Goal: Obtain resource: Obtain resource

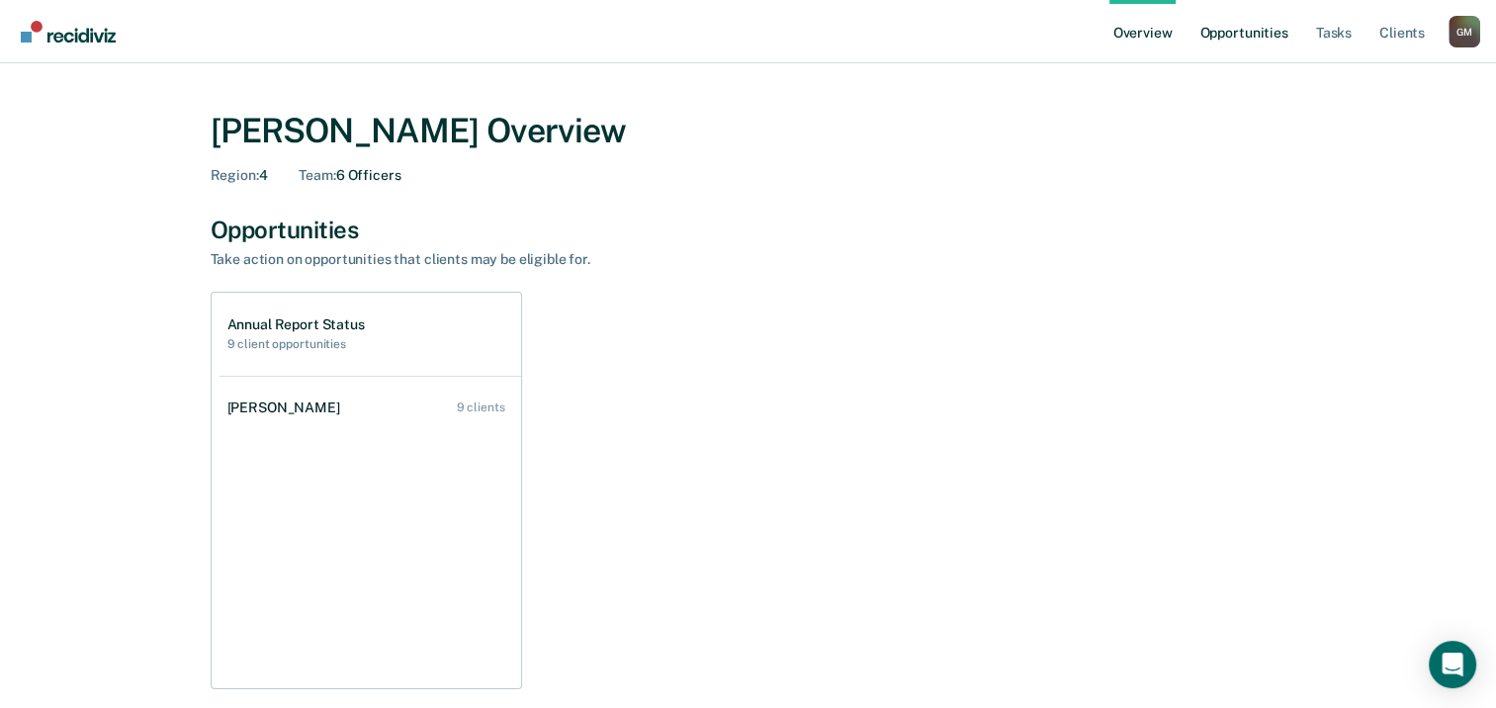
click at [1276, 32] on link "Opportunities" at bounding box center [1243, 31] width 96 height 63
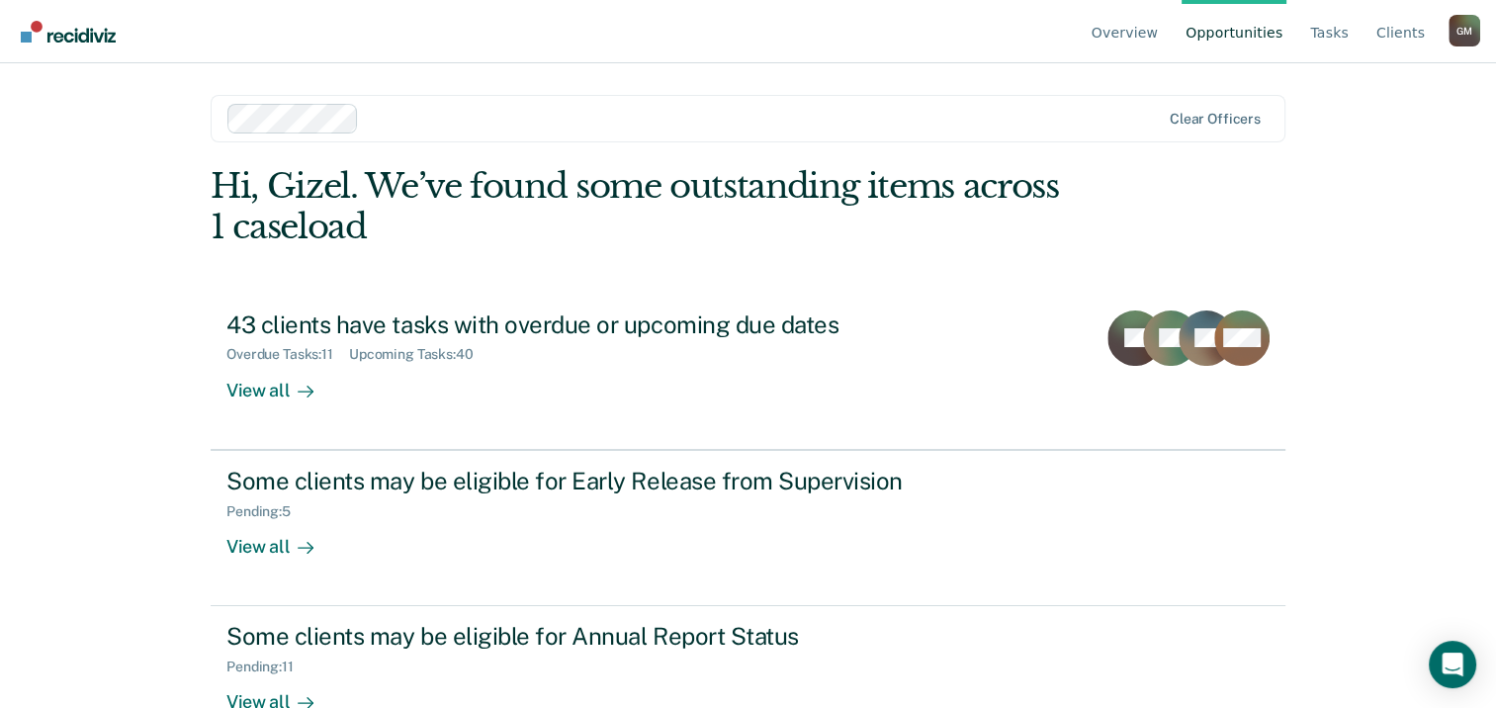
scroll to position [52, 0]
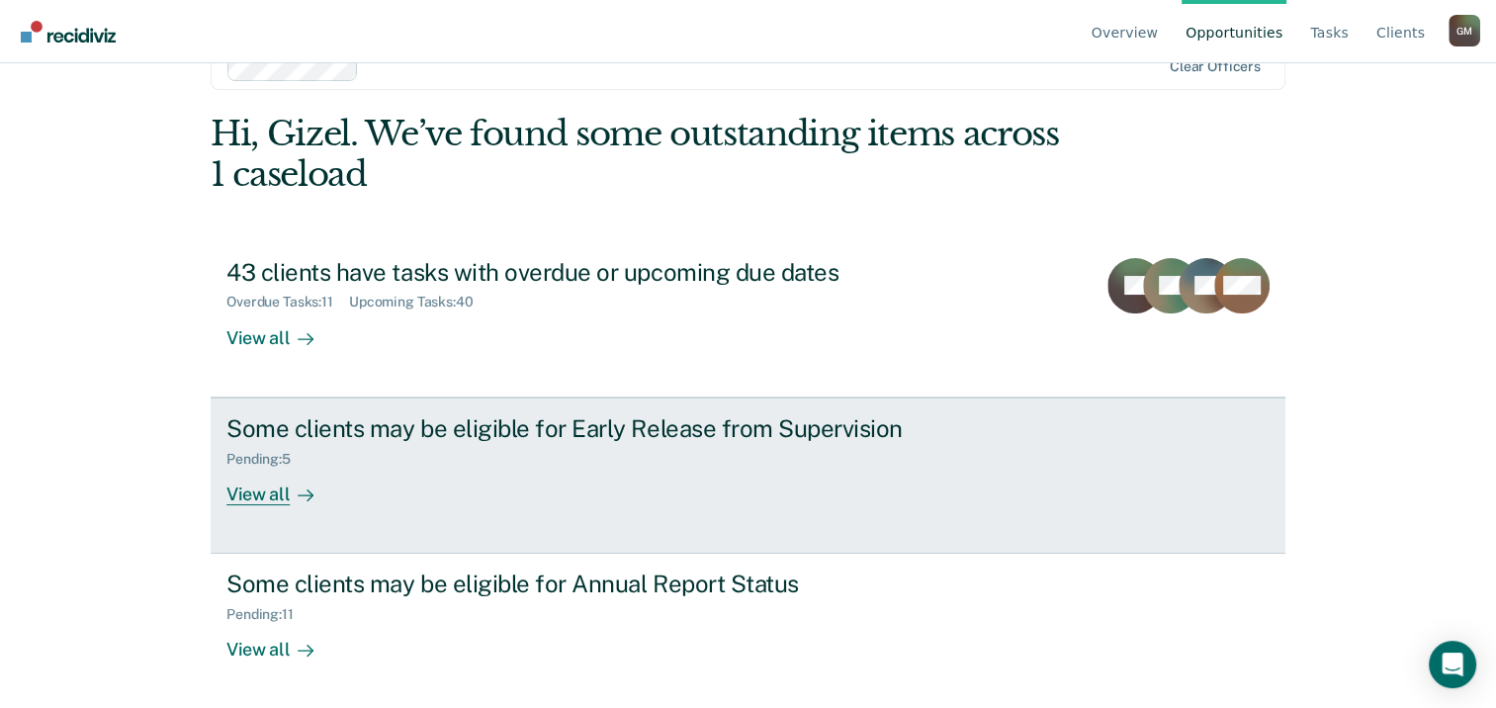
click at [260, 494] on div "View all" at bounding box center [281, 486] width 111 height 39
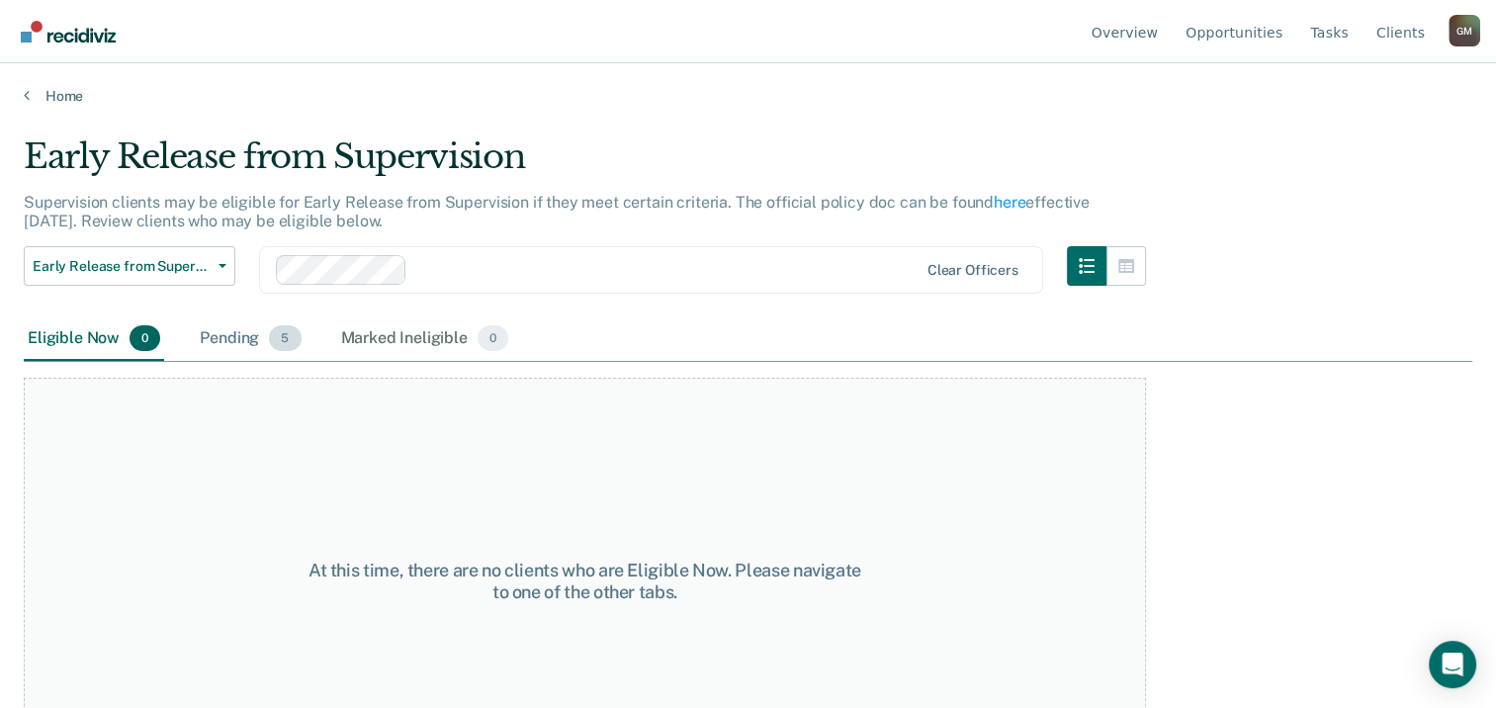
click at [242, 344] on div "Pending 5" at bounding box center [250, 338] width 109 height 43
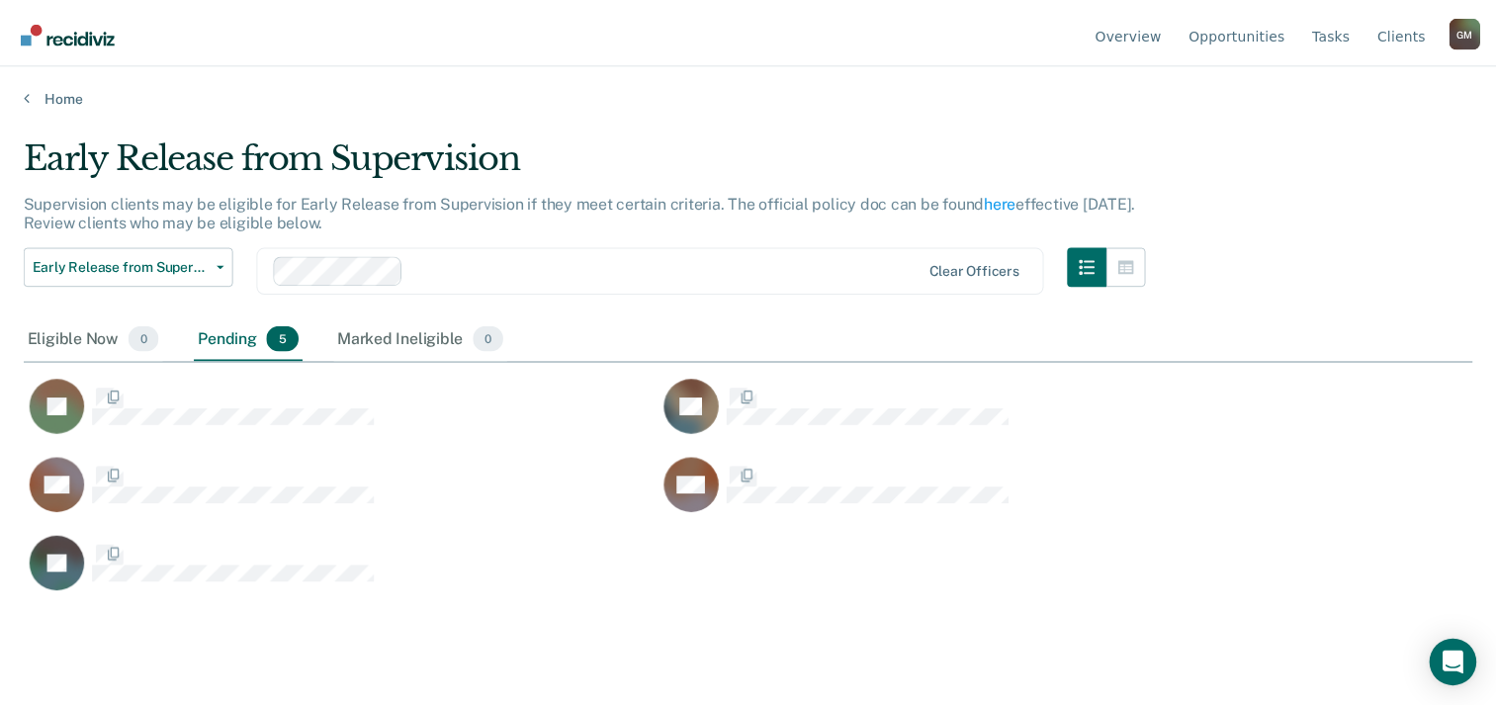
scroll to position [407, 1447]
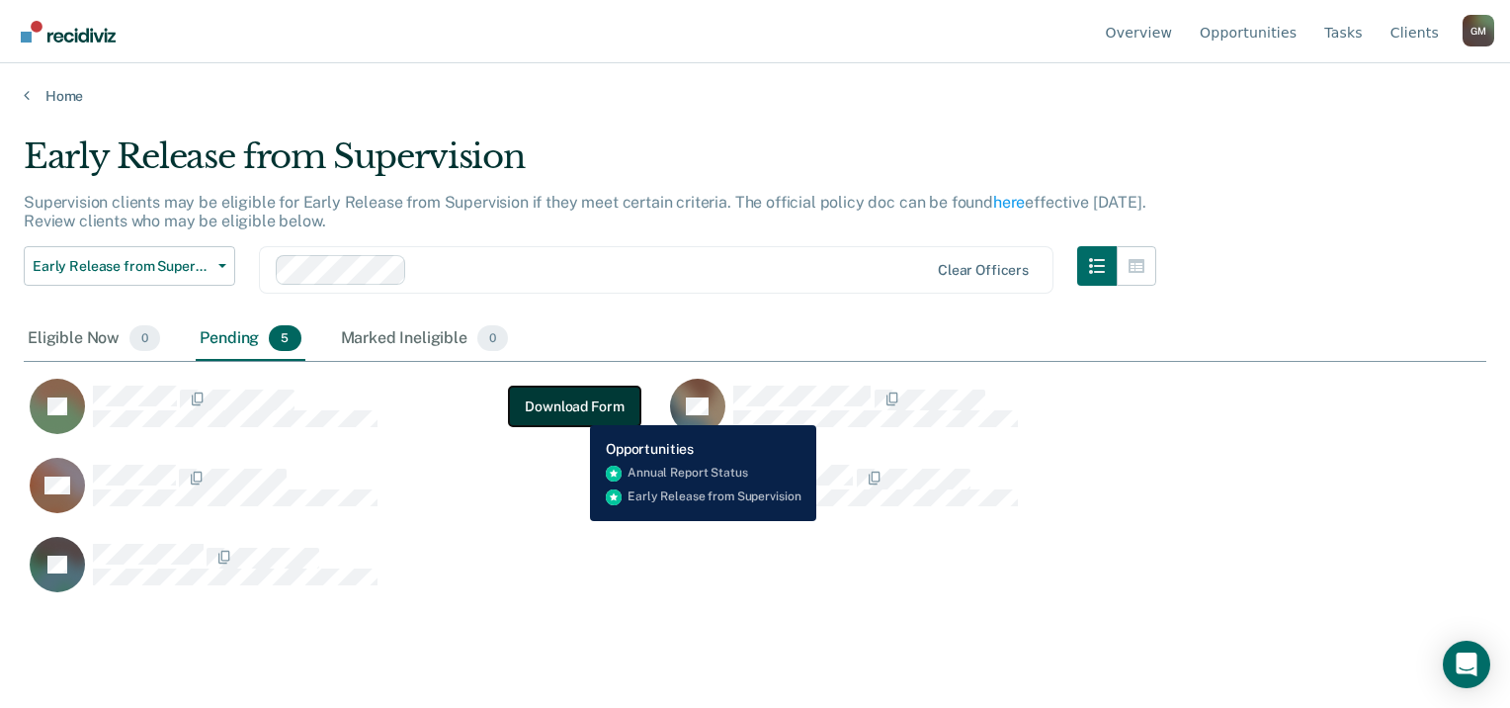
click at [575, 410] on button "Download Form" at bounding box center [574, 407] width 130 height 40
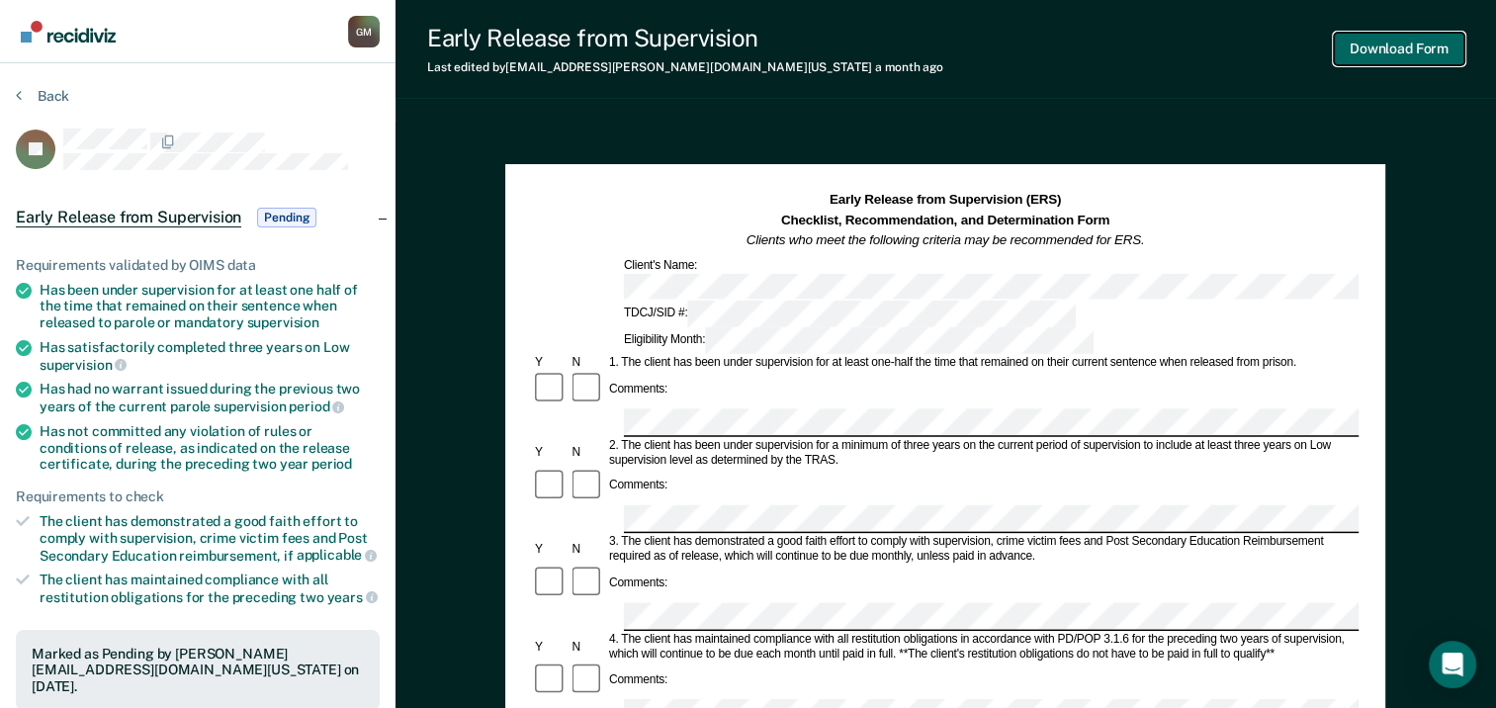
click at [1401, 44] on button "Download Form" at bounding box center [1398, 49] width 130 height 33
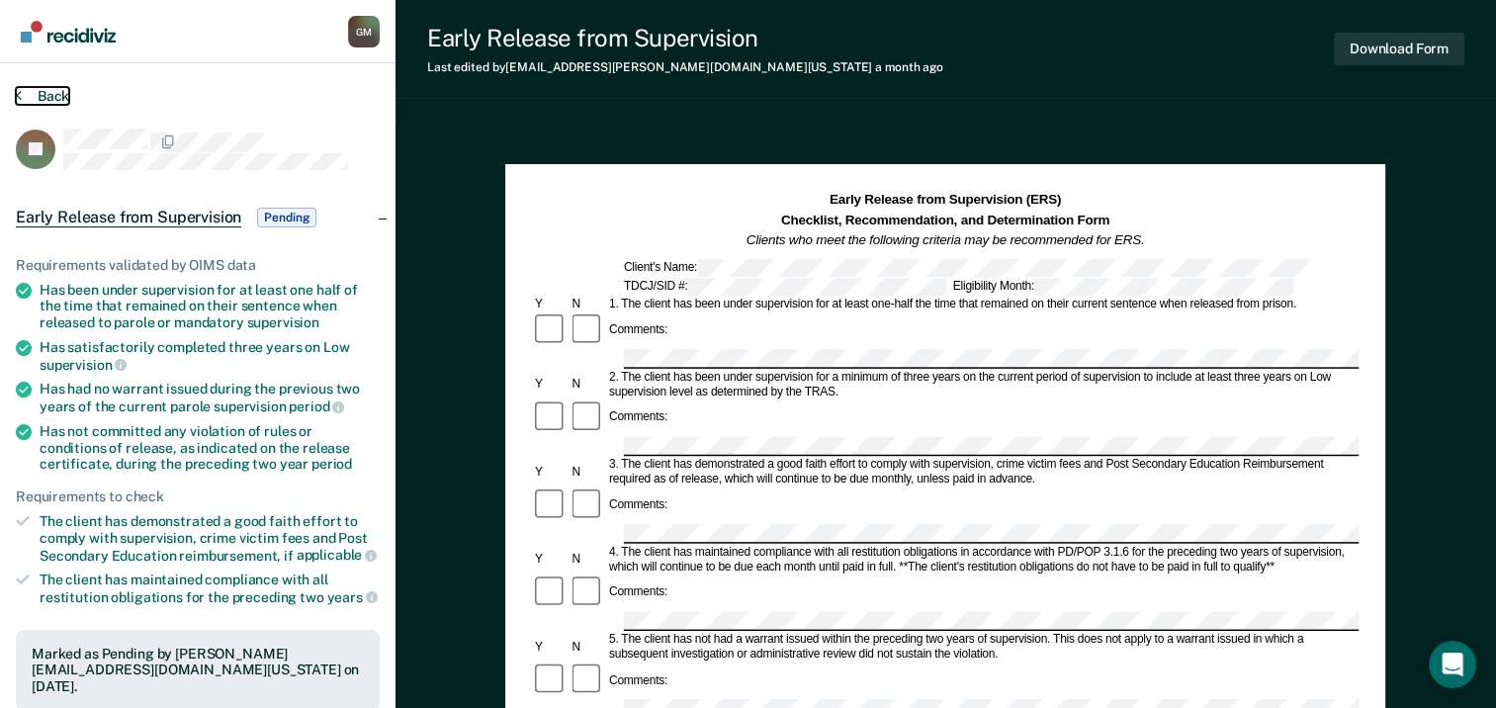
click at [46, 93] on button "Back" at bounding box center [42, 96] width 53 height 18
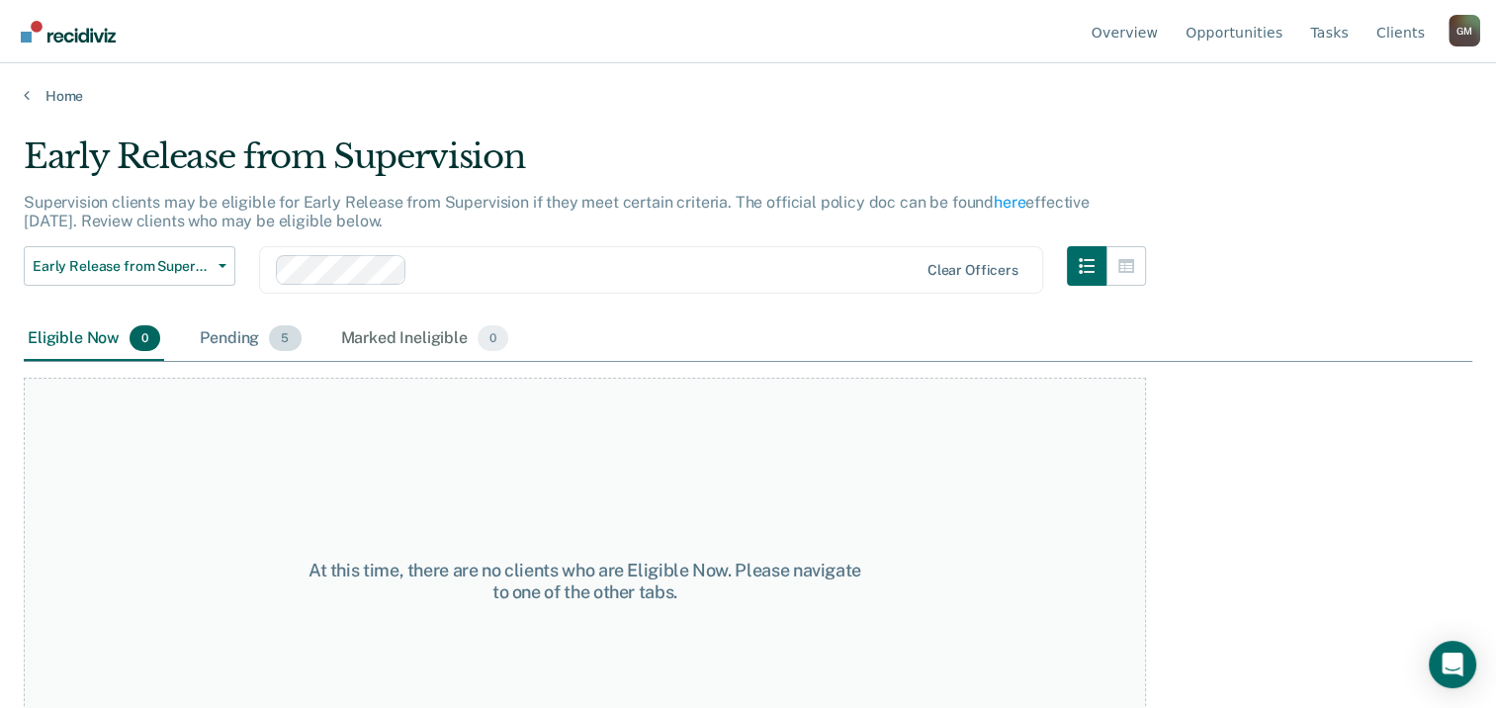
click at [263, 325] on div "Pending 5" at bounding box center [250, 338] width 109 height 43
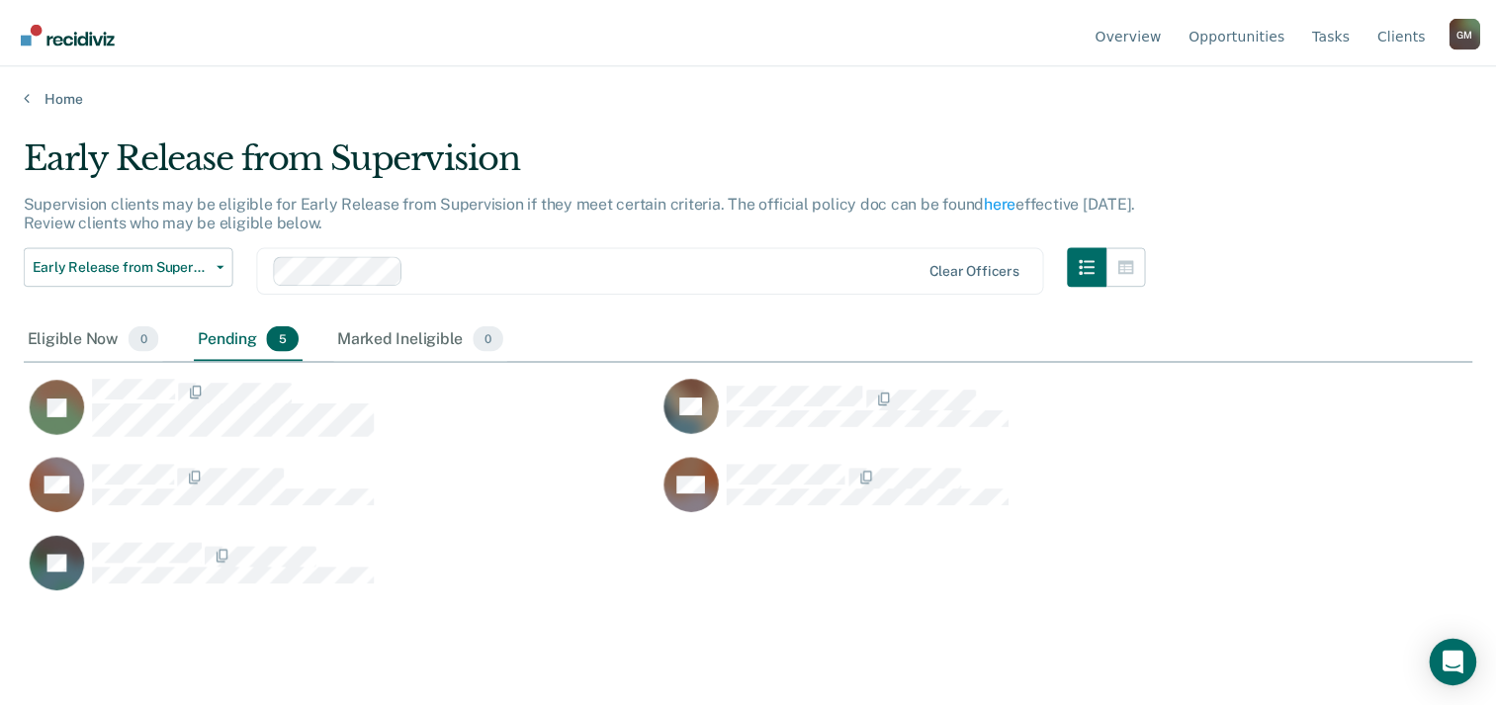
scroll to position [407, 1447]
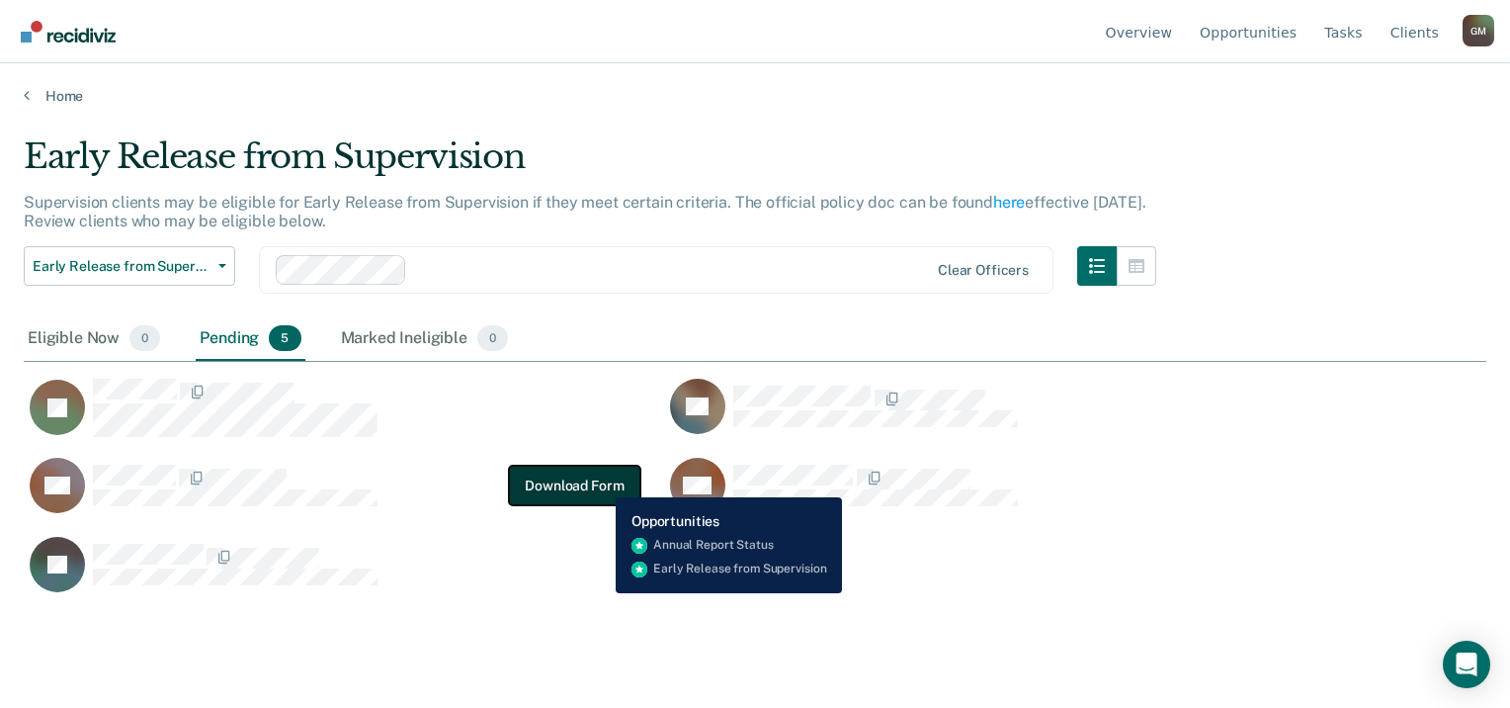
click at [613, 482] on button "Download Form" at bounding box center [574, 486] width 130 height 40
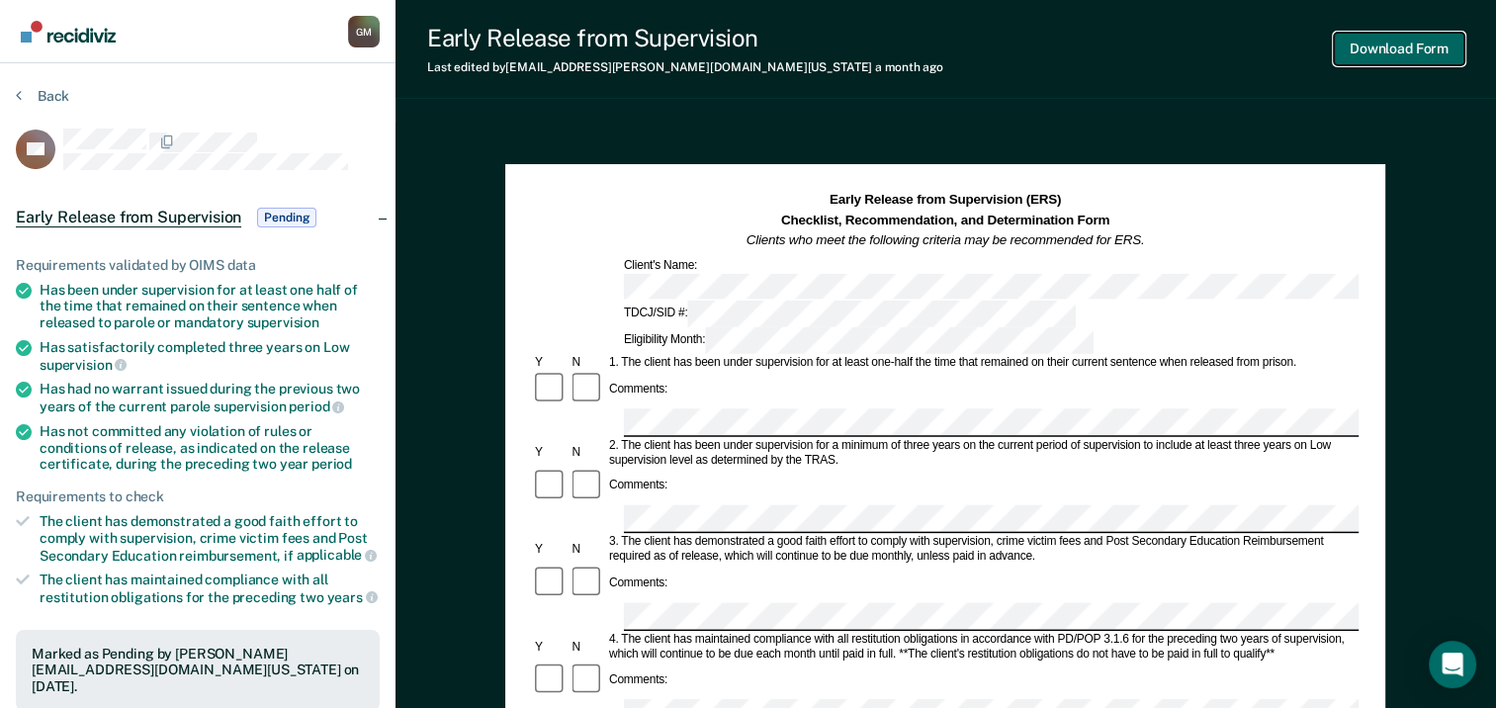
click at [1414, 48] on button "Download Form" at bounding box center [1398, 49] width 130 height 33
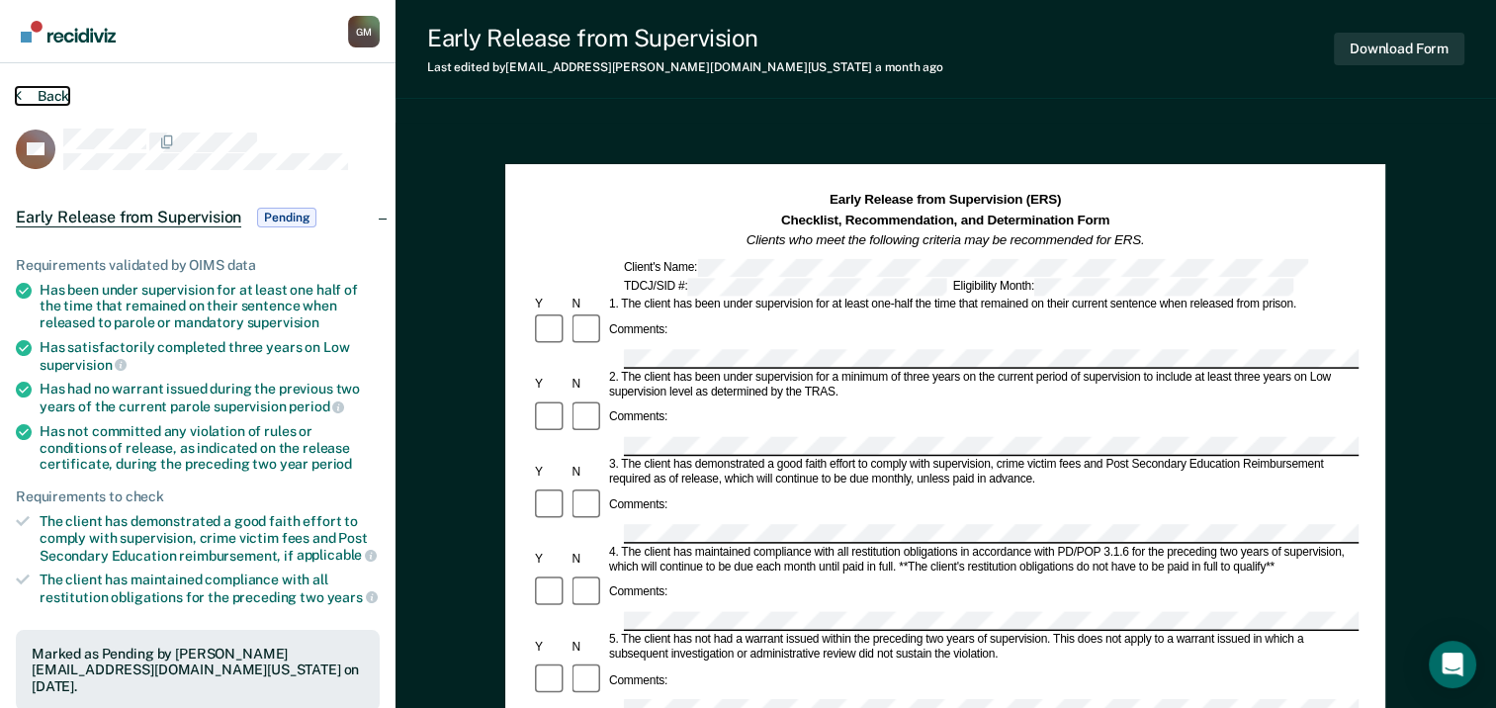
click at [36, 96] on button "Back" at bounding box center [42, 96] width 53 height 18
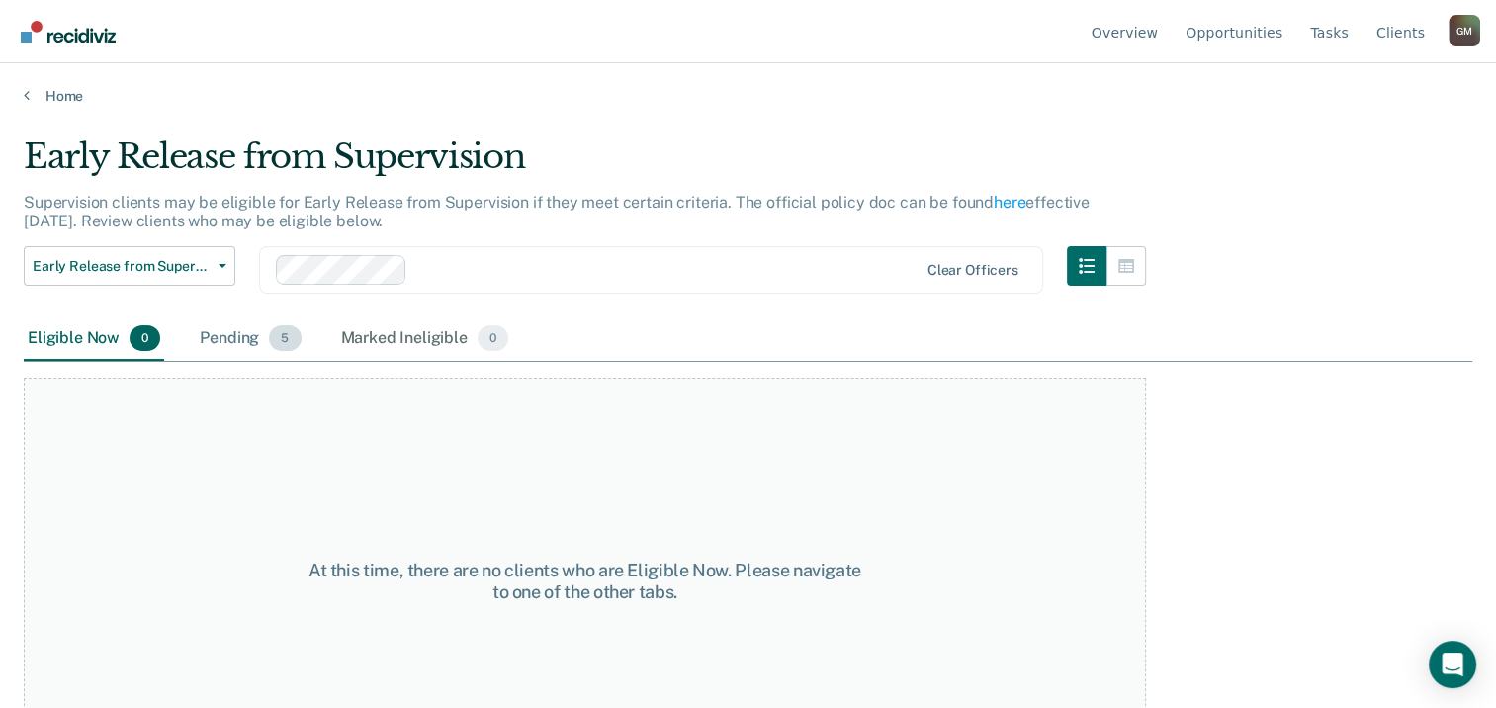
click at [267, 336] on div "Pending 5" at bounding box center [250, 338] width 109 height 43
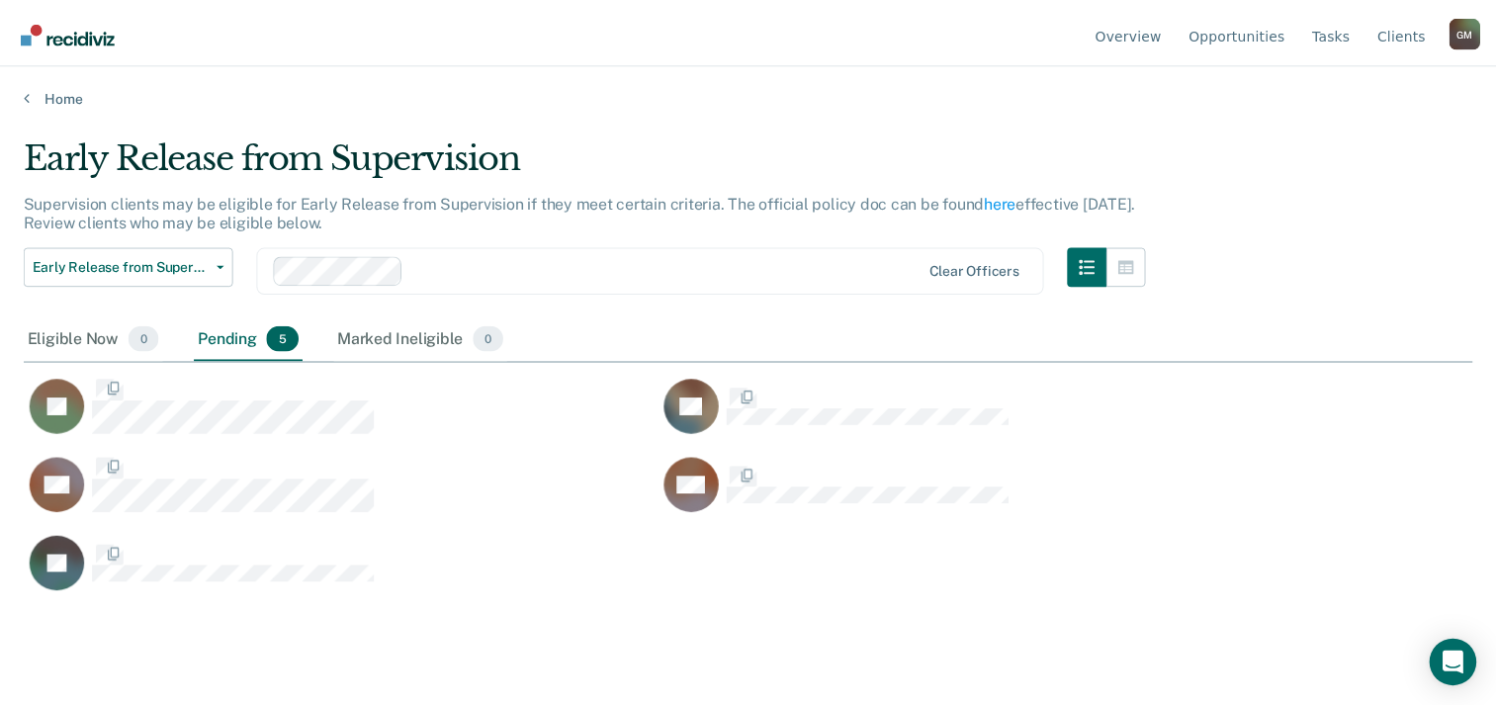
scroll to position [407, 1447]
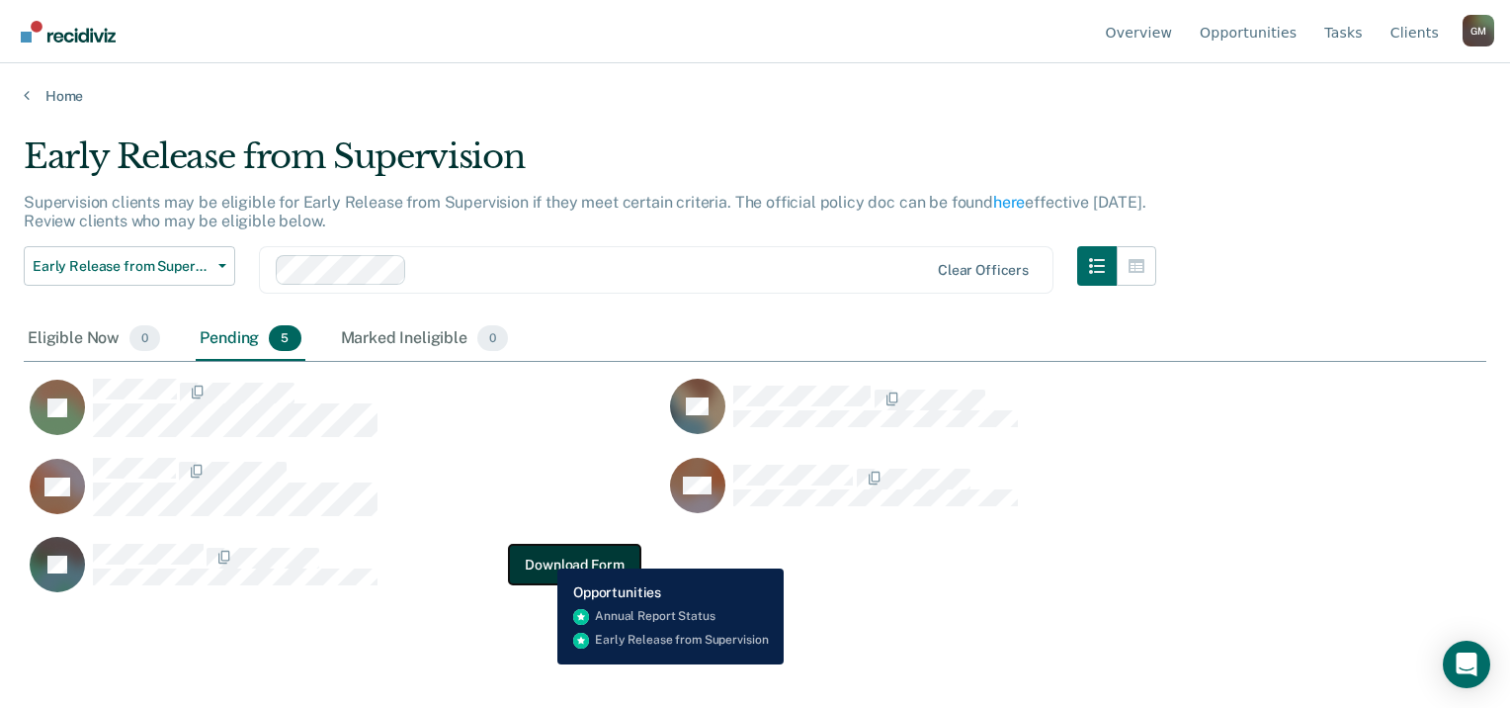
click at [543, 554] on button "Download Form" at bounding box center [574, 565] width 130 height 40
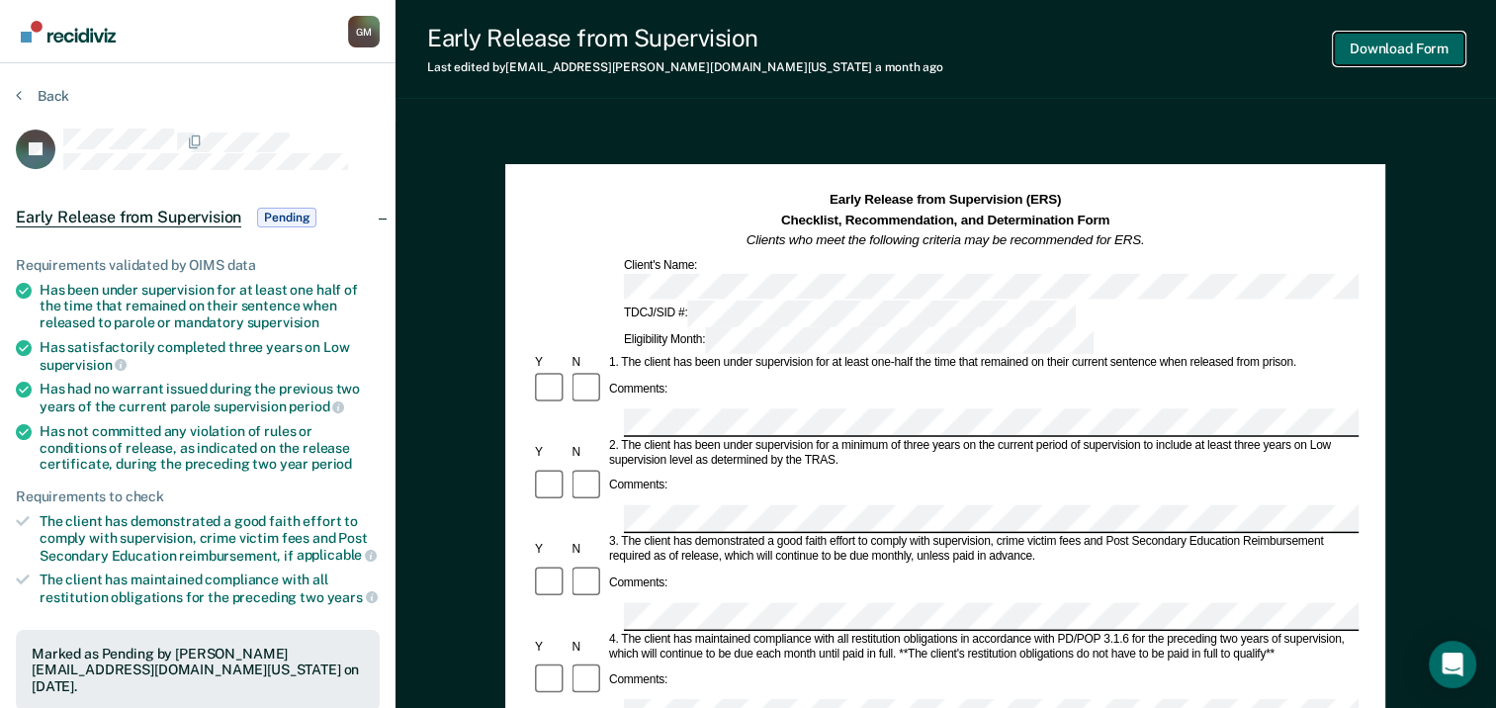
click at [1400, 55] on button "Download Form" at bounding box center [1398, 49] width 130 height 33
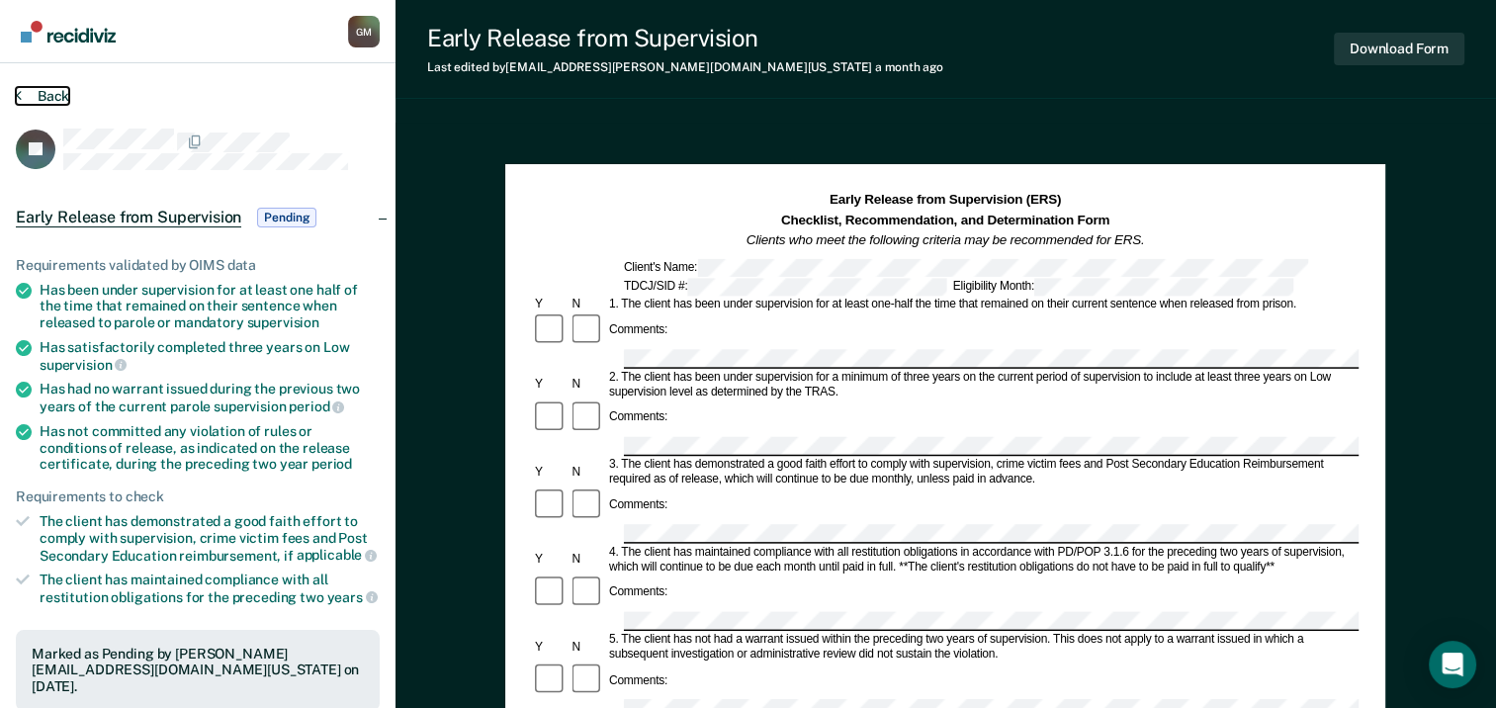
click at [51, 102] on button "Back" at bounding box center [42, 96] width 53 height 18
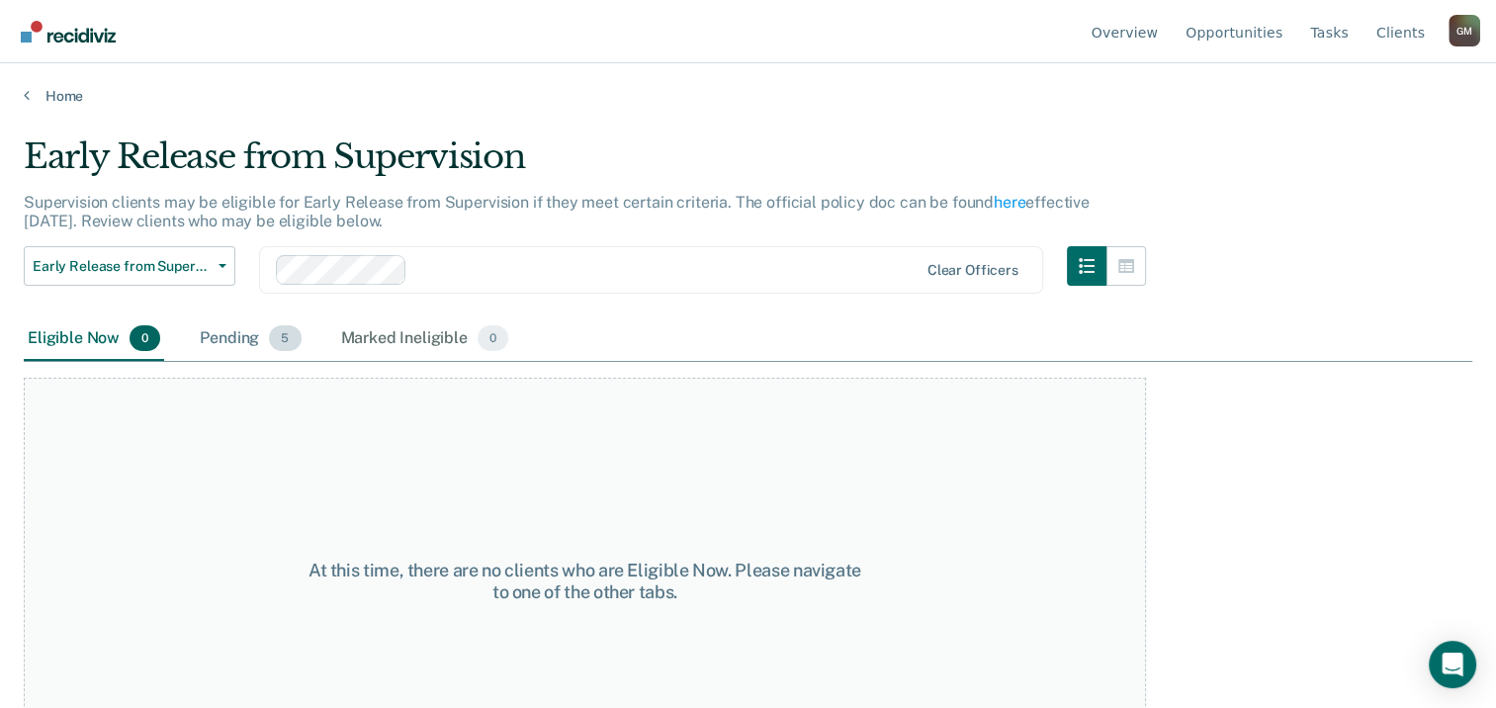
click at [233, 335] on div "Pending 5" at bounding box center [250, 338] width 109 height 43
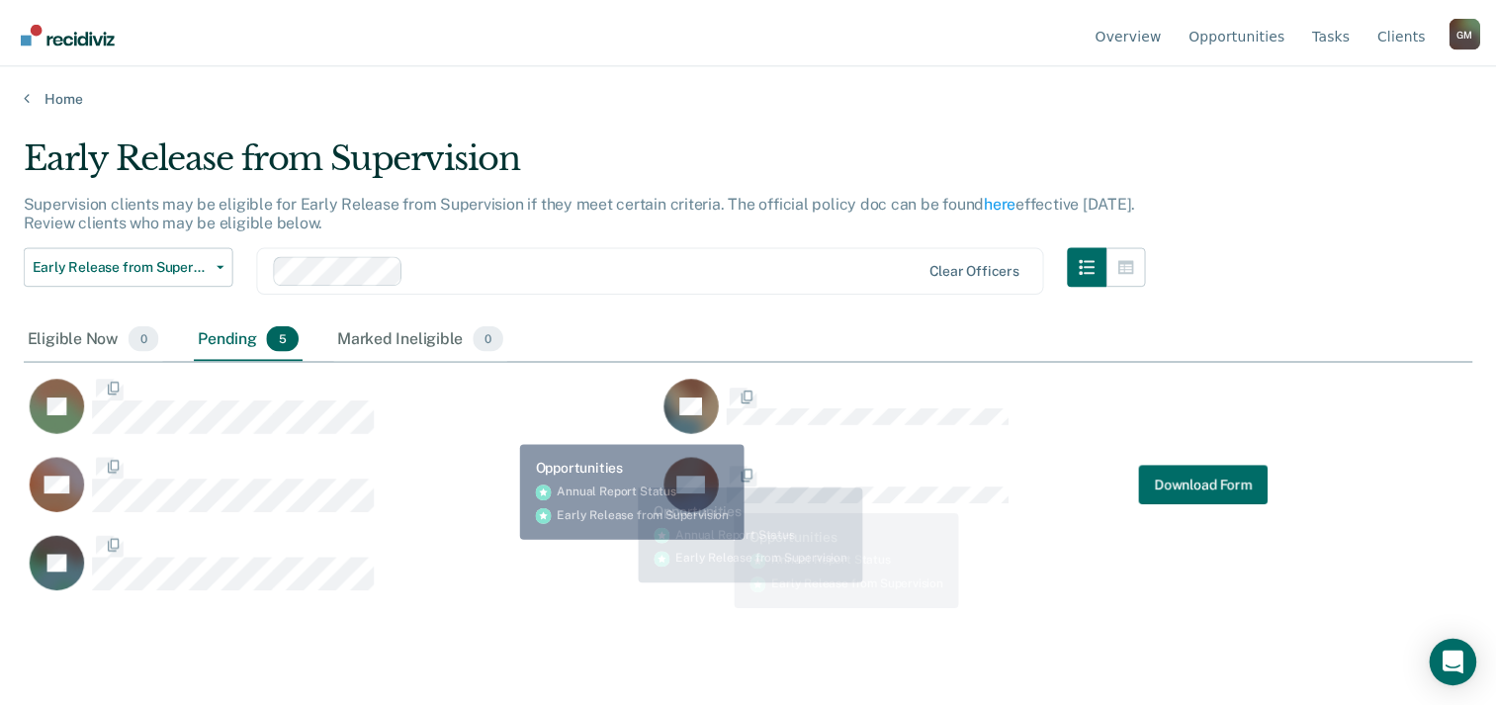
scroll to position [407, 1447]
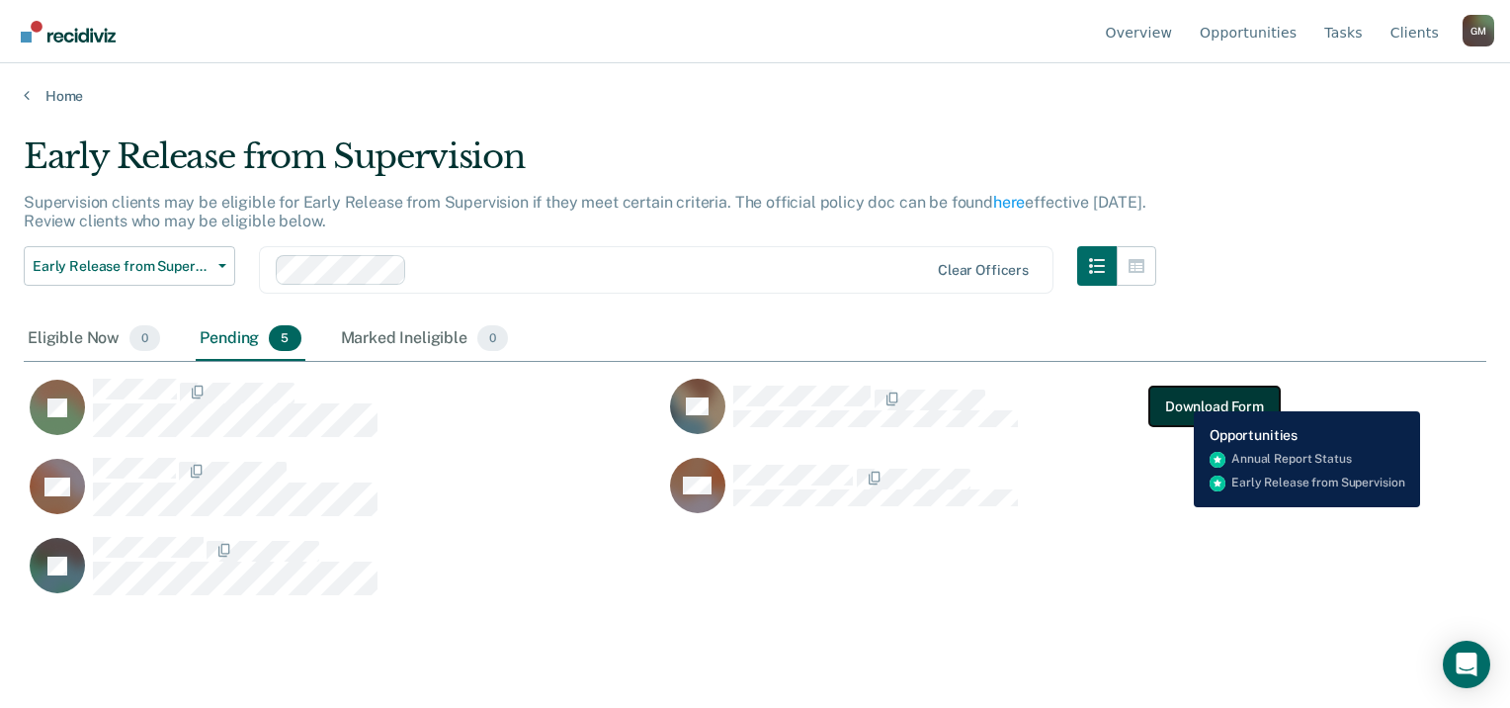
click at [1179, 396] on button "Download Form" at bounding box center [1215, 407] width 130 height 40
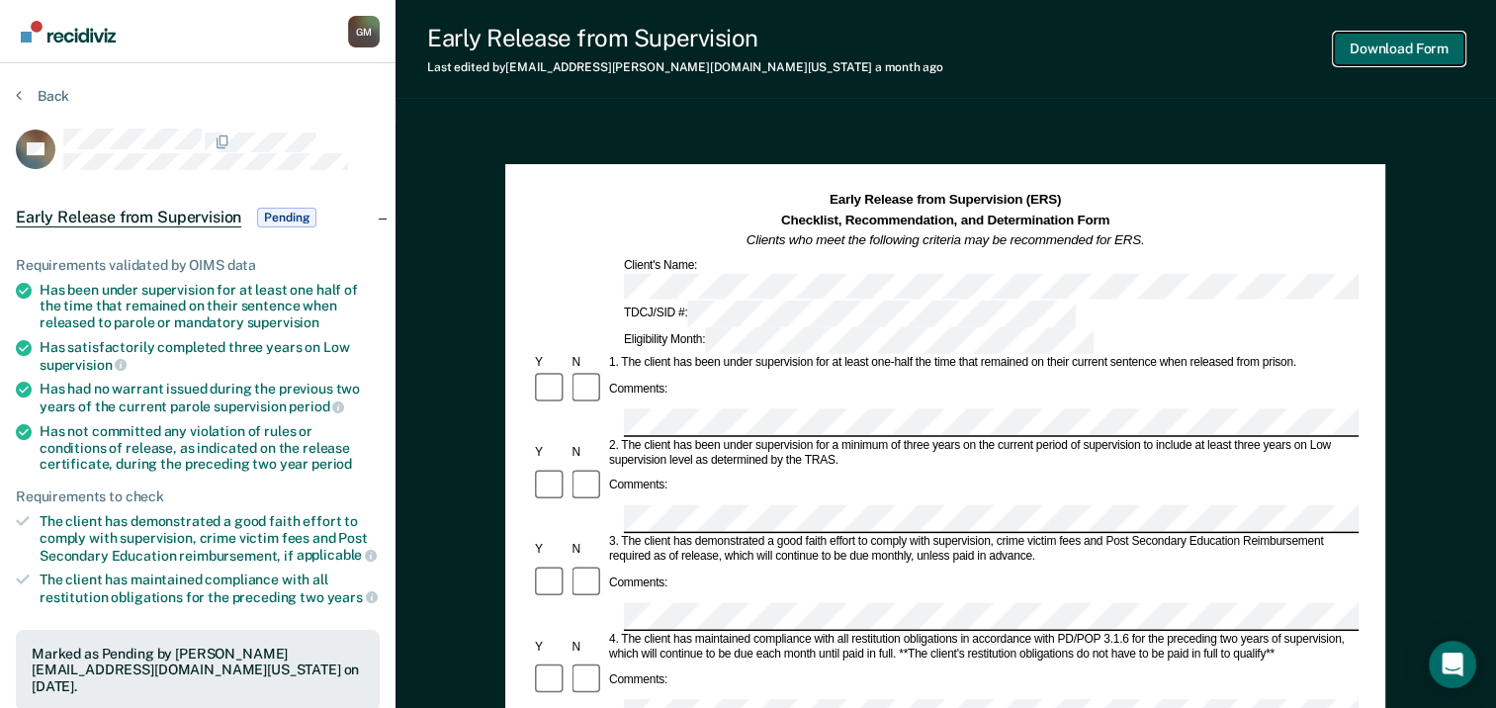
click at [1408, 50] on button "Download Form" at bounding box center [1398, 49] width 130 height 33
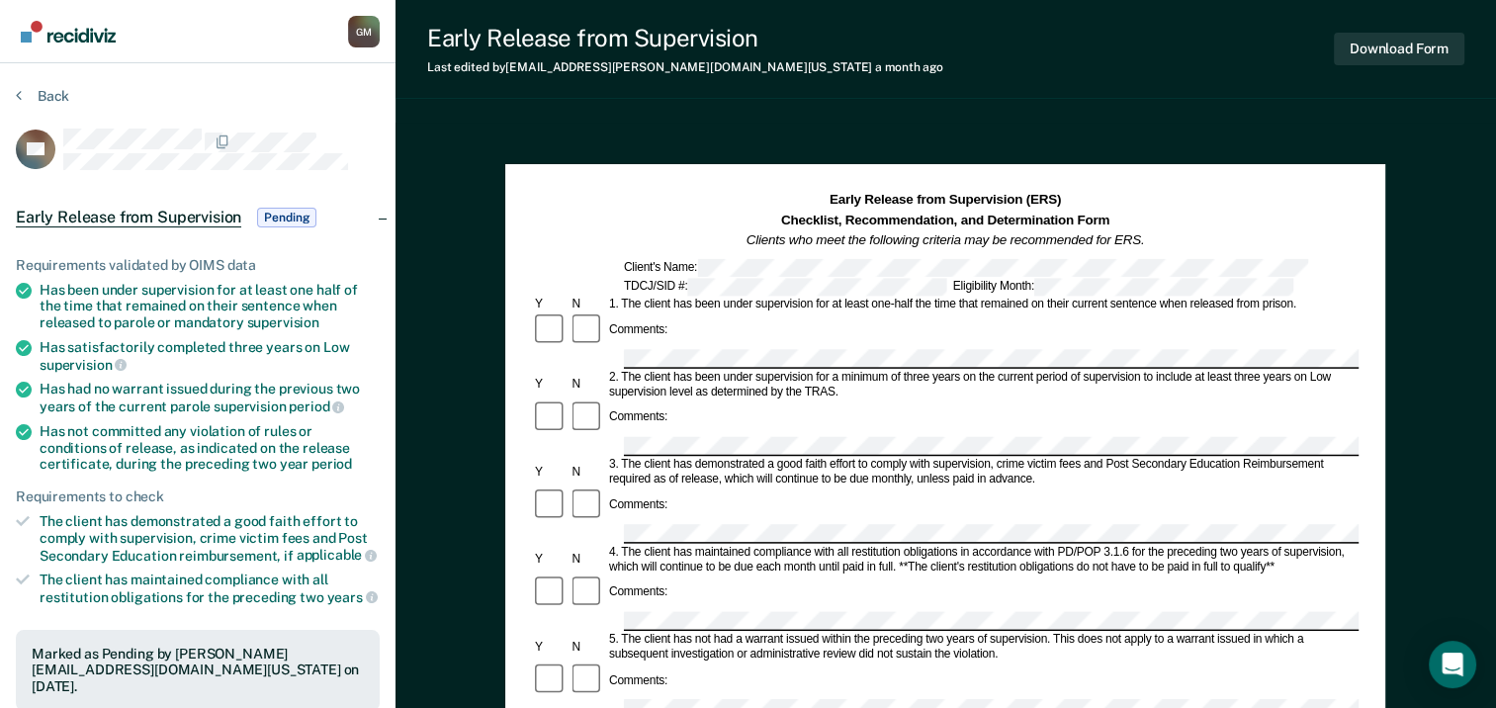
click at [49, 84] on section "Back AL Early Release from Supervision Pending Requirements validated by OIMS d…" at bounding box center [197, 599] width 395 height 1073
click at [54, 96] on button "Back" at bounding box center [42, 96] width 53 height 18
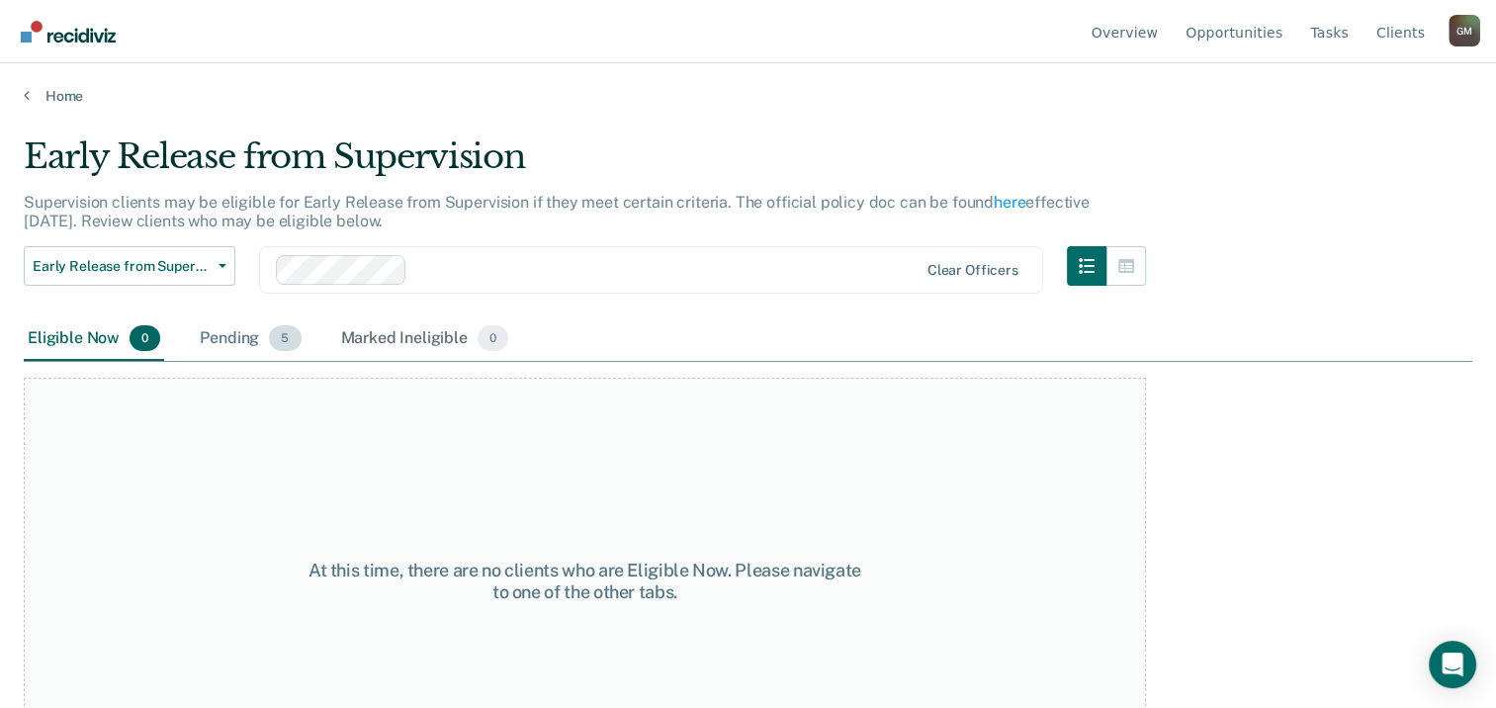
click at [255, 328] on div "Pending 5" at bounding box center [250, 338] width 109 height 43
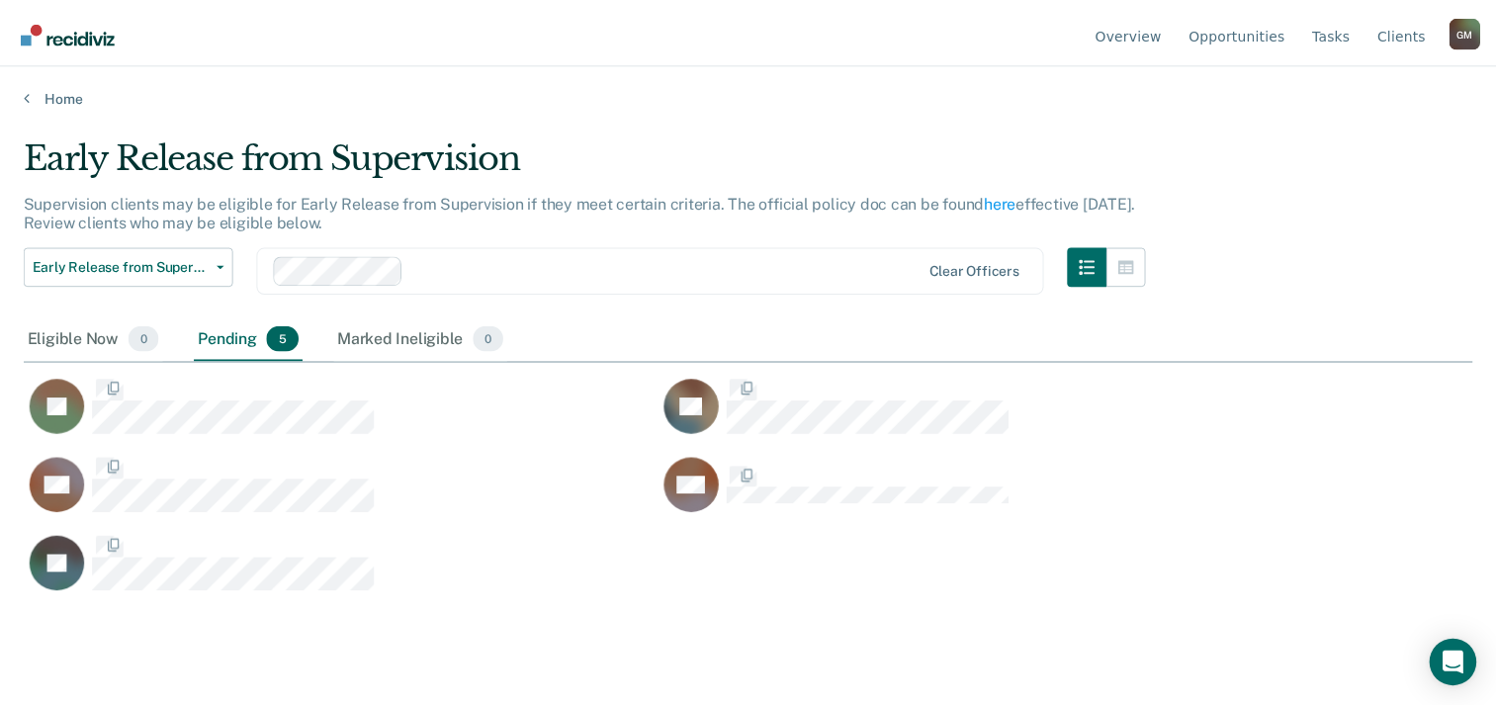
scroll to position [407, 1447]
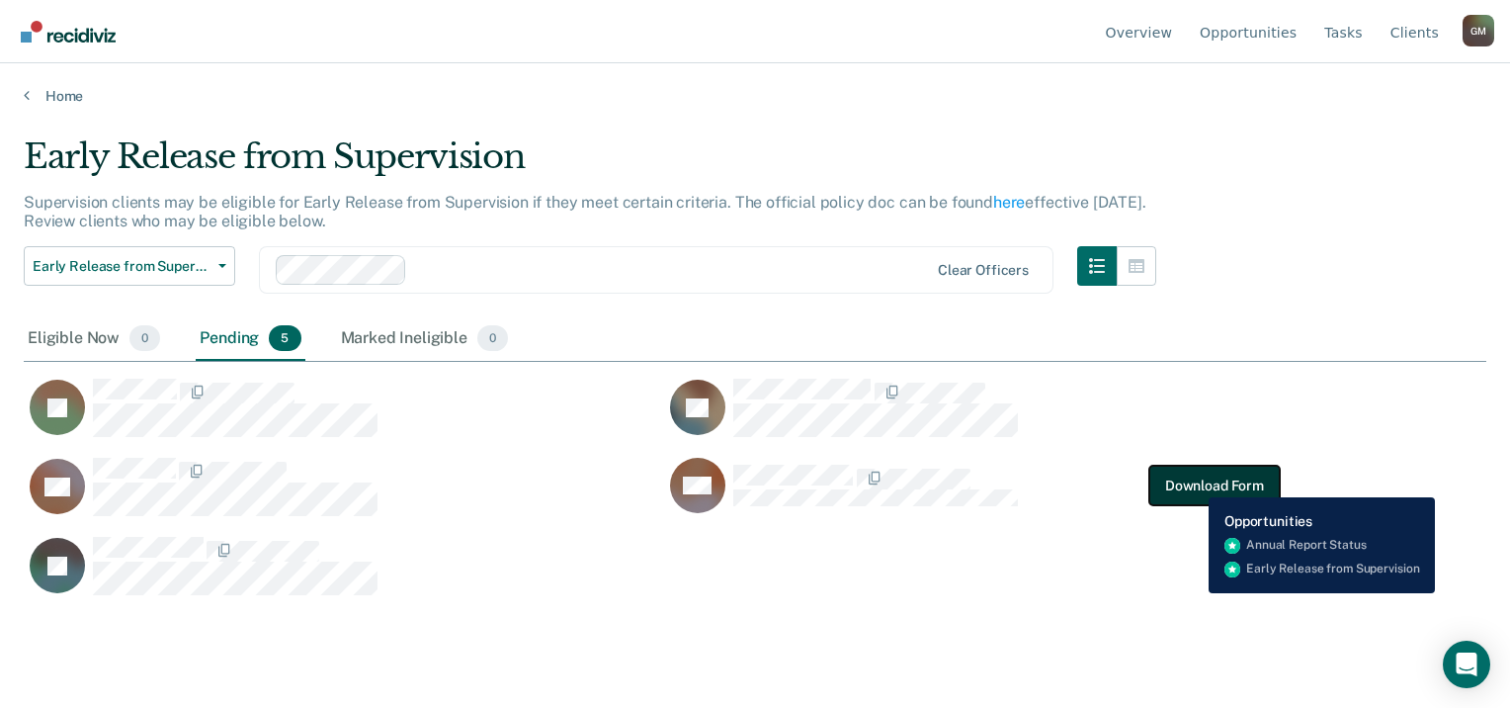
click at [1195, 482] on button "Download Form" at bounding box center [1215, 486] width 130 height 40
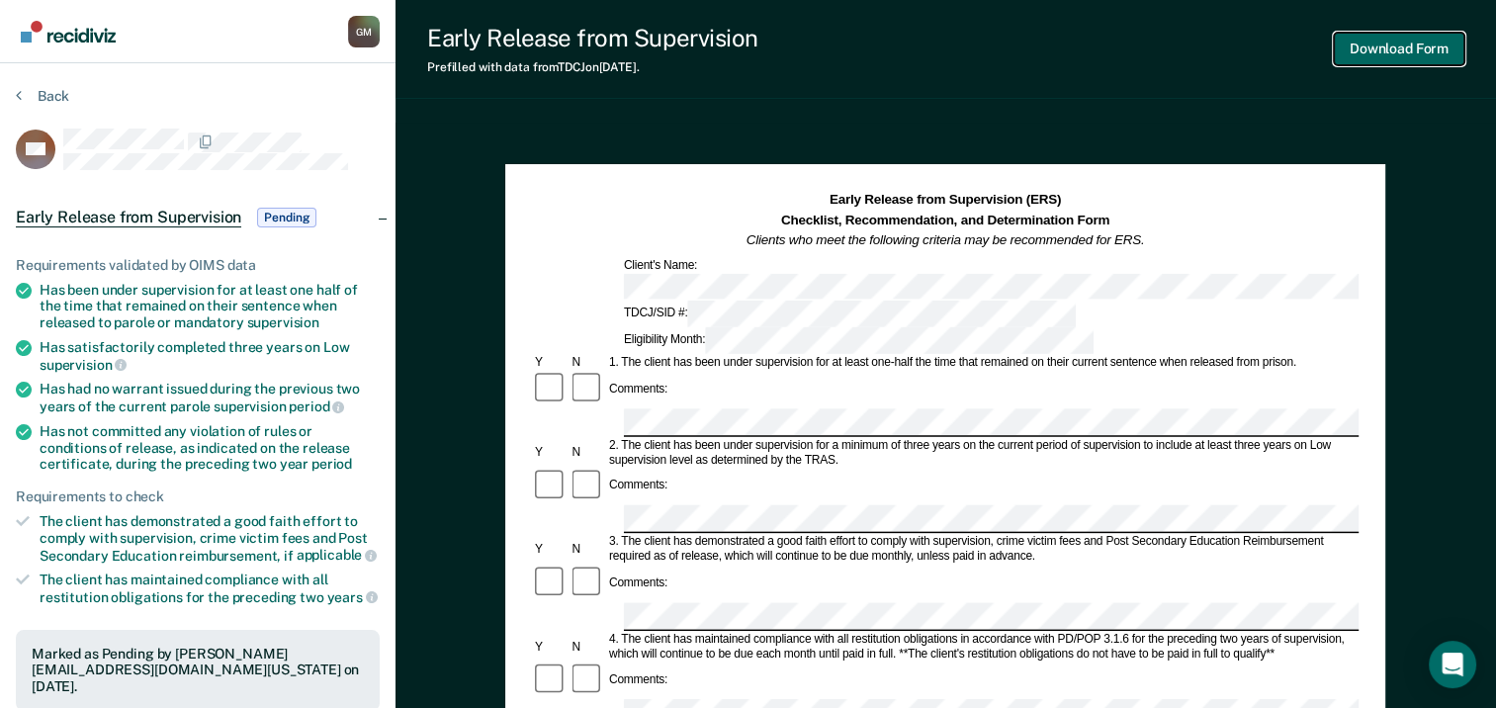
click at [1365, 48] on button "Download Form" at bounding box center [1398, 49] width 130 height 33
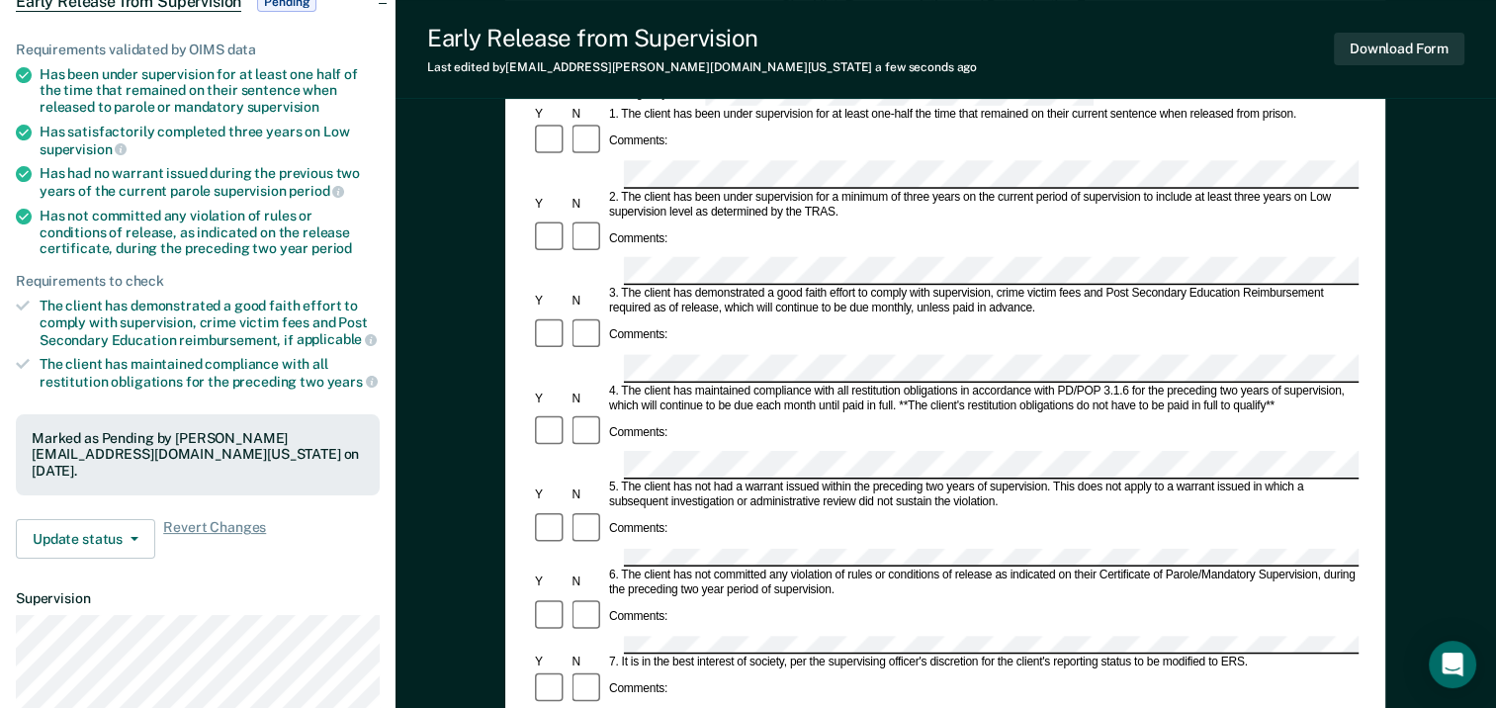
scroll to position [297, 0]
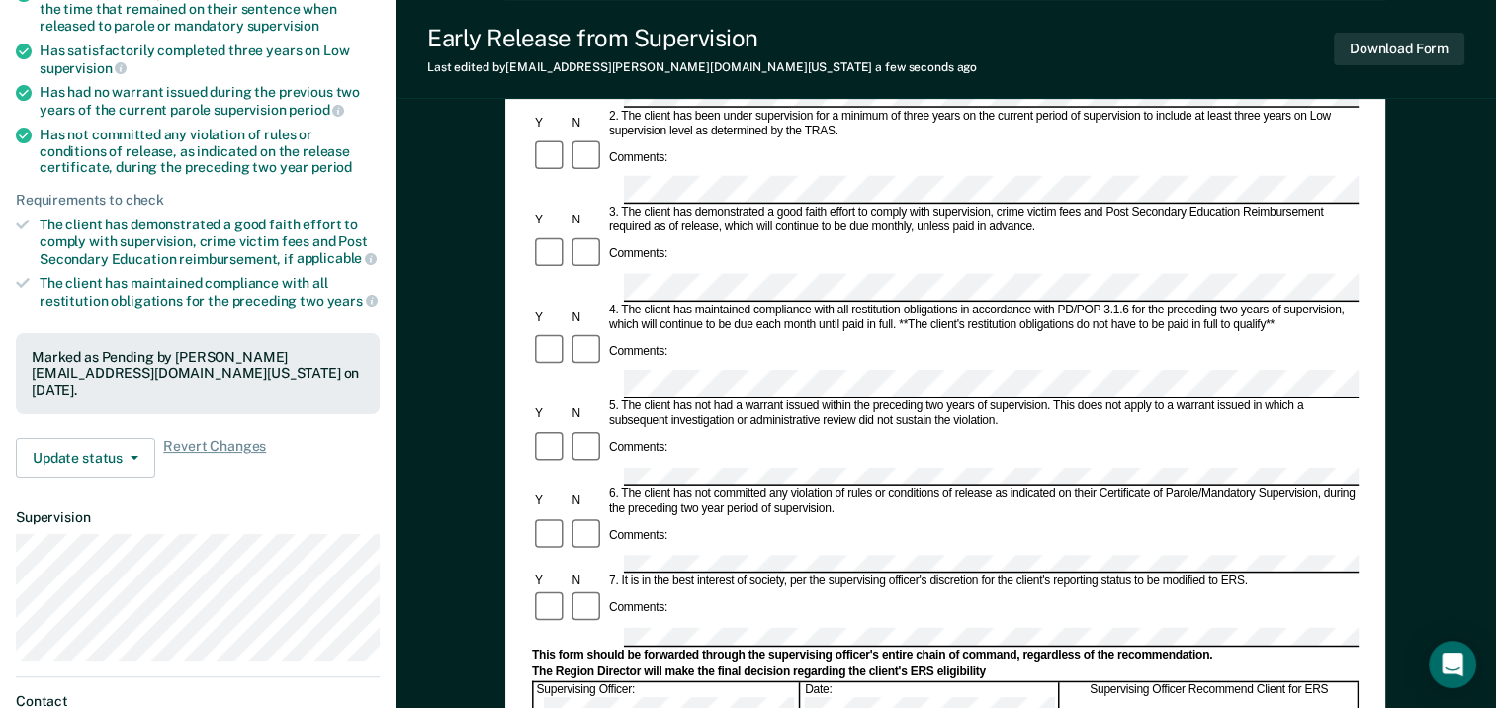
click at [708, 430] on div "Comments:" at bounding box center [945, 449] width 826 height 38
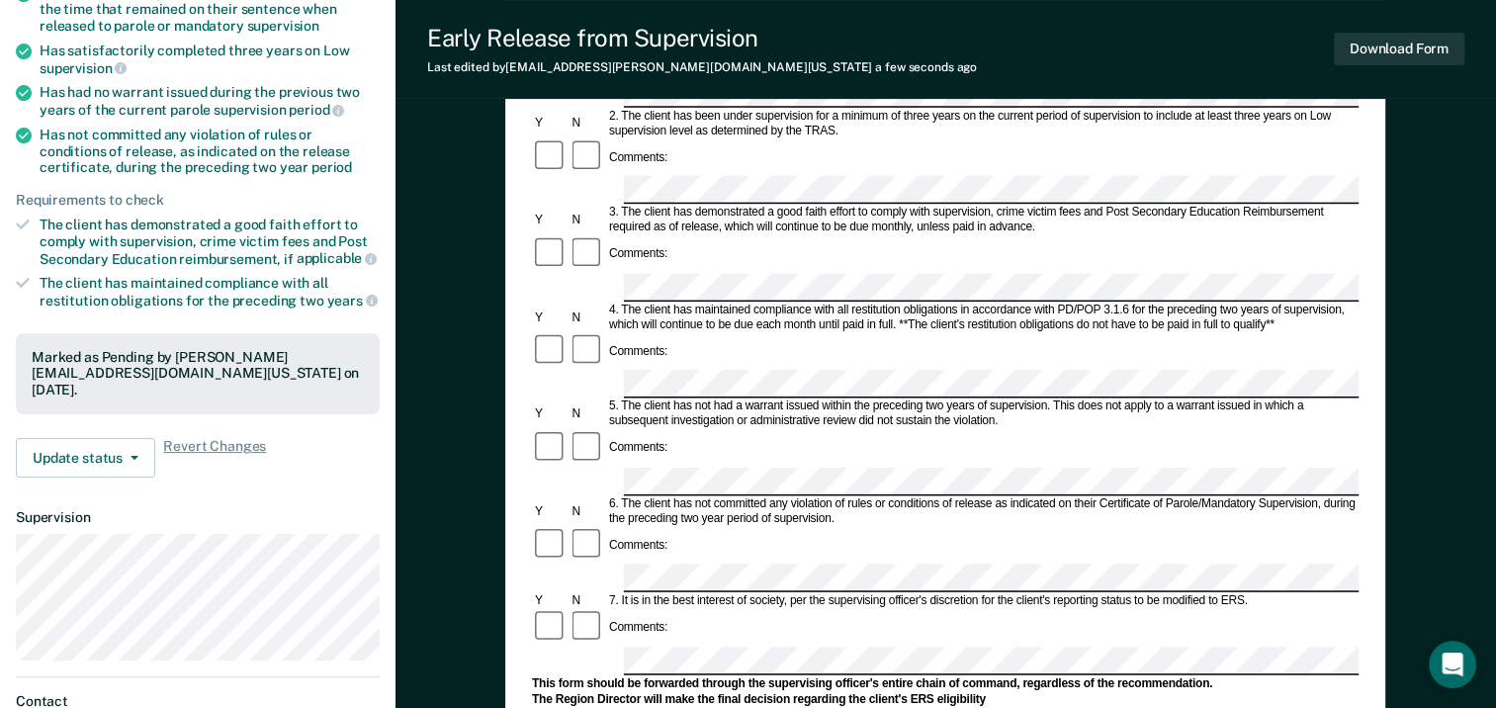
scroll to position [395, 0]
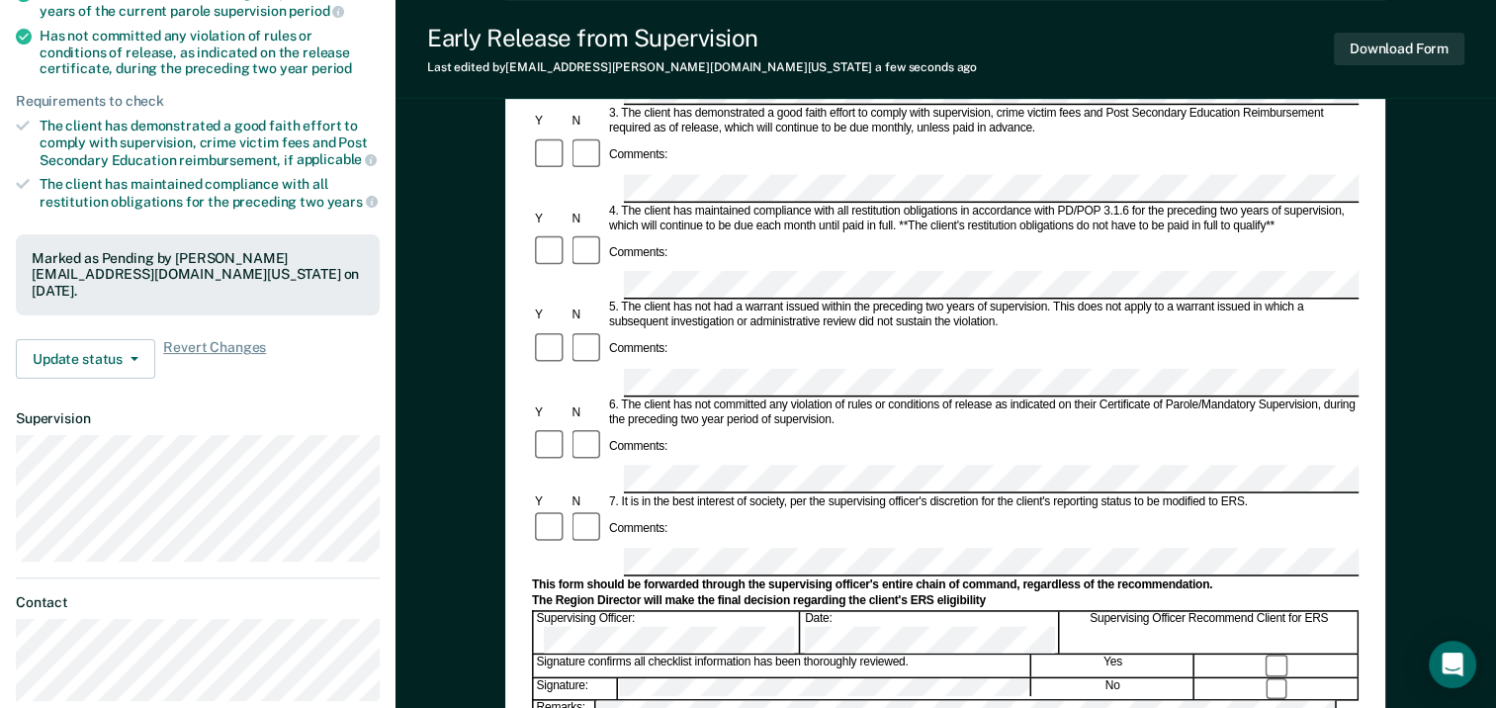
click at [900, 654] on div "Signature confirms all checklist information has been thoroughly reviewed." at bounding box center [782, 665] width 497 height 22
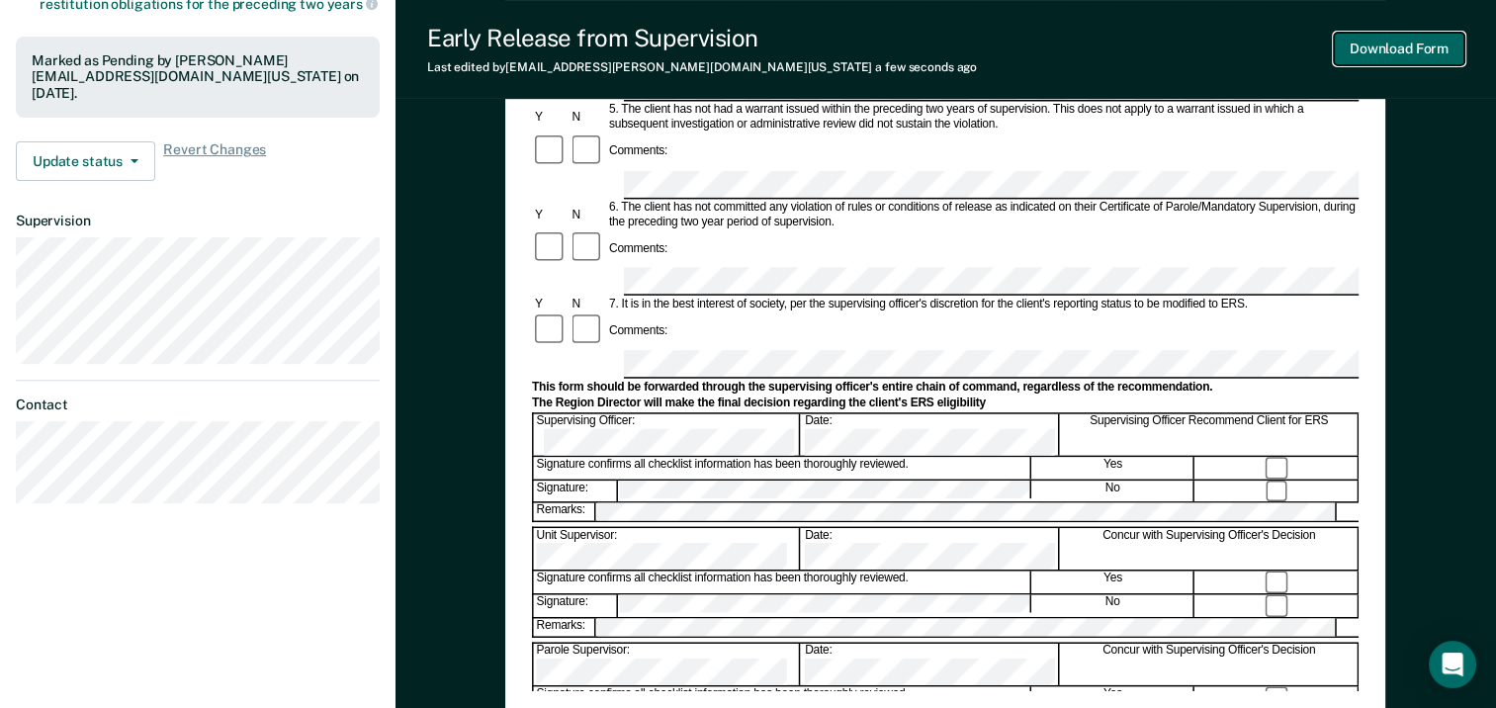
click at [1397, 51] on button "Download Form" at bounding box center [1398, 49] width 130 height 33
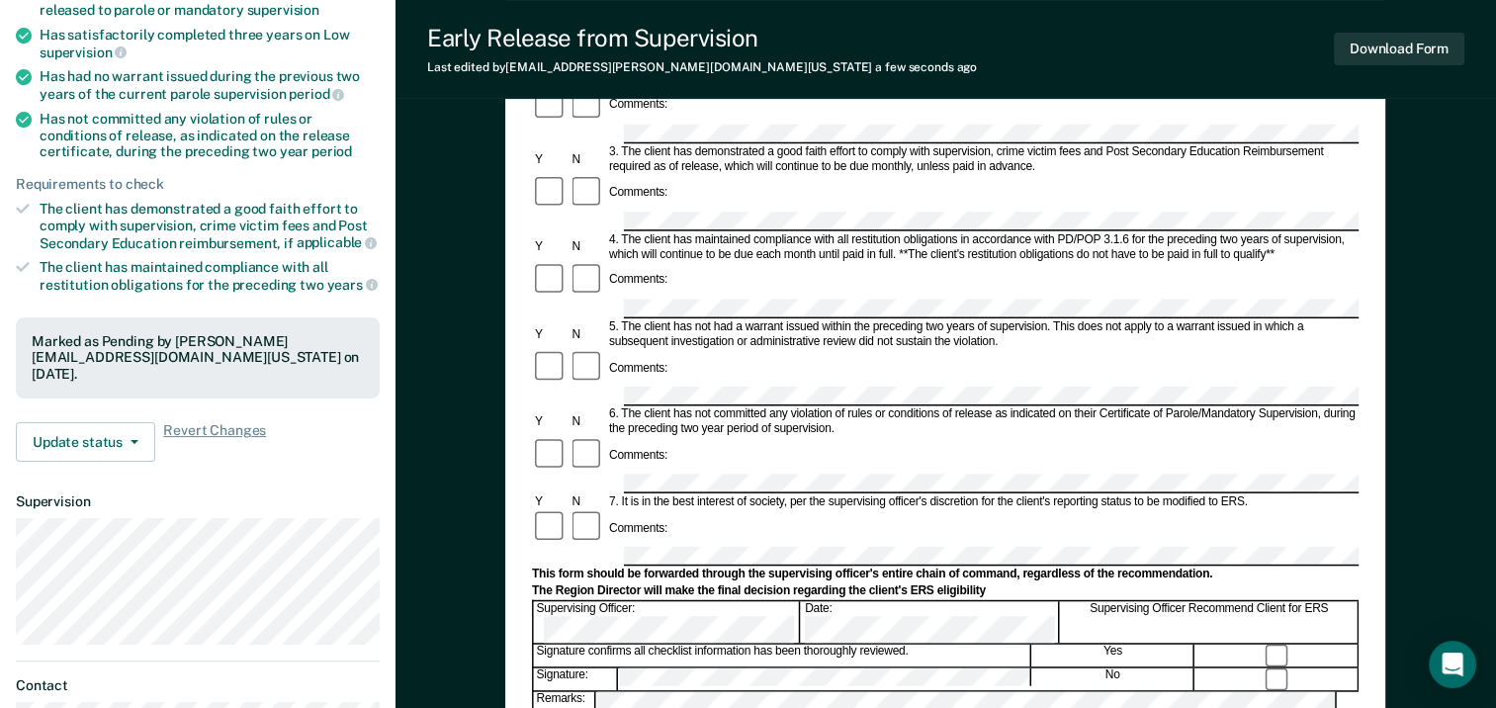
scroll to position [494, 0]
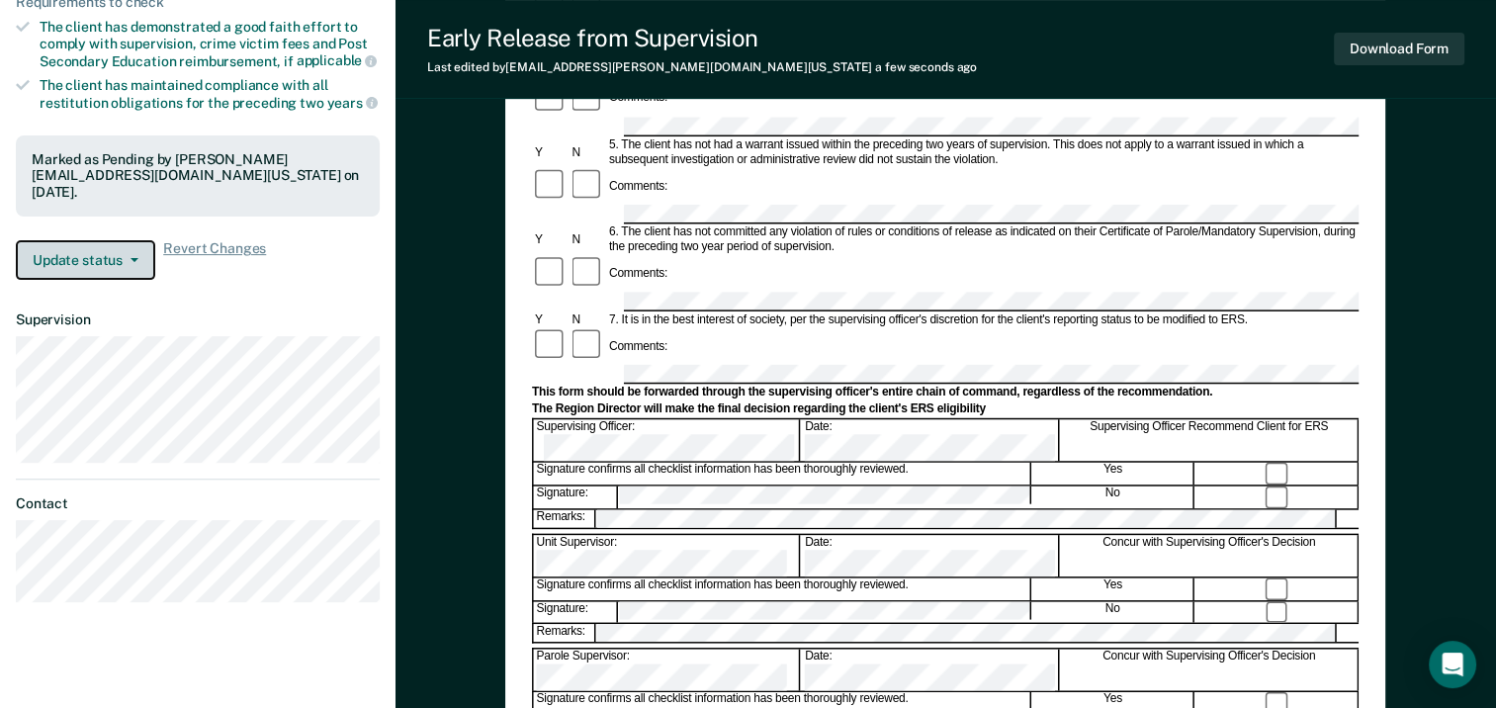
click at [95, 258] on button "Update status" at bounding box center [85, 260] width 139 height 40
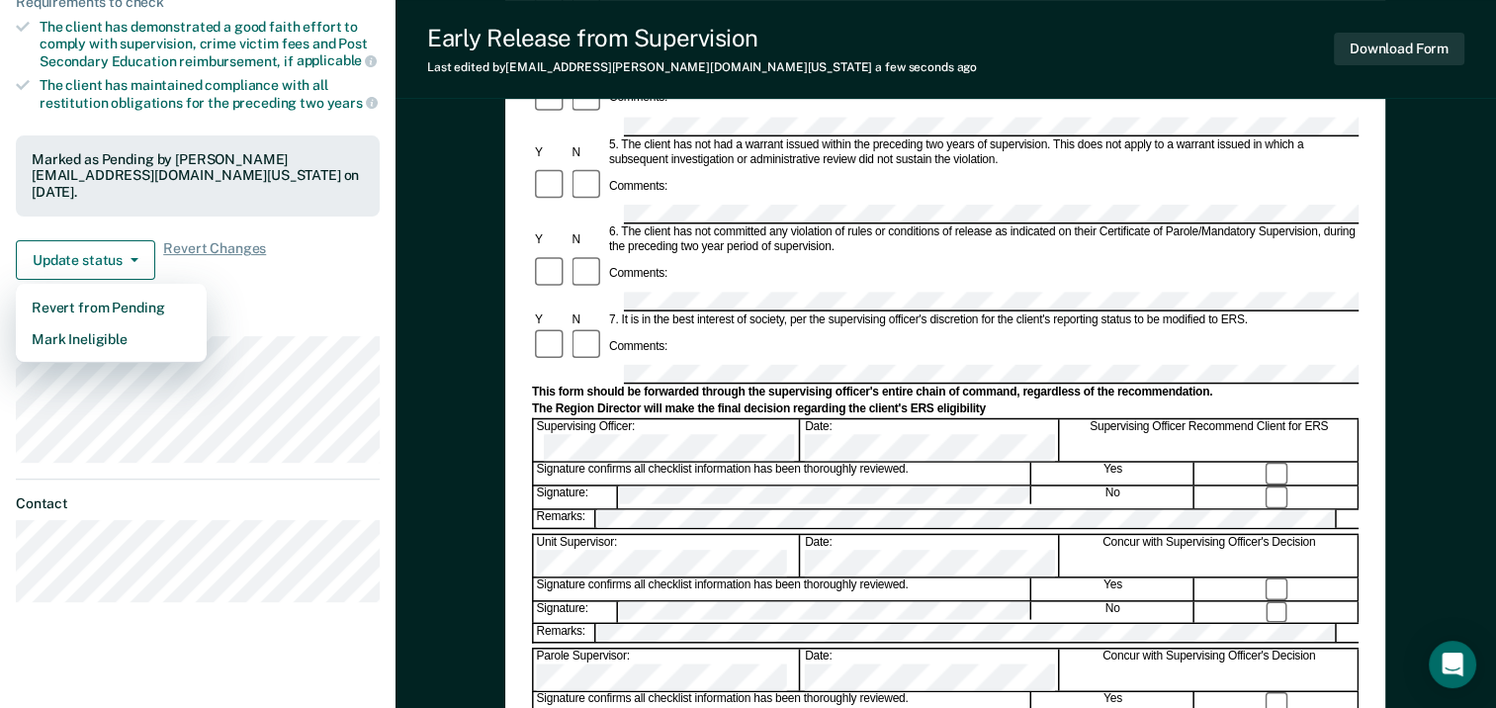
click at [255, 301] on article "MT Early Release from Supervision Pending Requirements validated by OIMS data H…" at bounding box center [198, 118] width 364 height 969
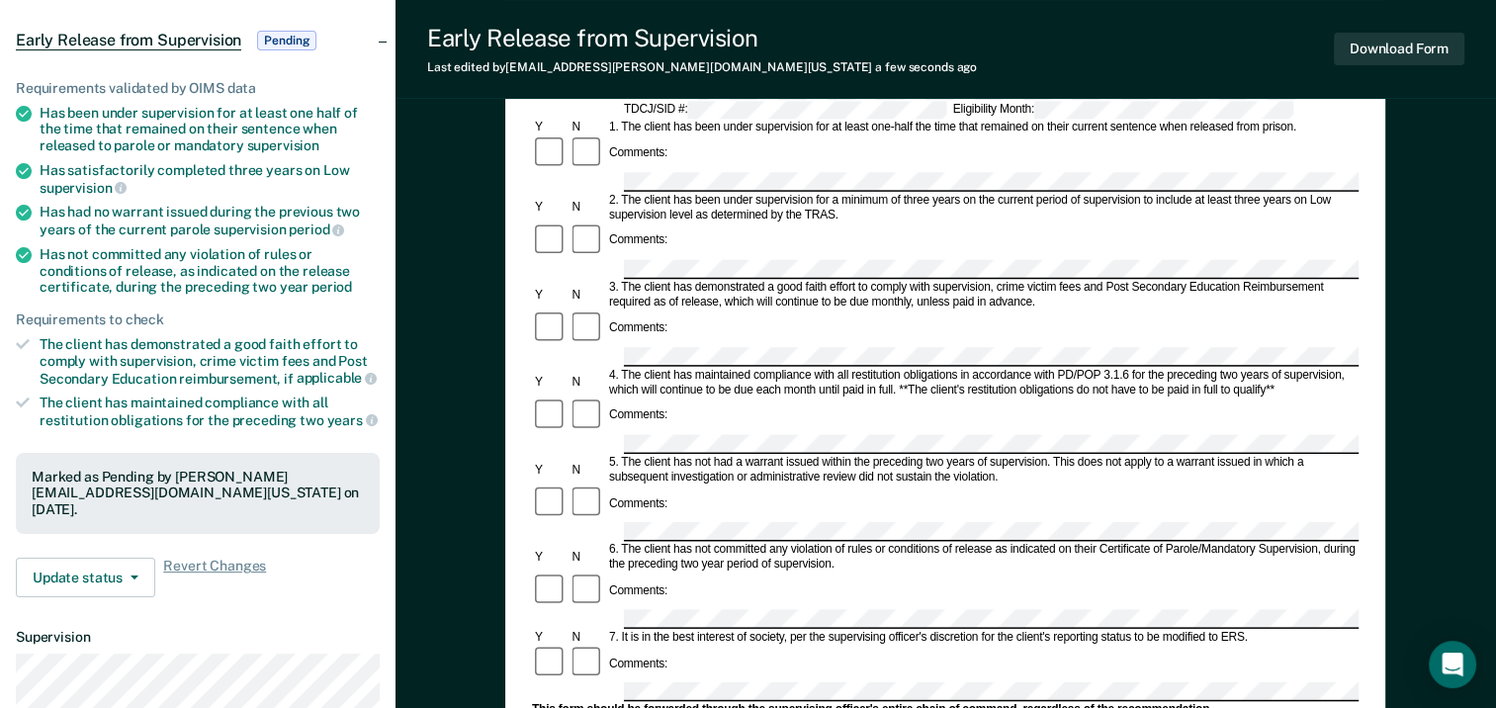
scroll to position [0, 0]
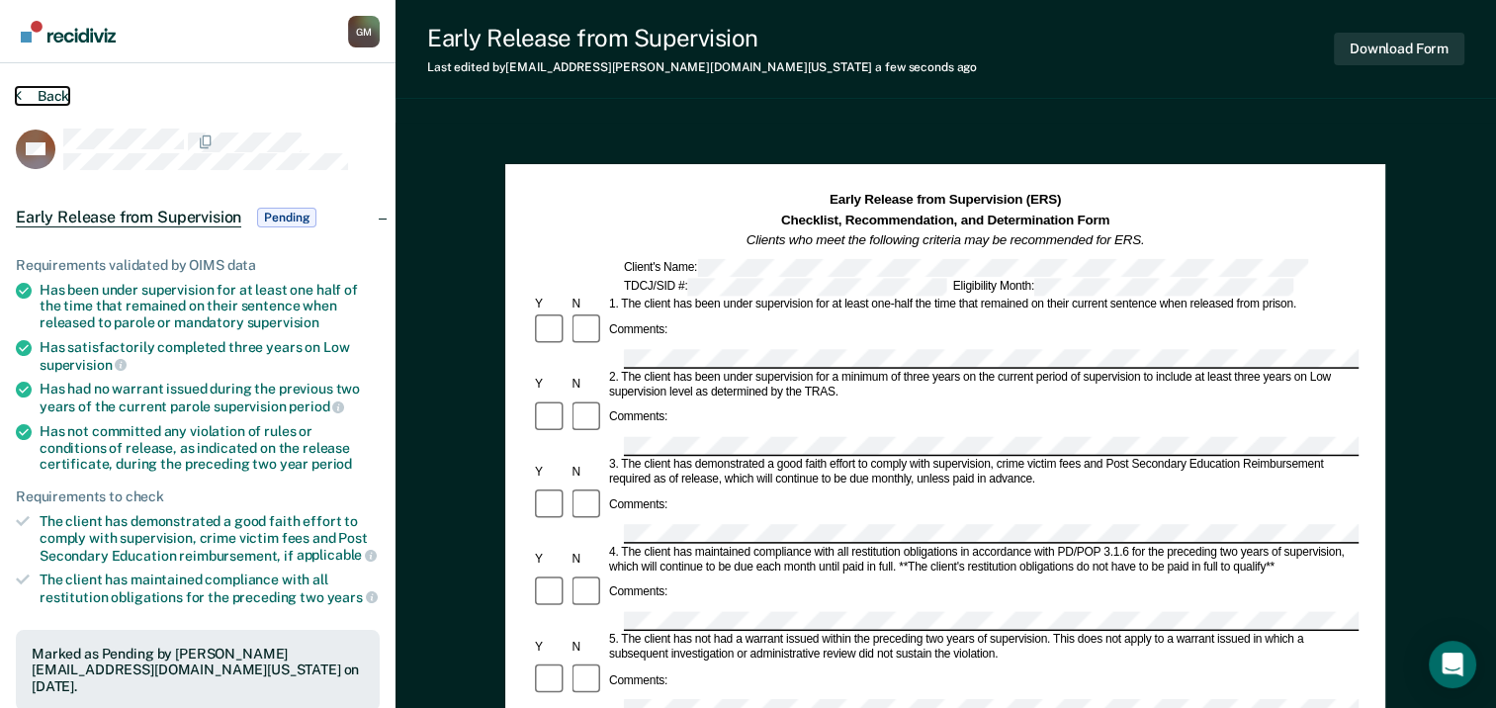
click at [59, 92] on button "Back" at bounding box center [42, 96] width 53 height 18
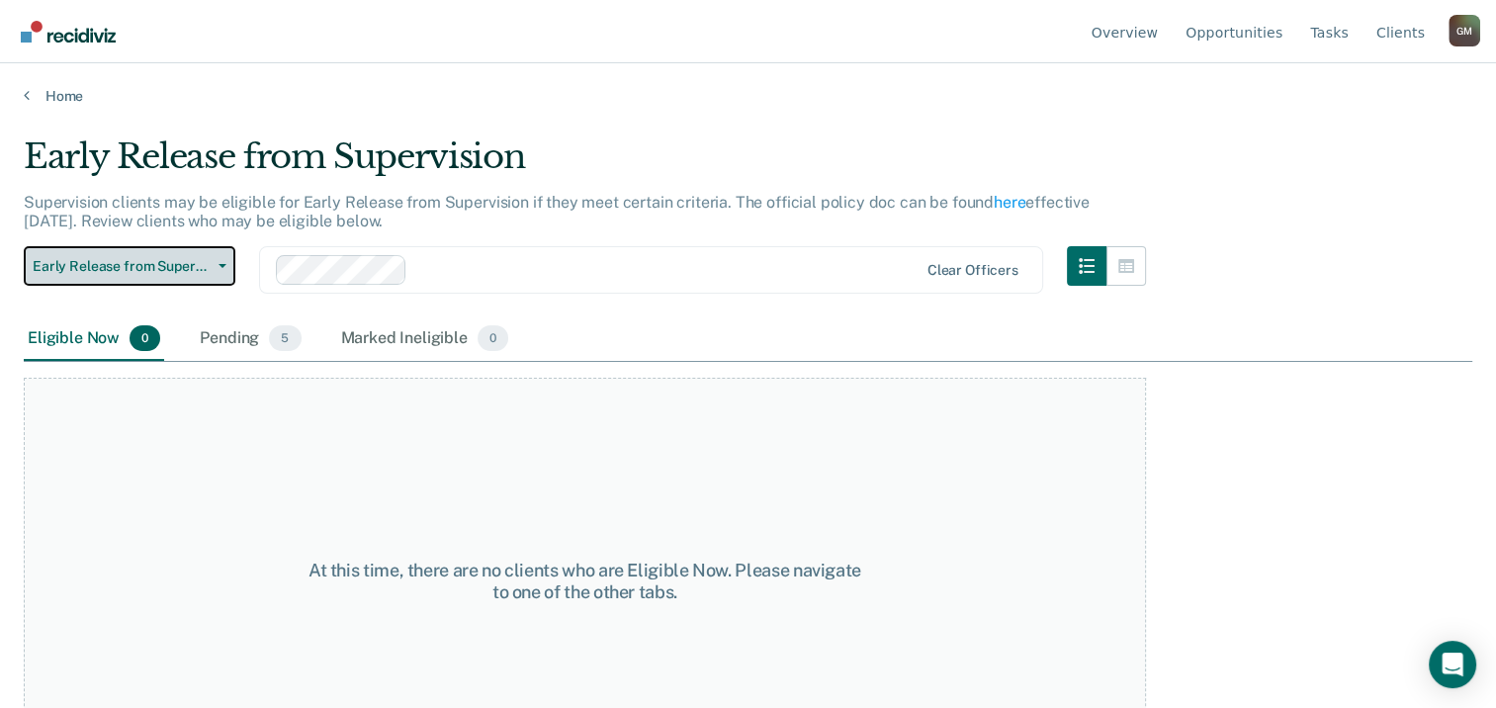
click at [209, 264] on span "Early Release from Supervision" at bounding box center [122, 266] width 178 height 17
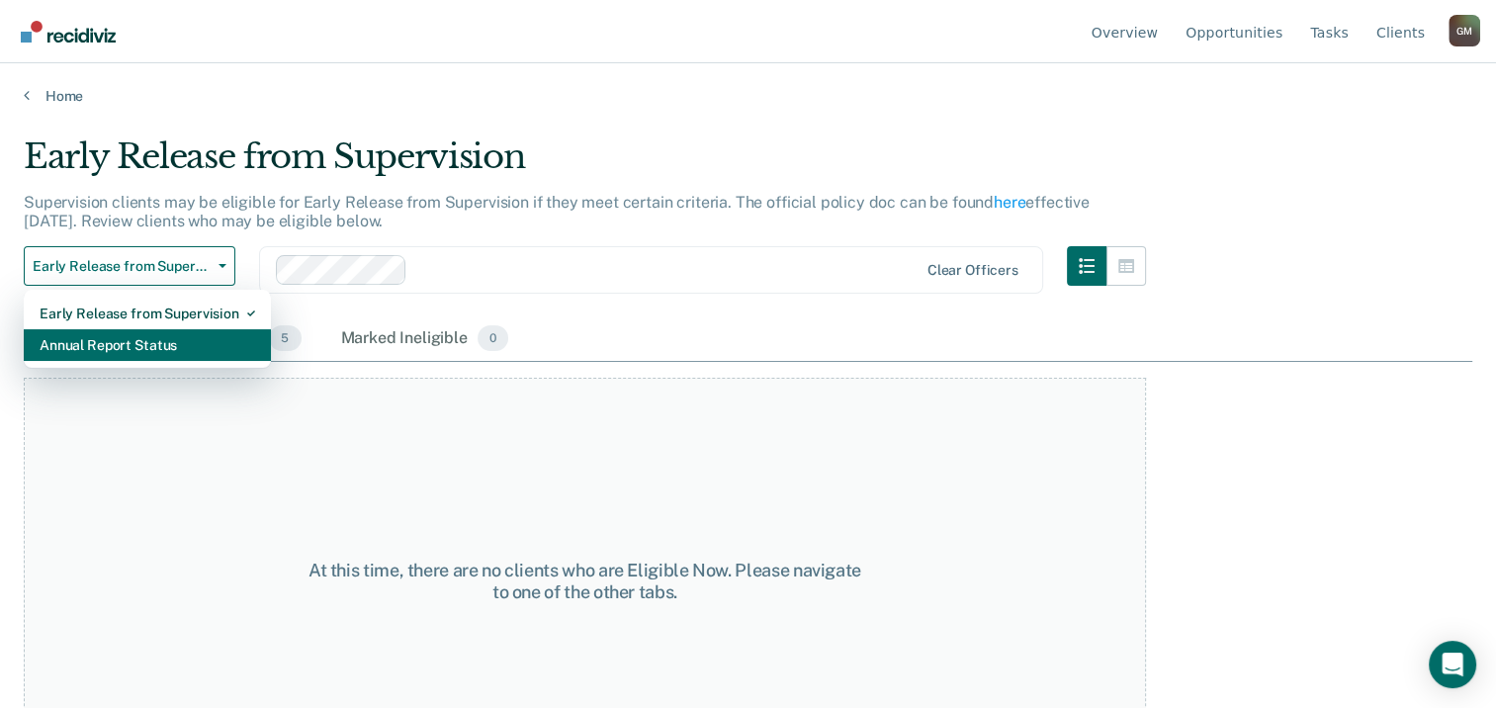
click at [150, 342] on div "Annual Report Status" at bounding box center [147, 345] width 215 height 32
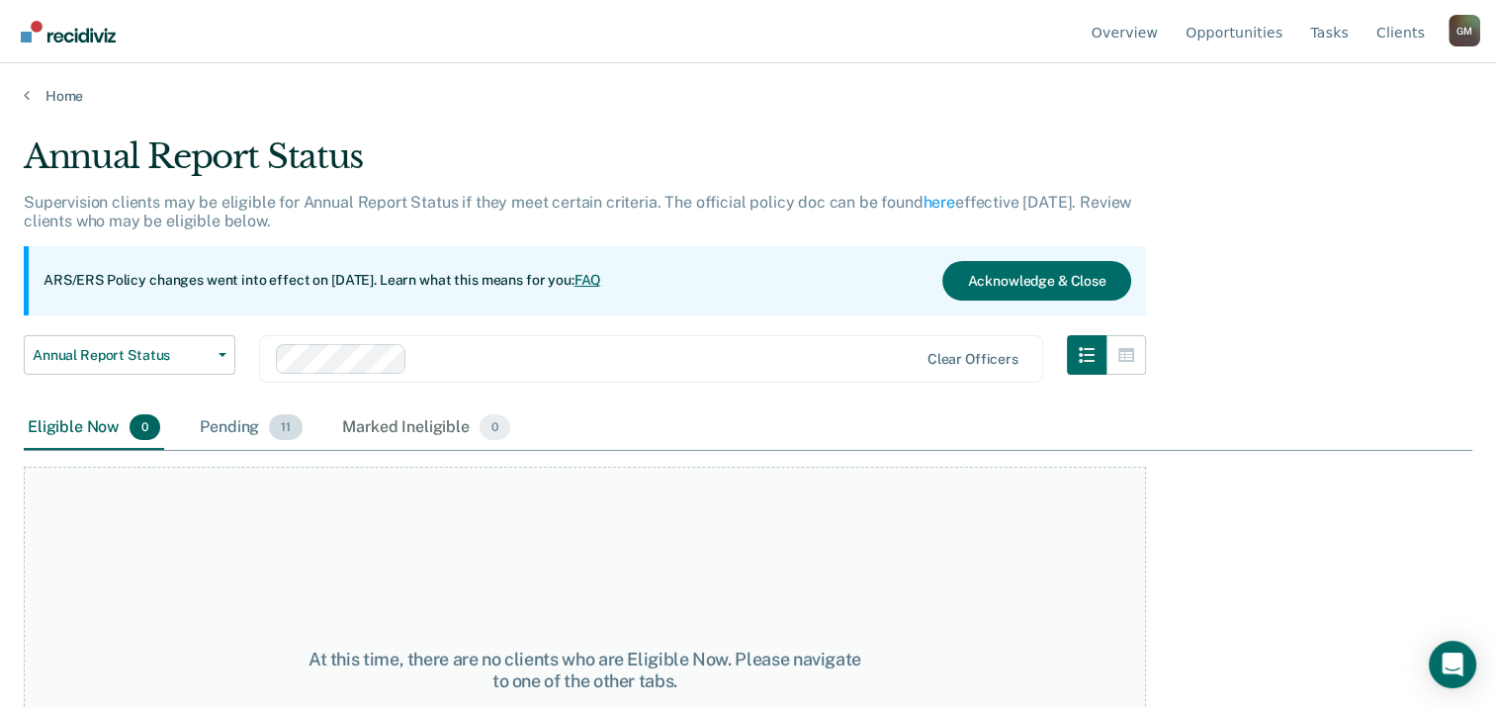
click at [226, 426] on div "Pending 11" at bounding box center [251, 427] width 111 height 43
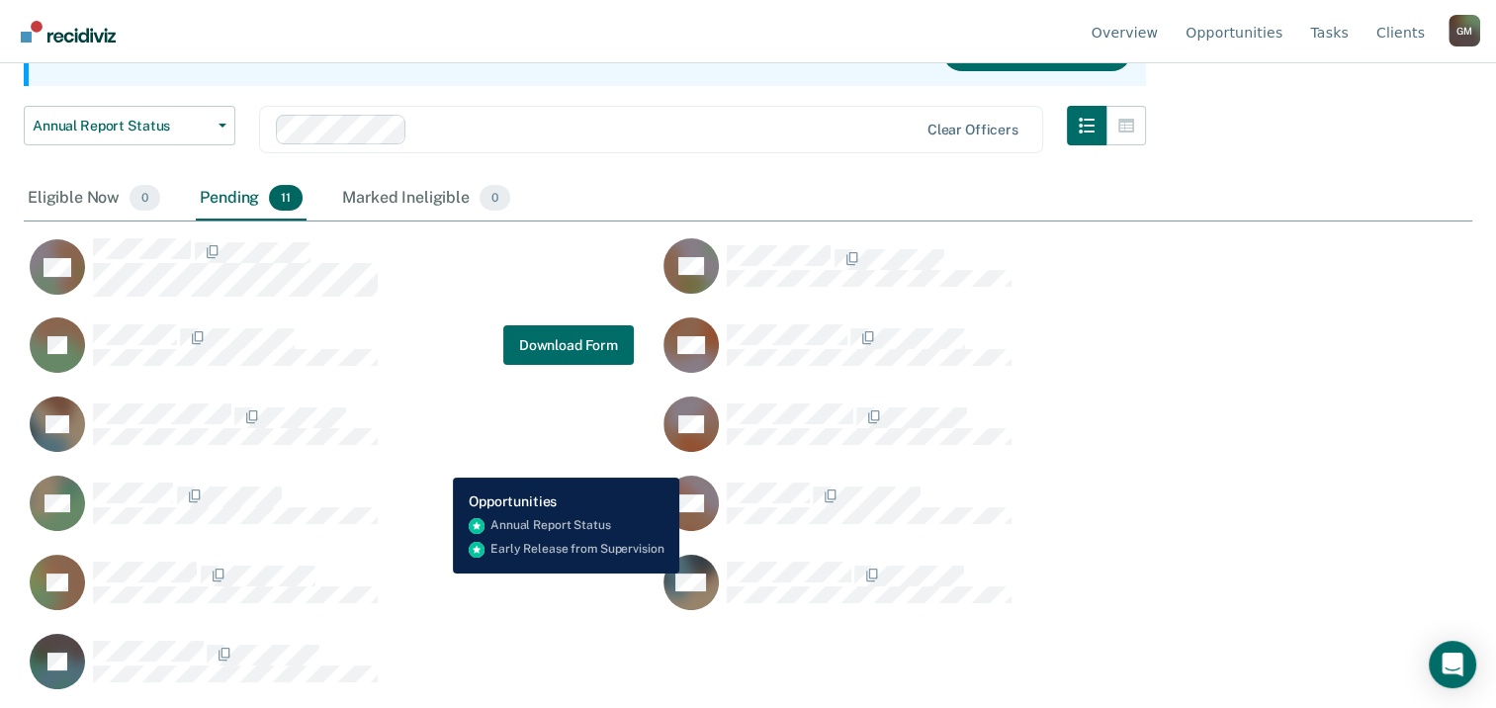
scroll to position [231, 0]
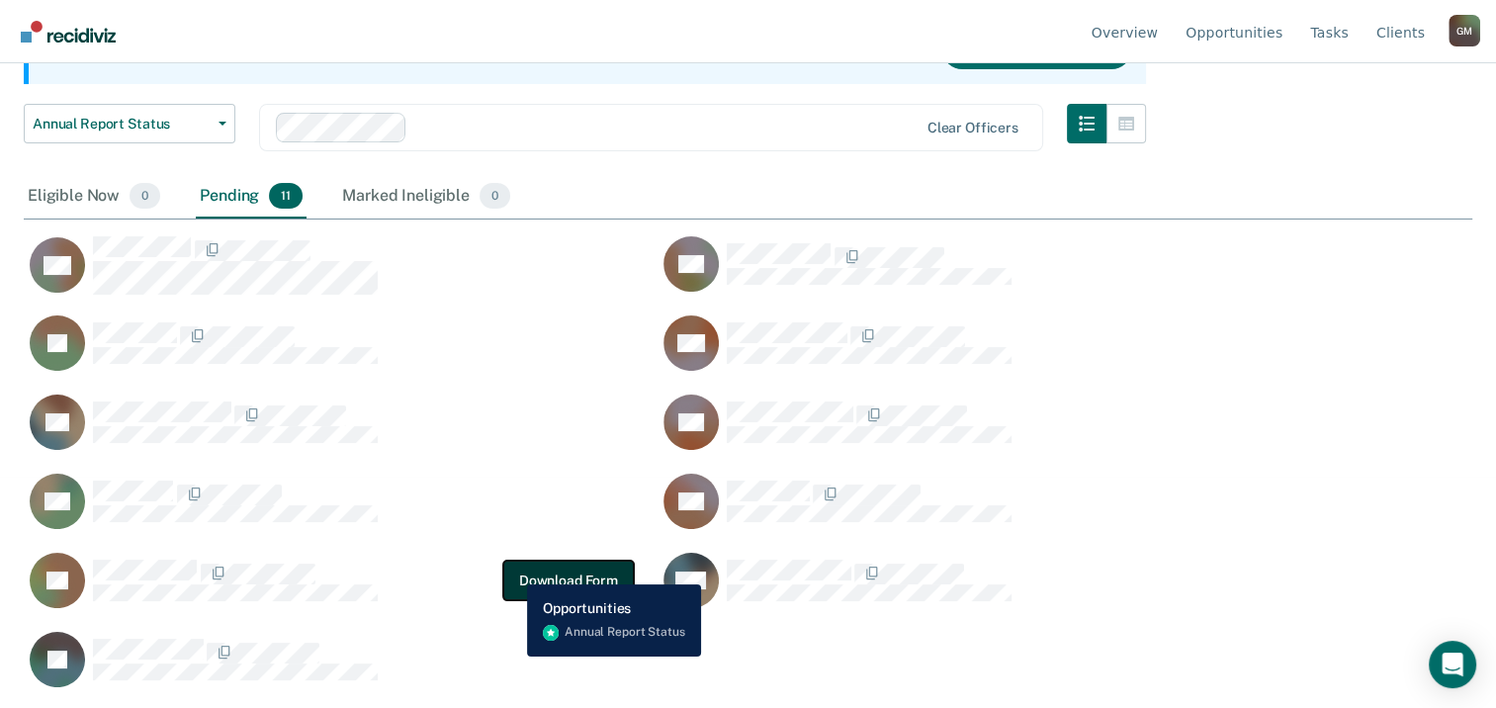
click at [530, 572] on button "Download Form" at bounding box center [568, 580] width 130 height 40
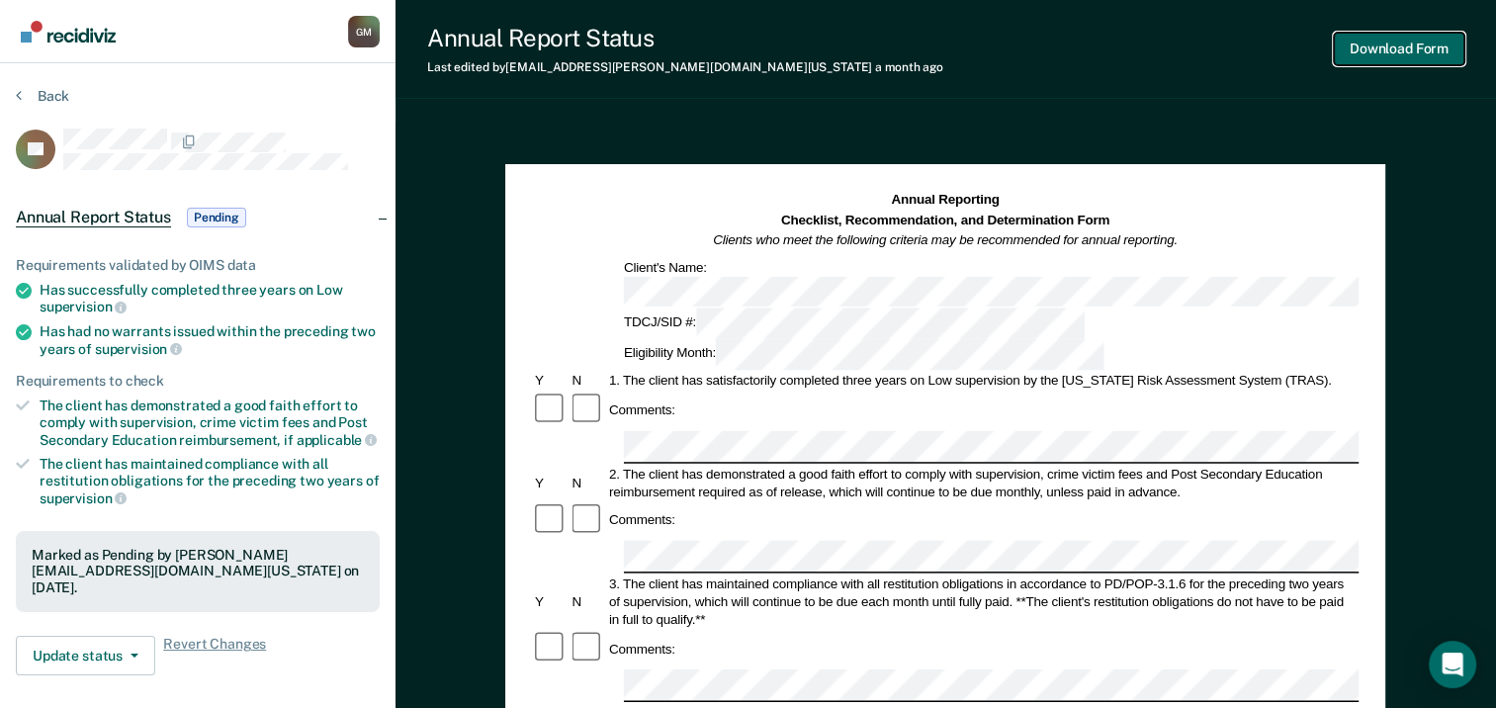
click at [1392, 55] on button "Download Form" at bounding box center [1398, 49] width 130 height 33
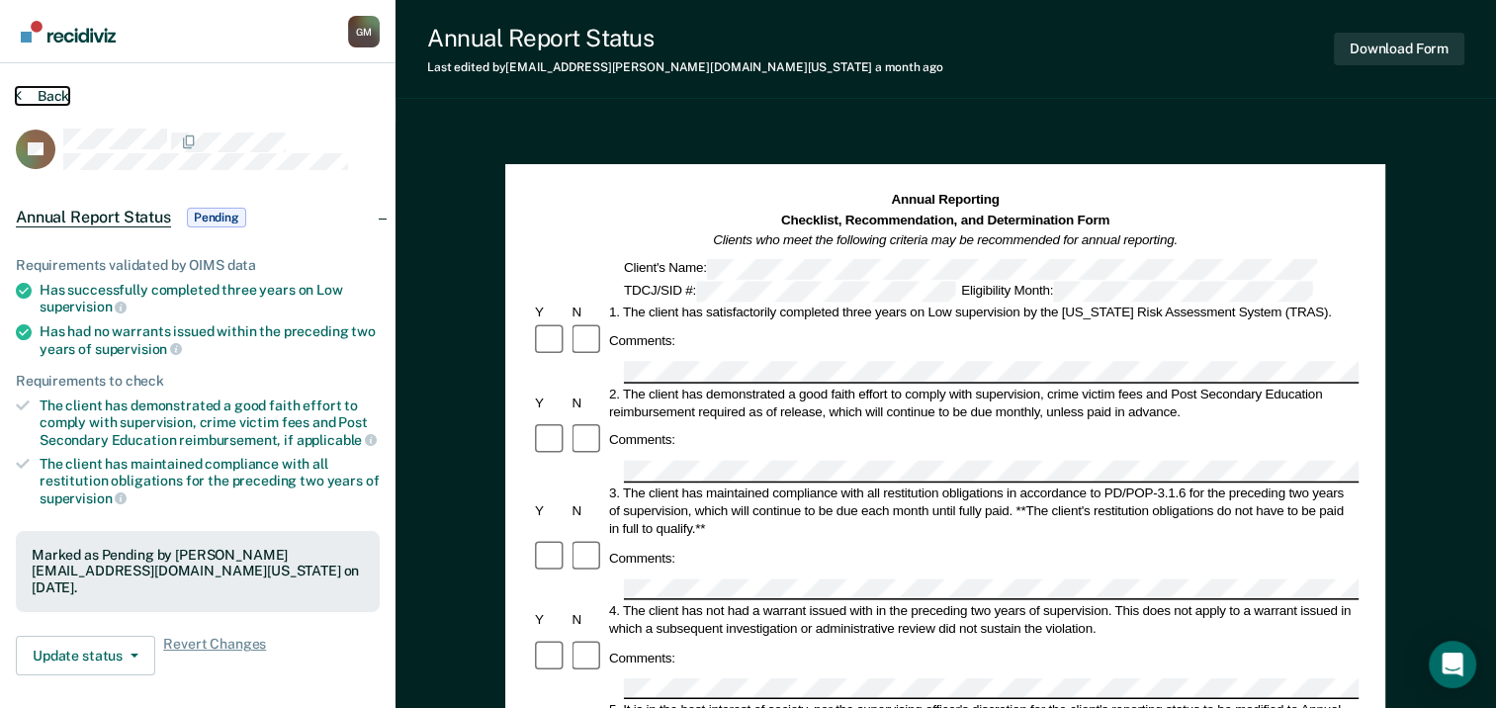
click at [26, 97] on button "Back" at bounding box center [42, 96] width 53 height 18
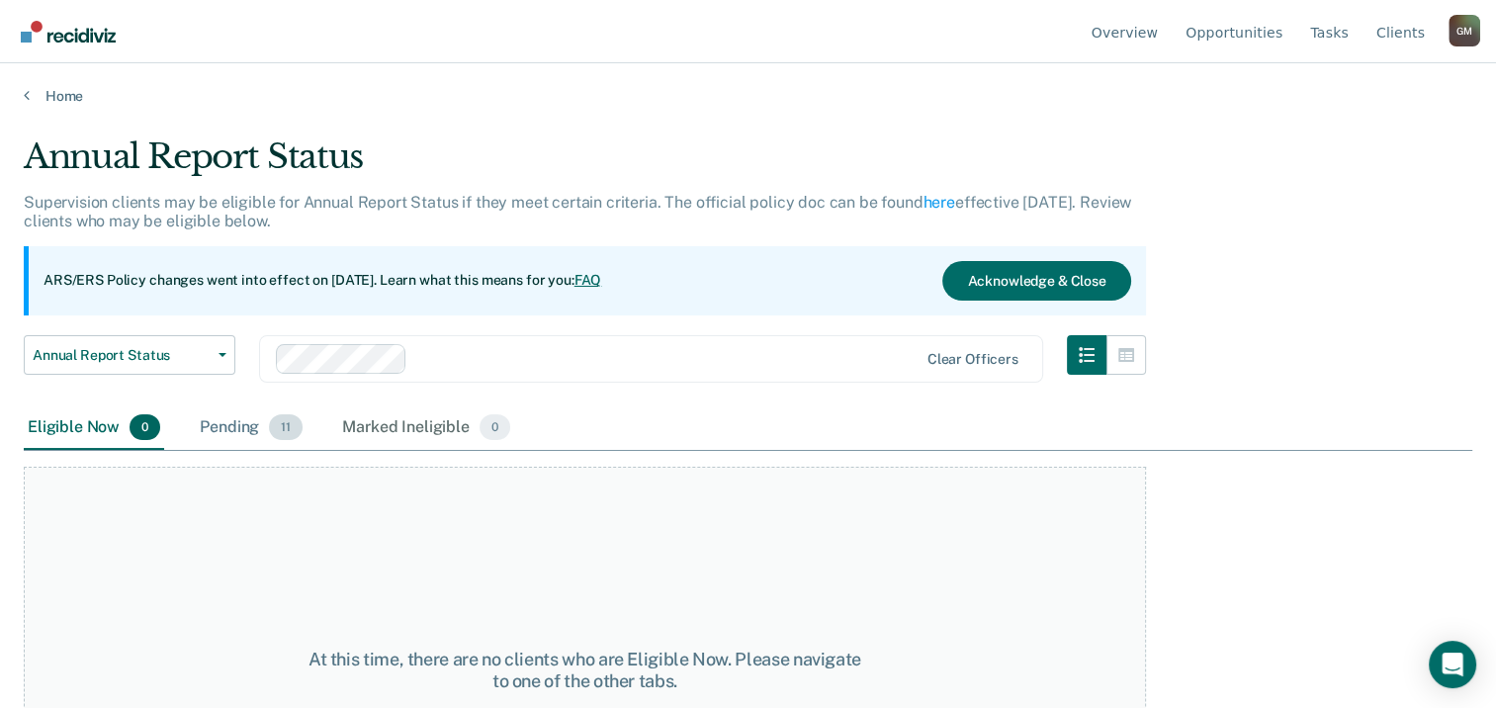
click at [241, 424] on div "Pending 11" at bounding box center [251, 427] width 111 height 43
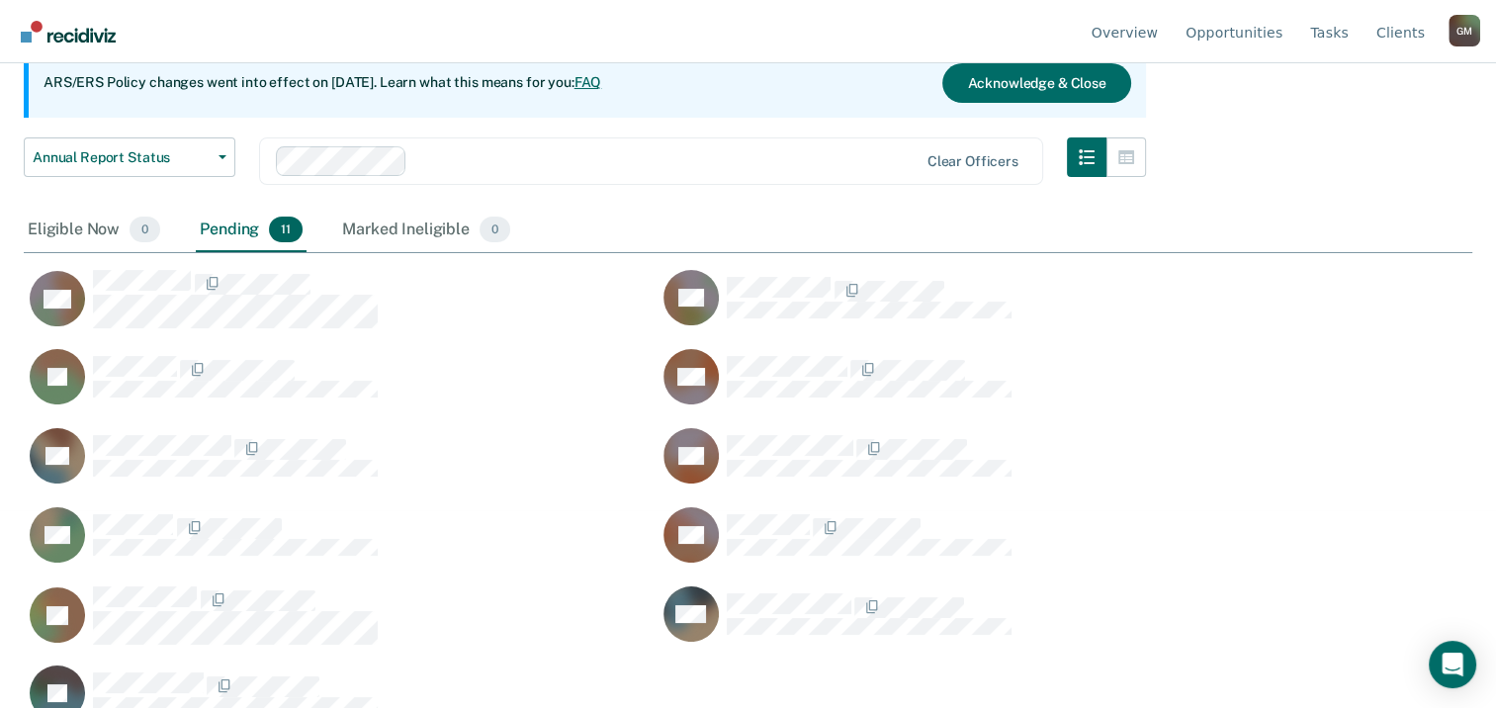
scroll to position [231, 0]
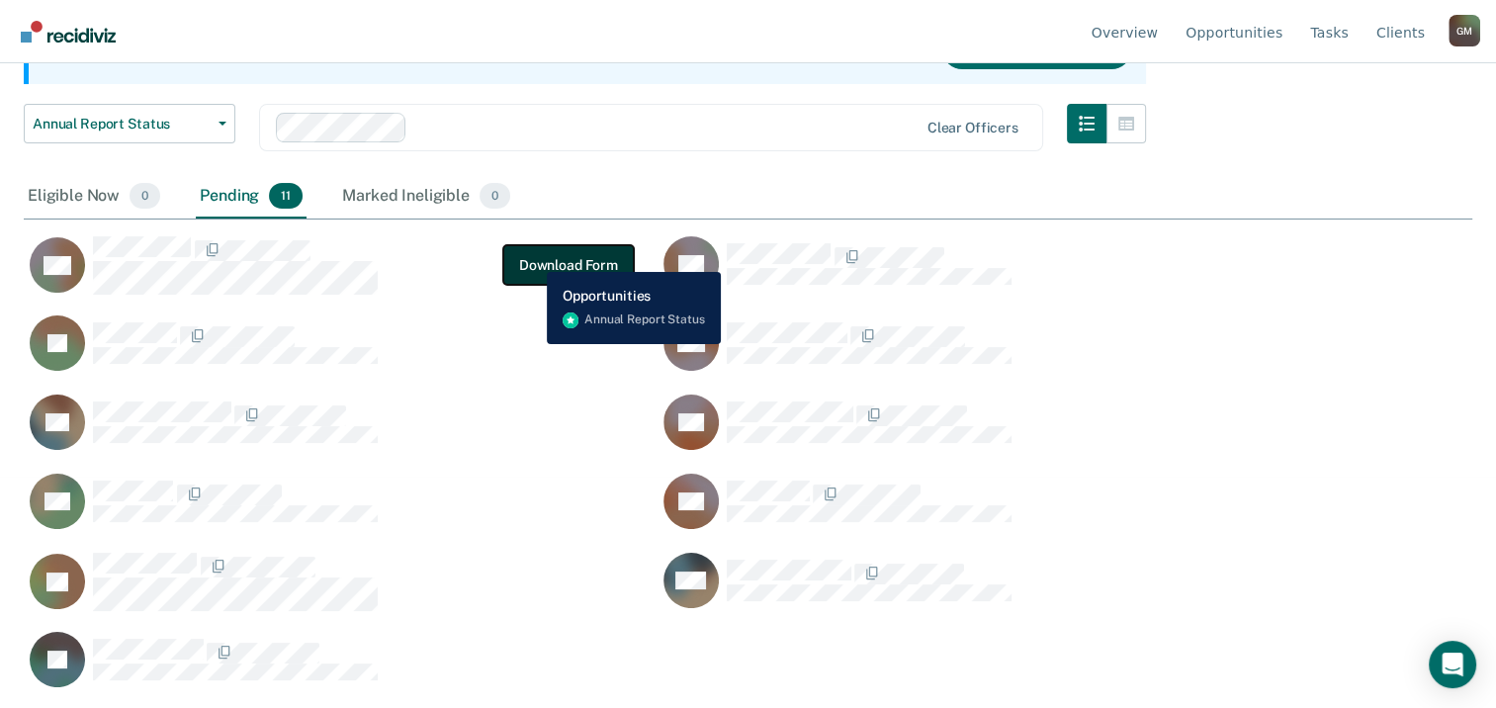
click at [532, 257] on button "Download Form" at bounding box center [568, 265] width 130 height 40
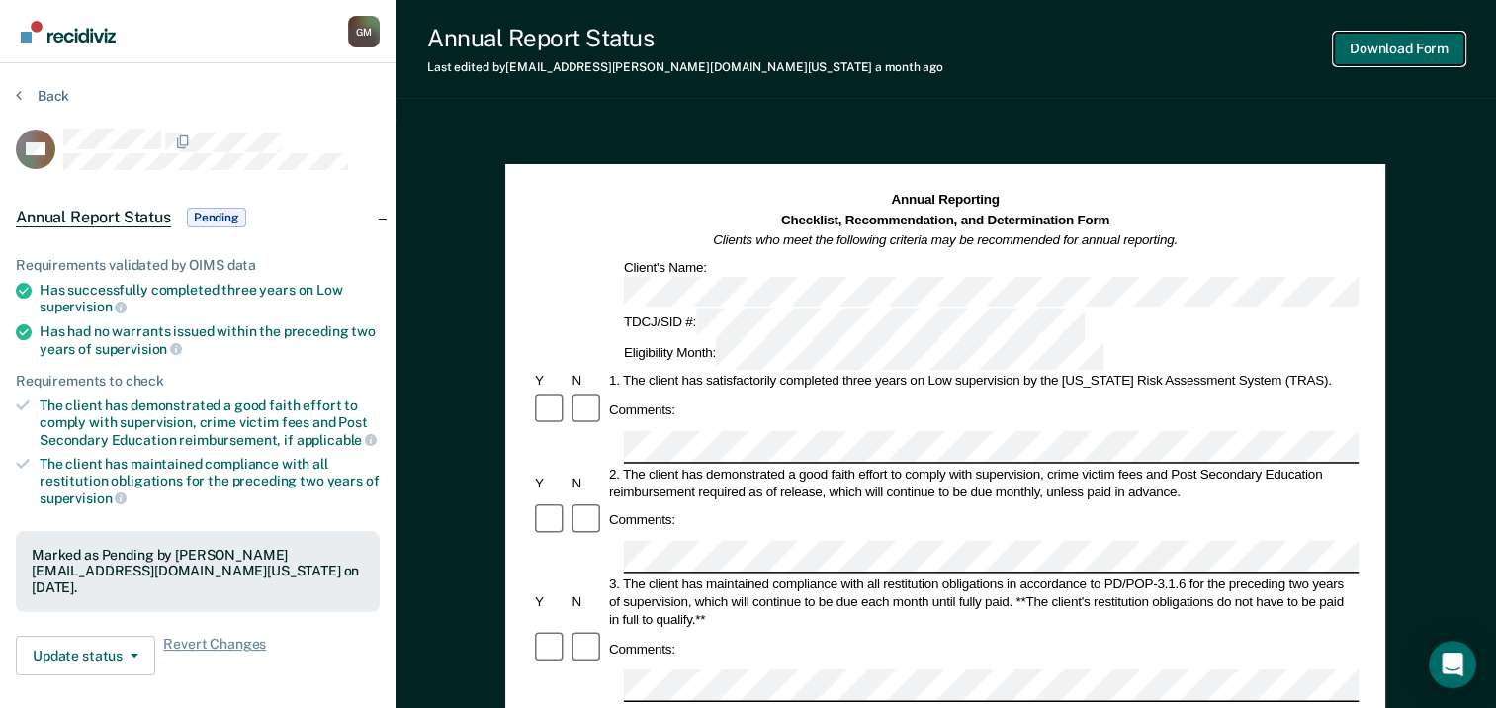
click at [1380, 51] on button "Download Form" at bounding box center [1398, 49] width 130 height 33
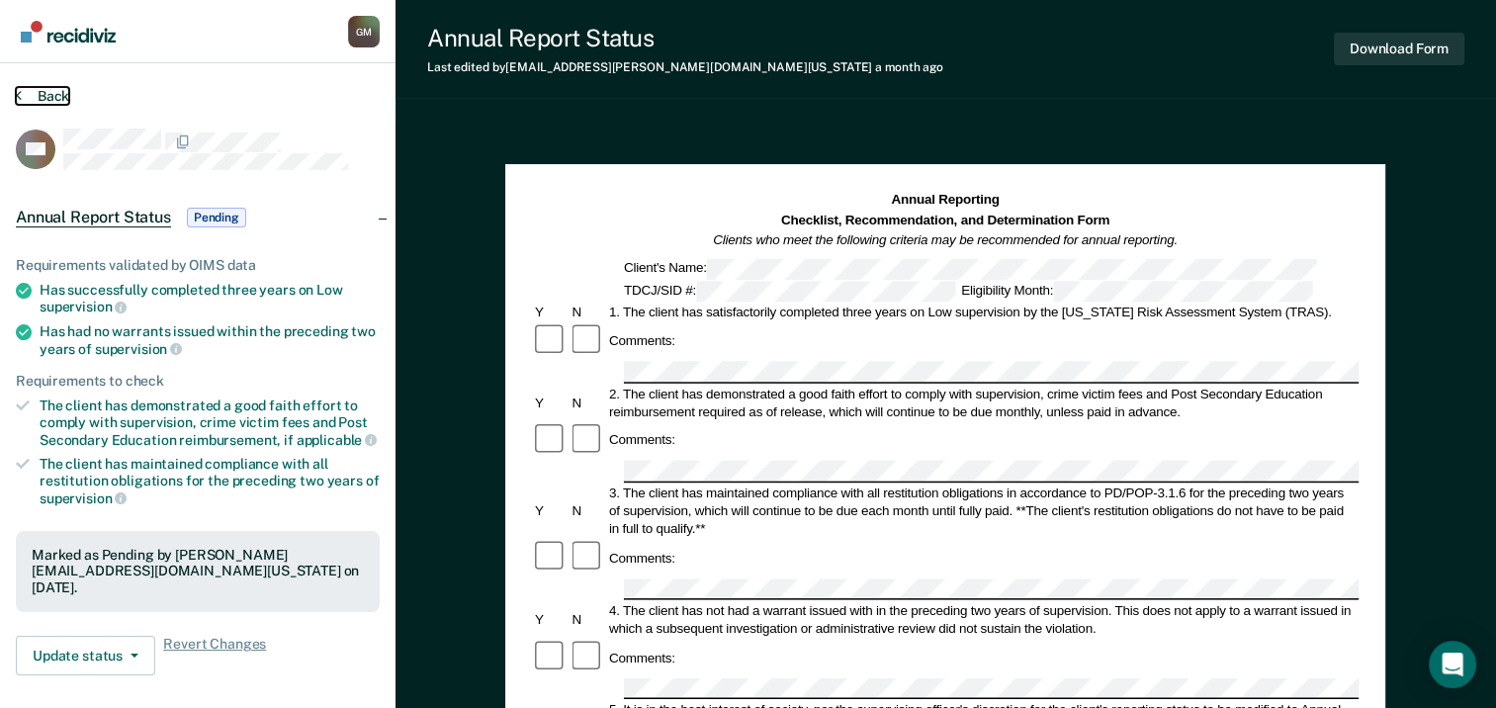
click at [53, 91] on button "Back" at bounding box center [42, 96] width 53 height 18
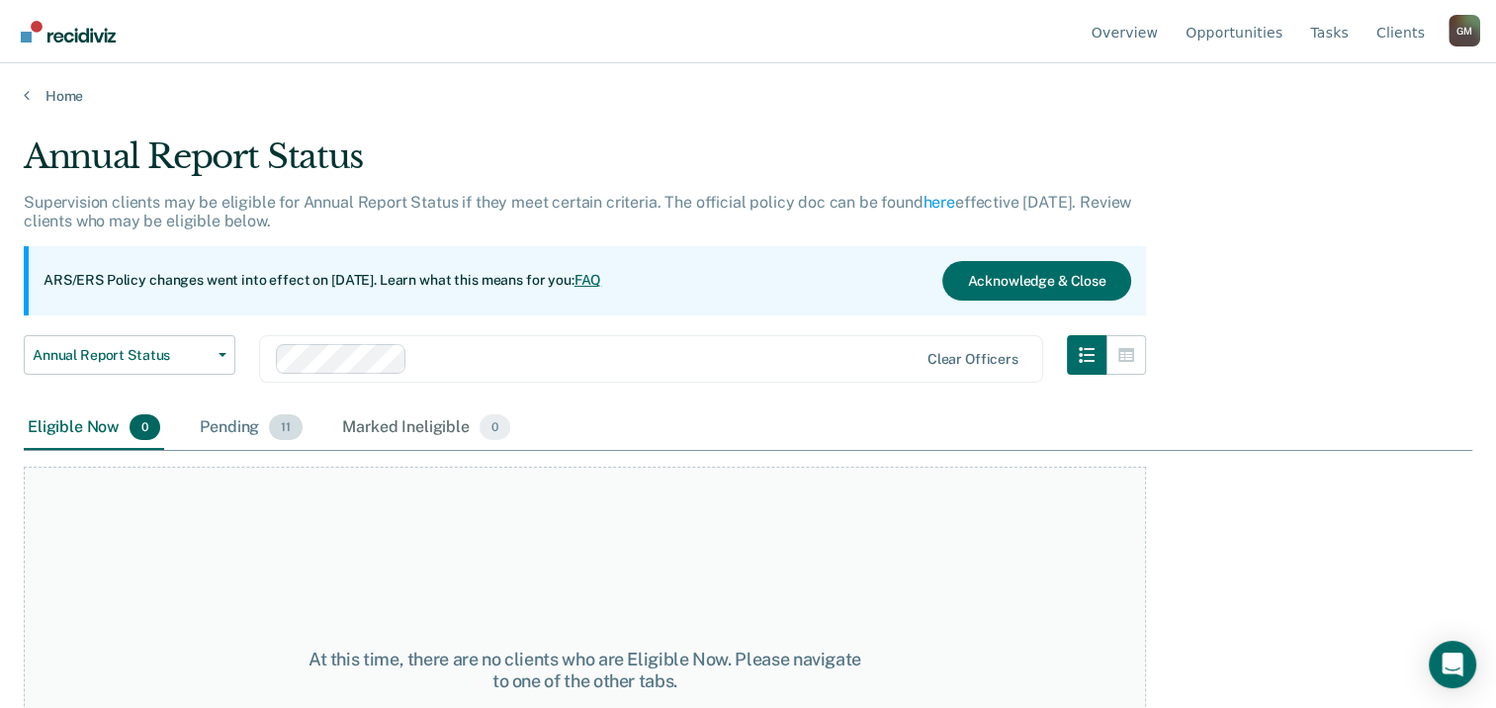
click at [241, 435] on div "Pending 11" at bounding box center [251, 427] width 111 height 43
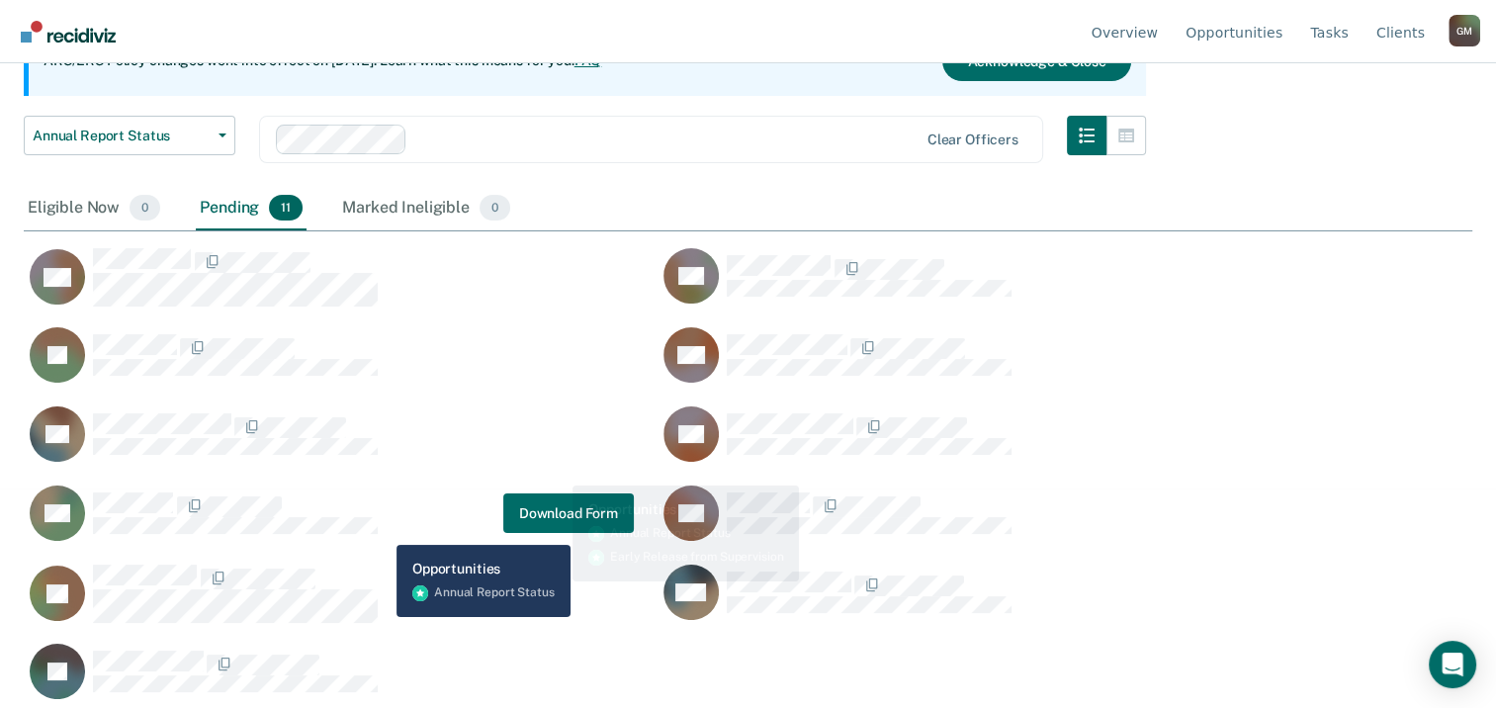
scroll to position [231, 0]
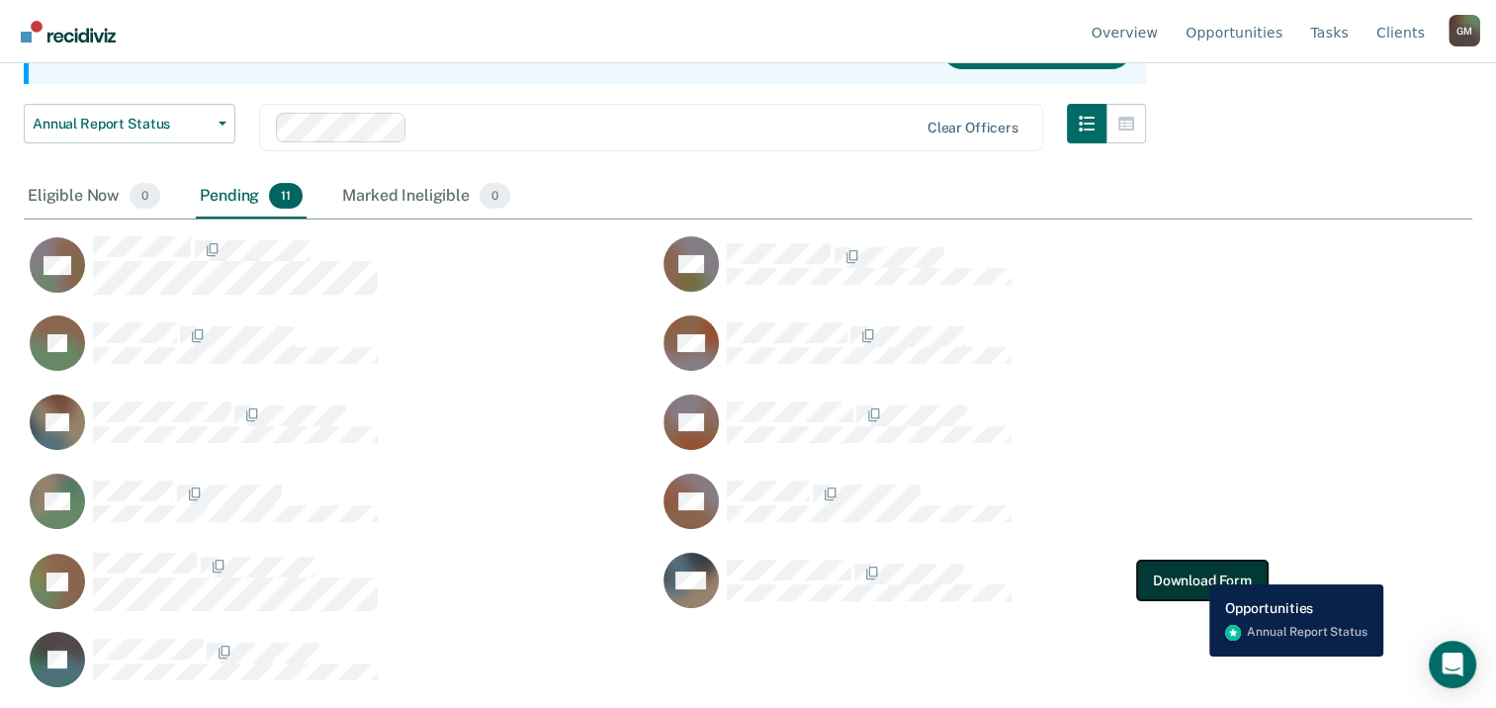
click at [1194, 569] on button "Download Form" at bounding box center [1202, 580] width 130 height 40
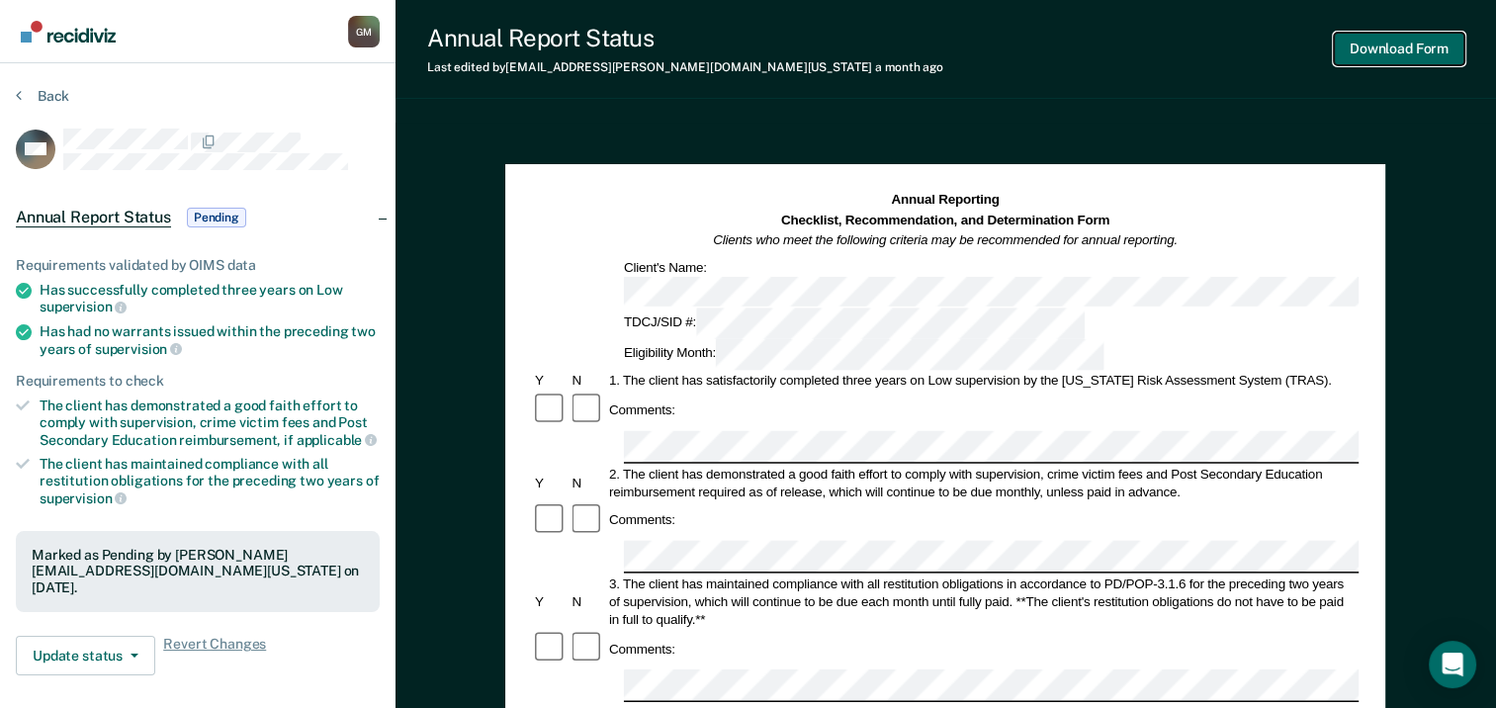
click at [1365, 54] on button "Download Form" at bounding box center [1398, 49] width 130 height 33
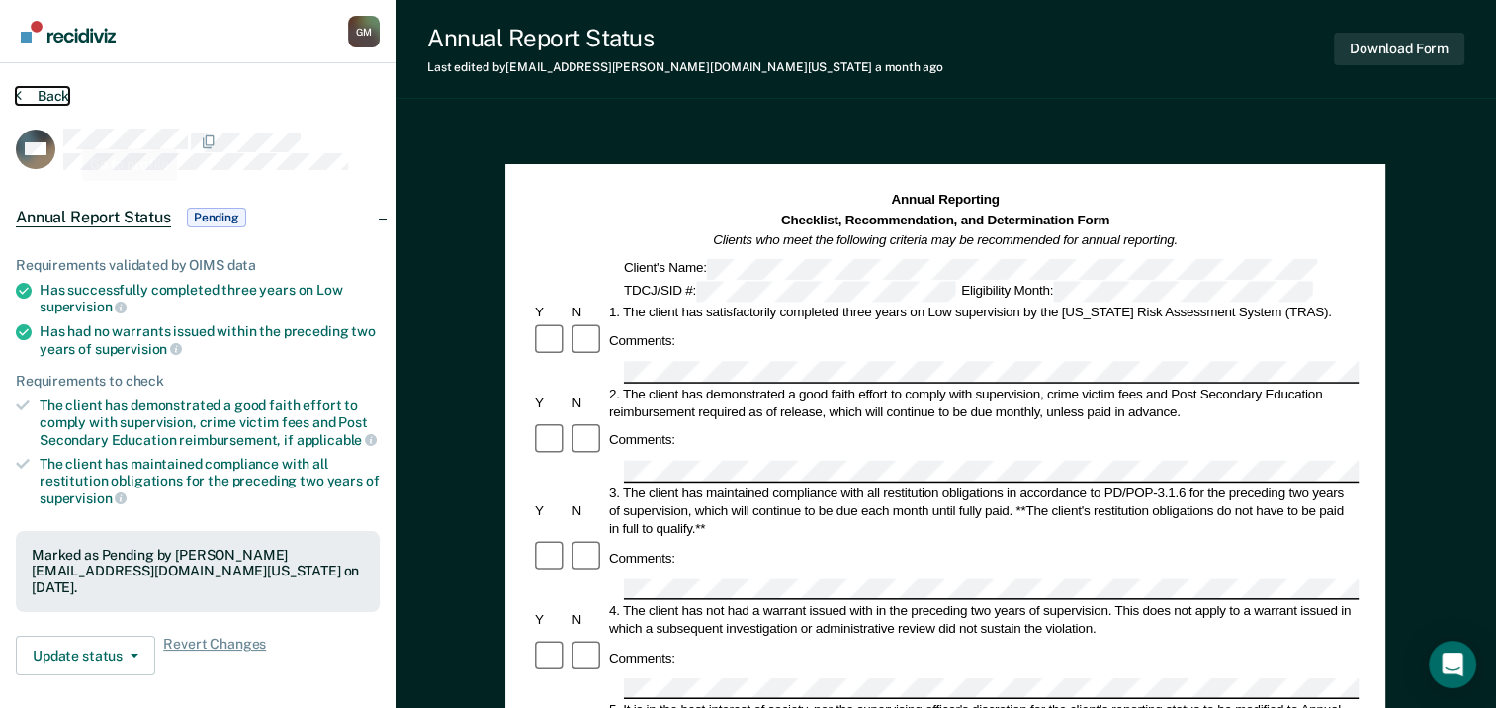
click at [25, 91] on button "Back" at bounding box center [42, 96] width 53 height 18
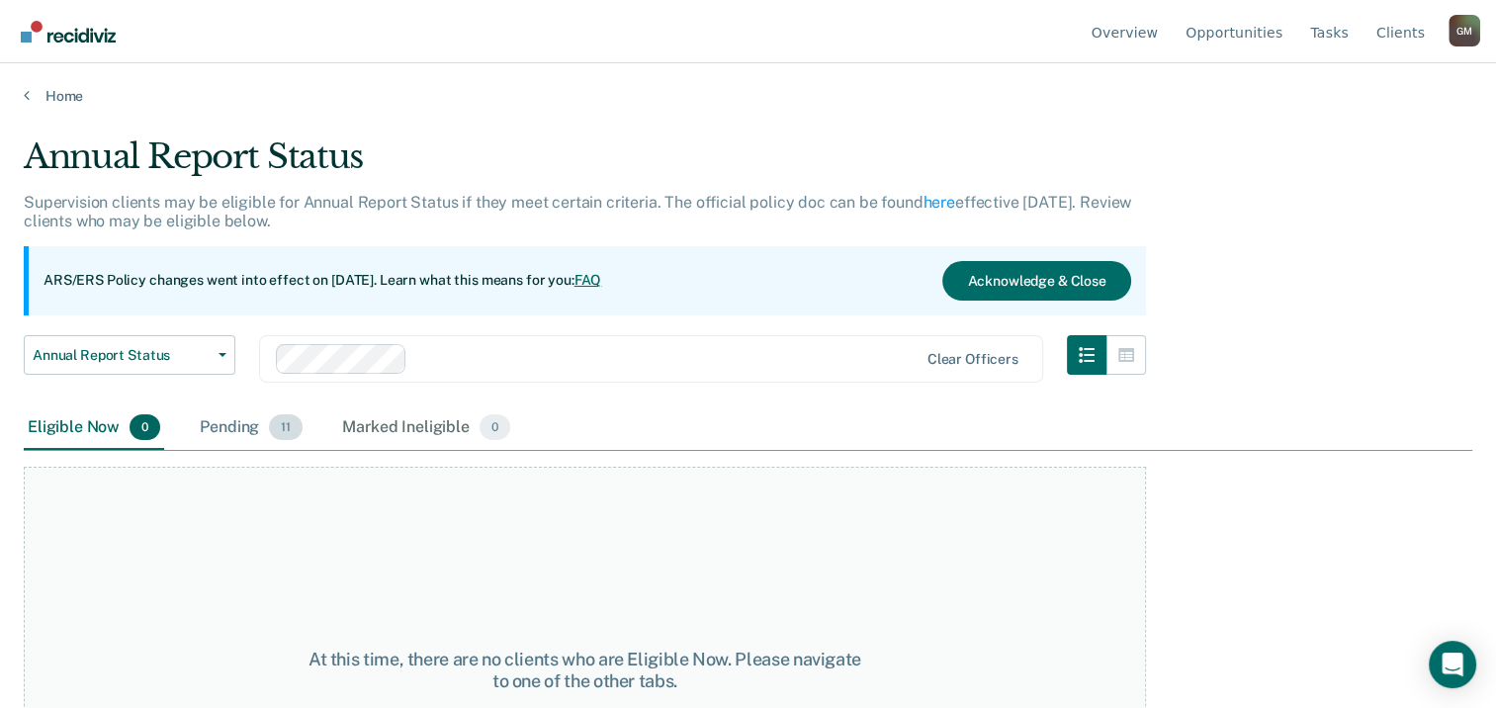
click at [237, 428] on div "Pending 11" at bounding box center [251, 427] width 111 height 43
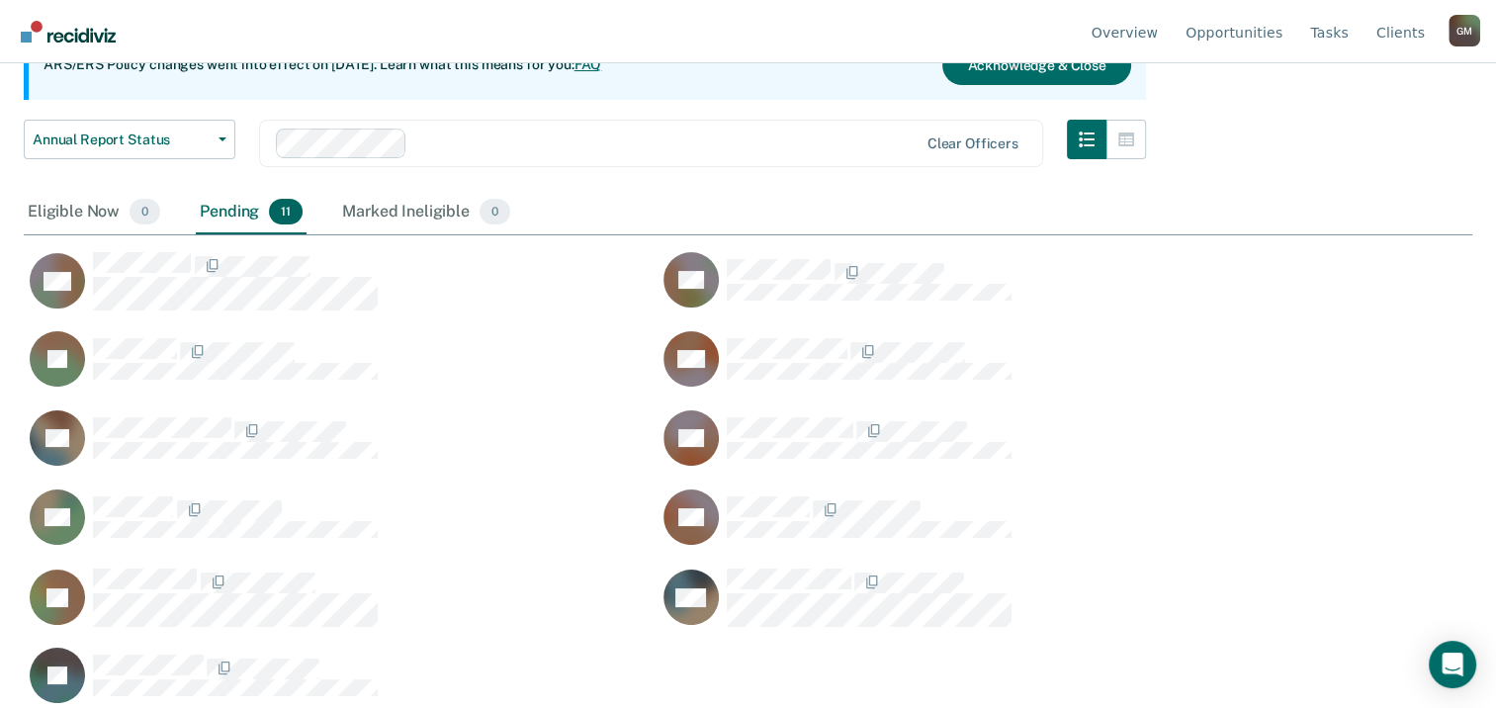
scroll to position [231, 0]
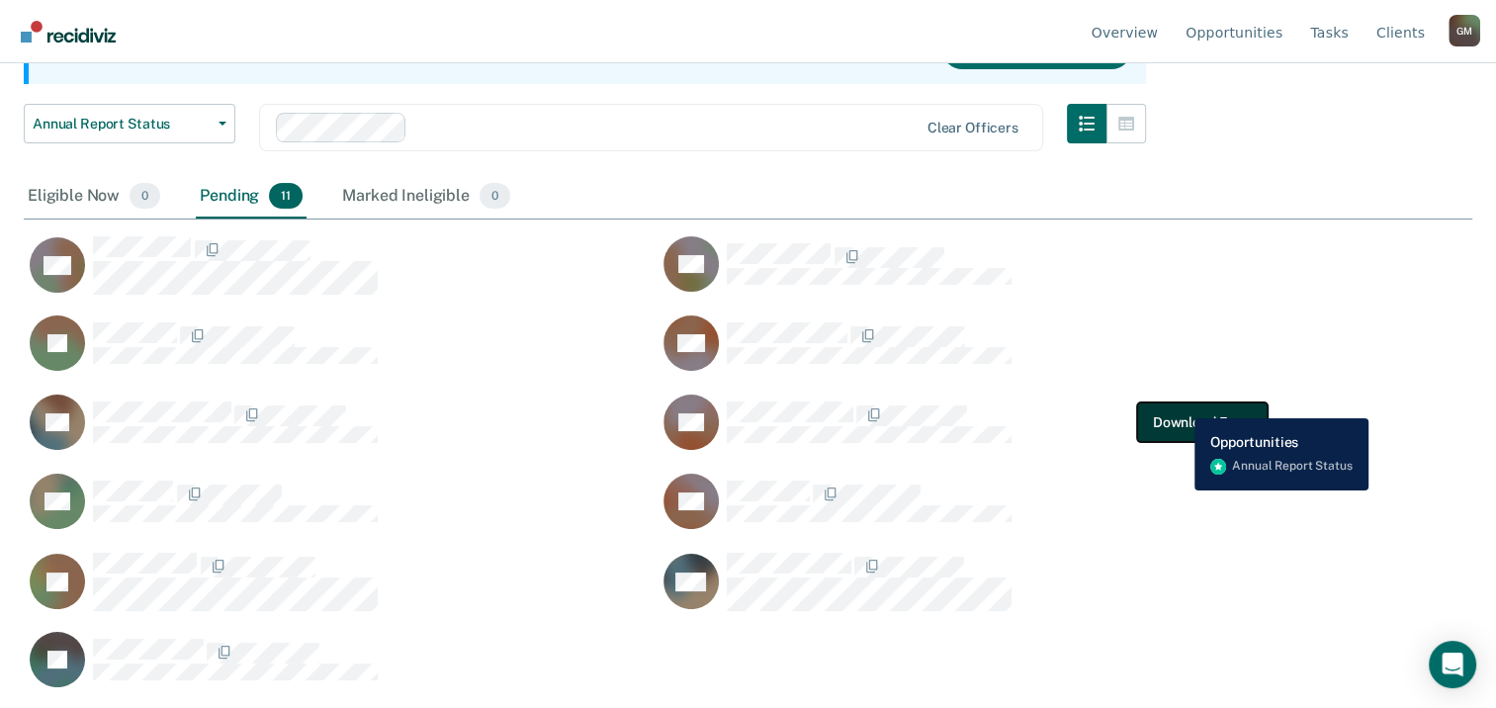
click at [1179, 403] on button "Download Form" at bounding box center [1202, 422] width 130 height 40
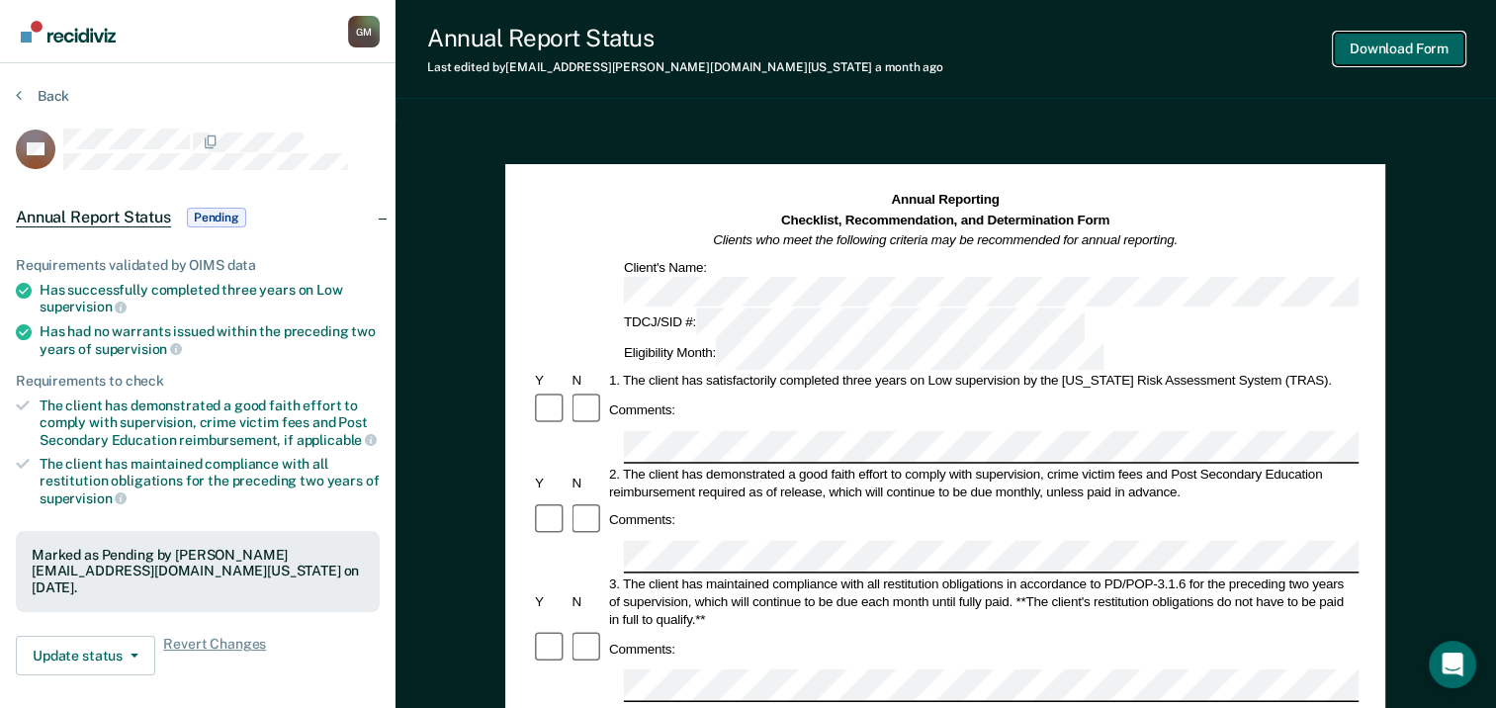
click at [1417, 40] on button "Download Form" at bounding box center [1398, 49] width 130 height 33
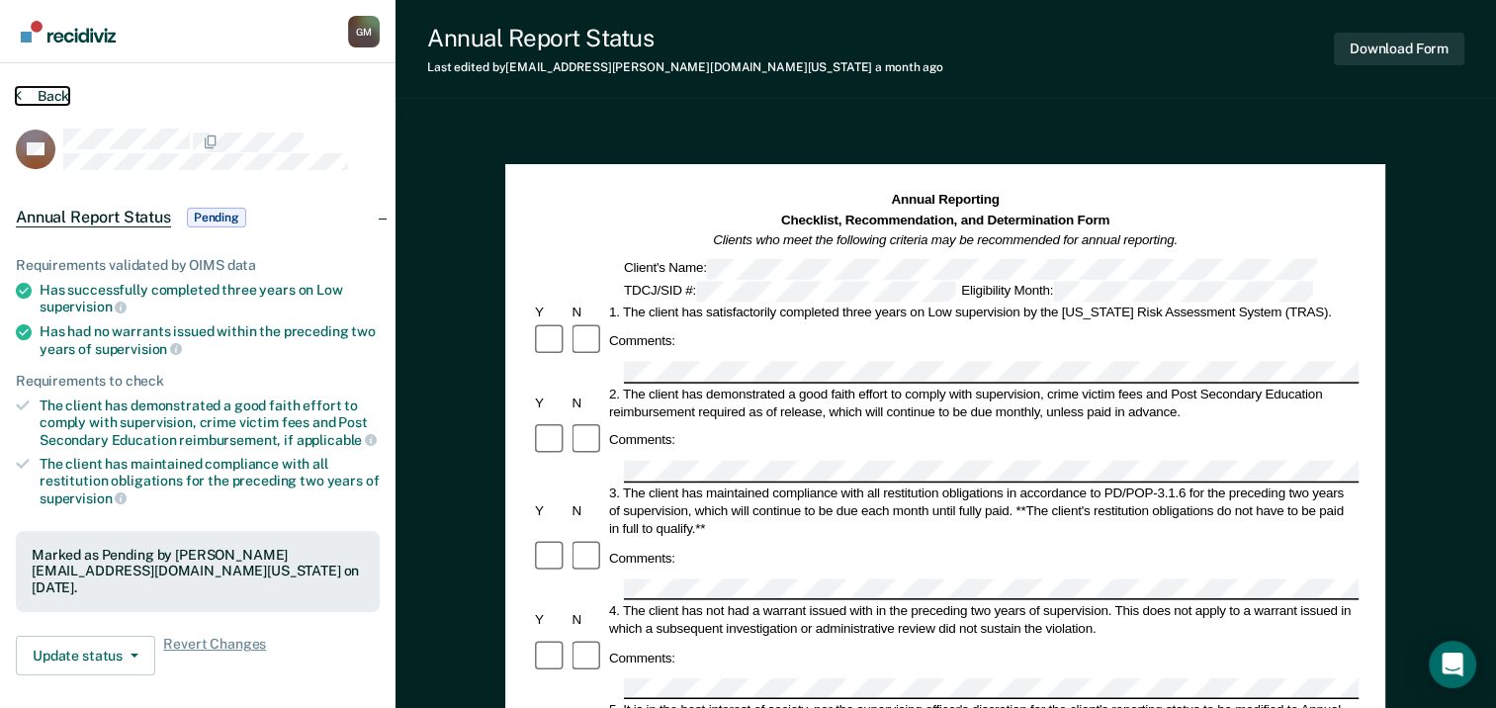
click at [52, 99] on button "Back" at bounding box center [42, 96] width 53 height 18
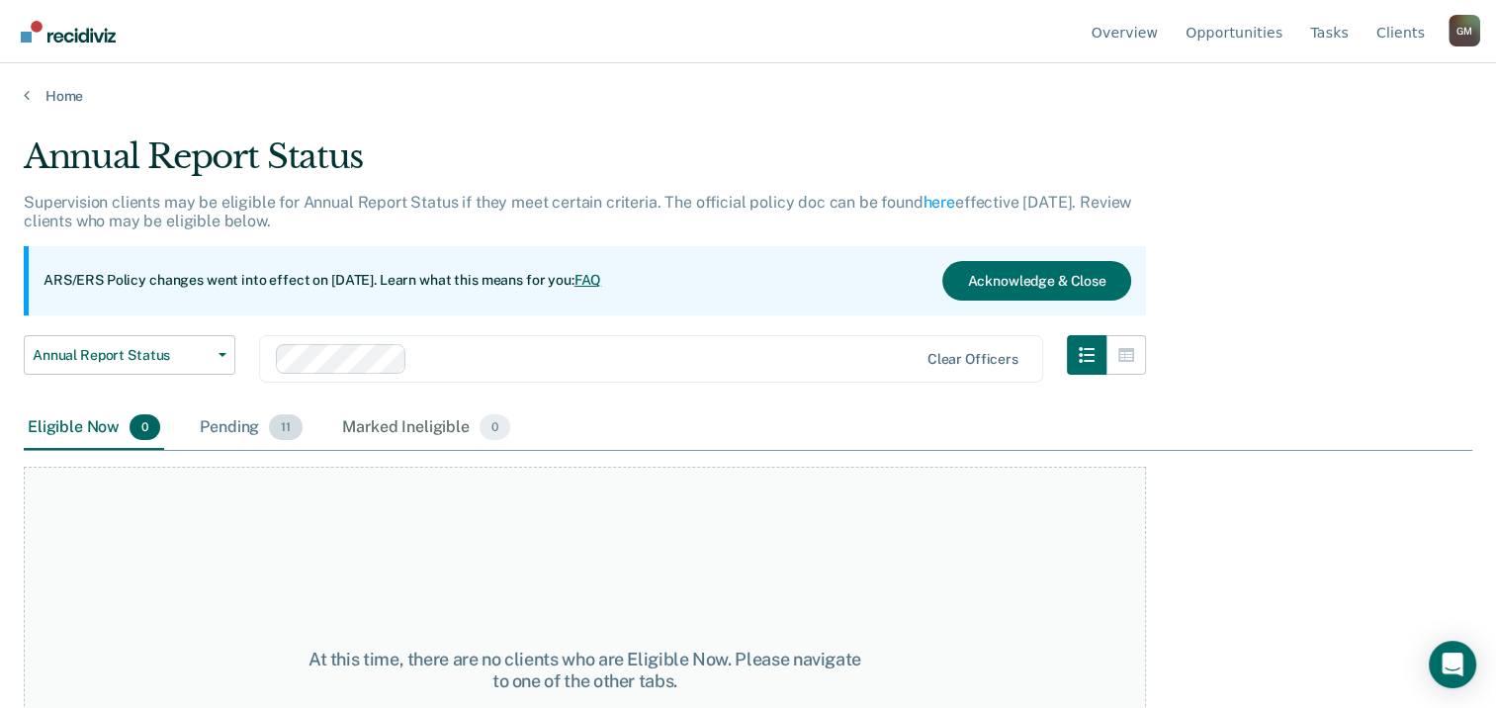
click at [245, 429] on div "Pending 11" at bounding box center [251, 427] width 111 height 43
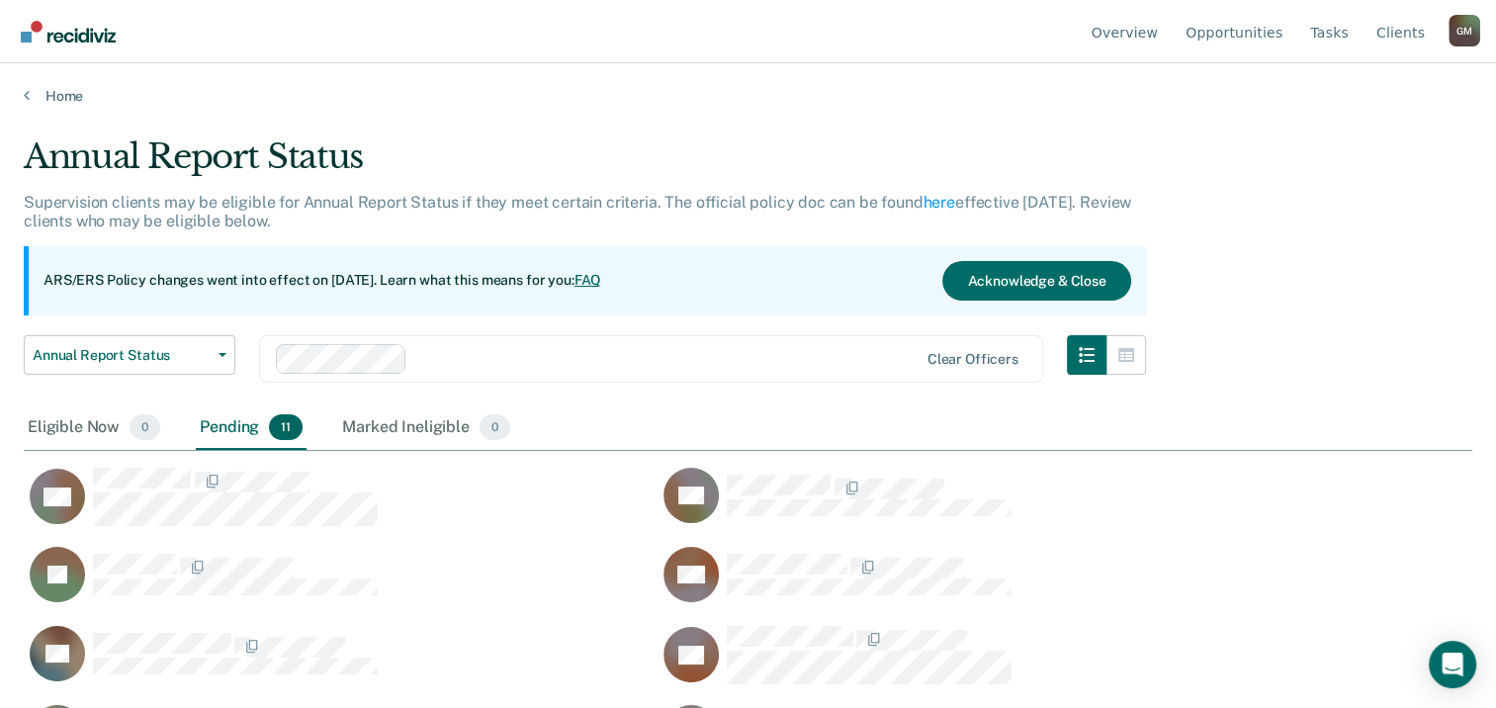
scroll to position [198, 0]
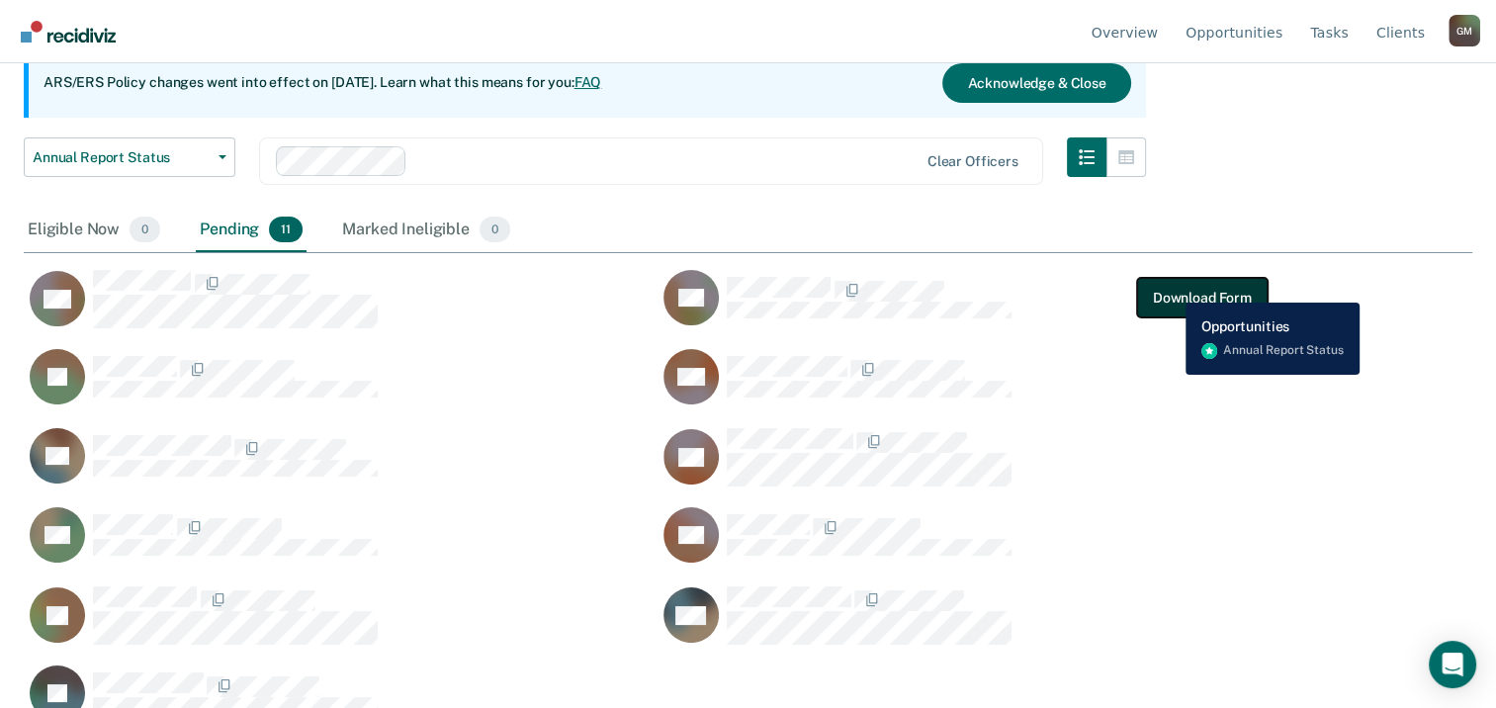
click at [1170, 288] on button "Download Form" at bounding box center [1202, 298] width 130 height 40
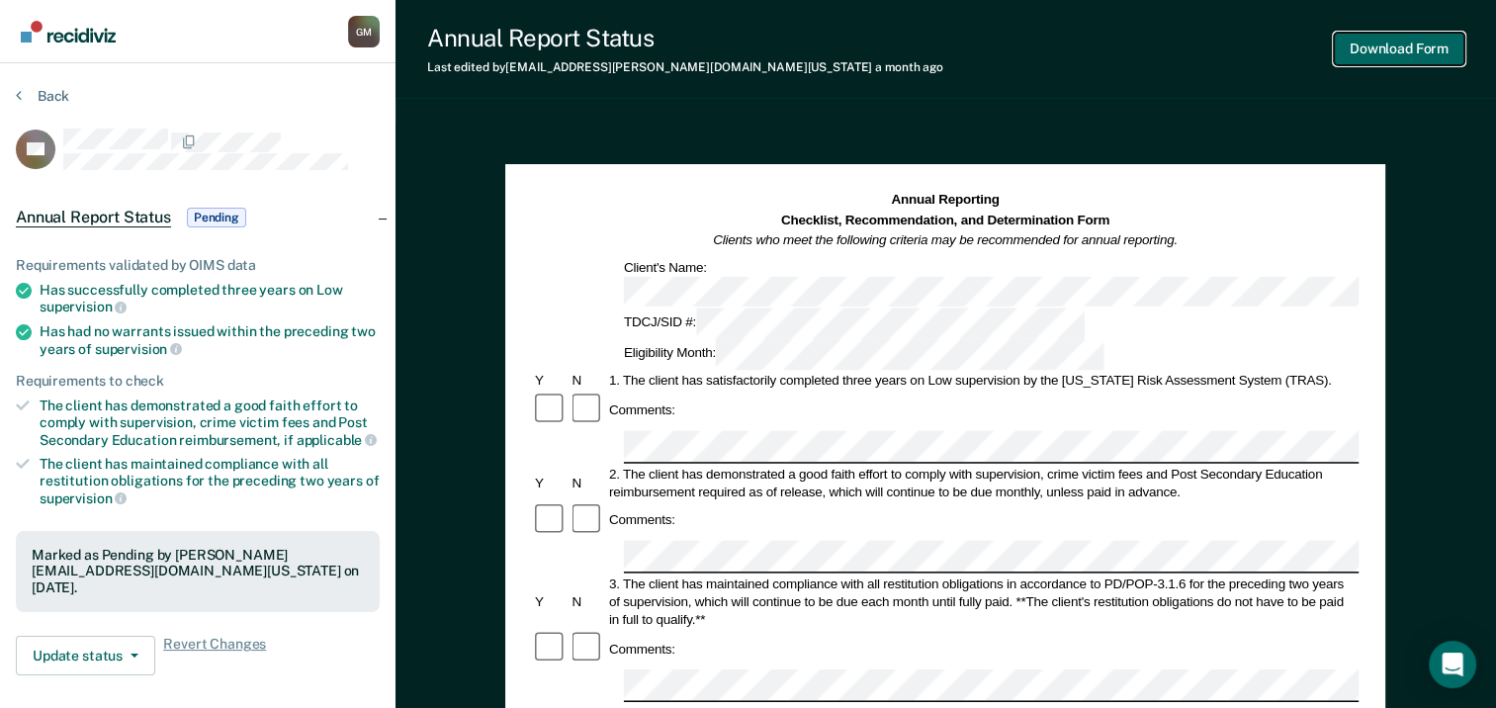
click at [1392, 48] on button "Download Form" at bounding box center [1398, 49] width 130 height 33
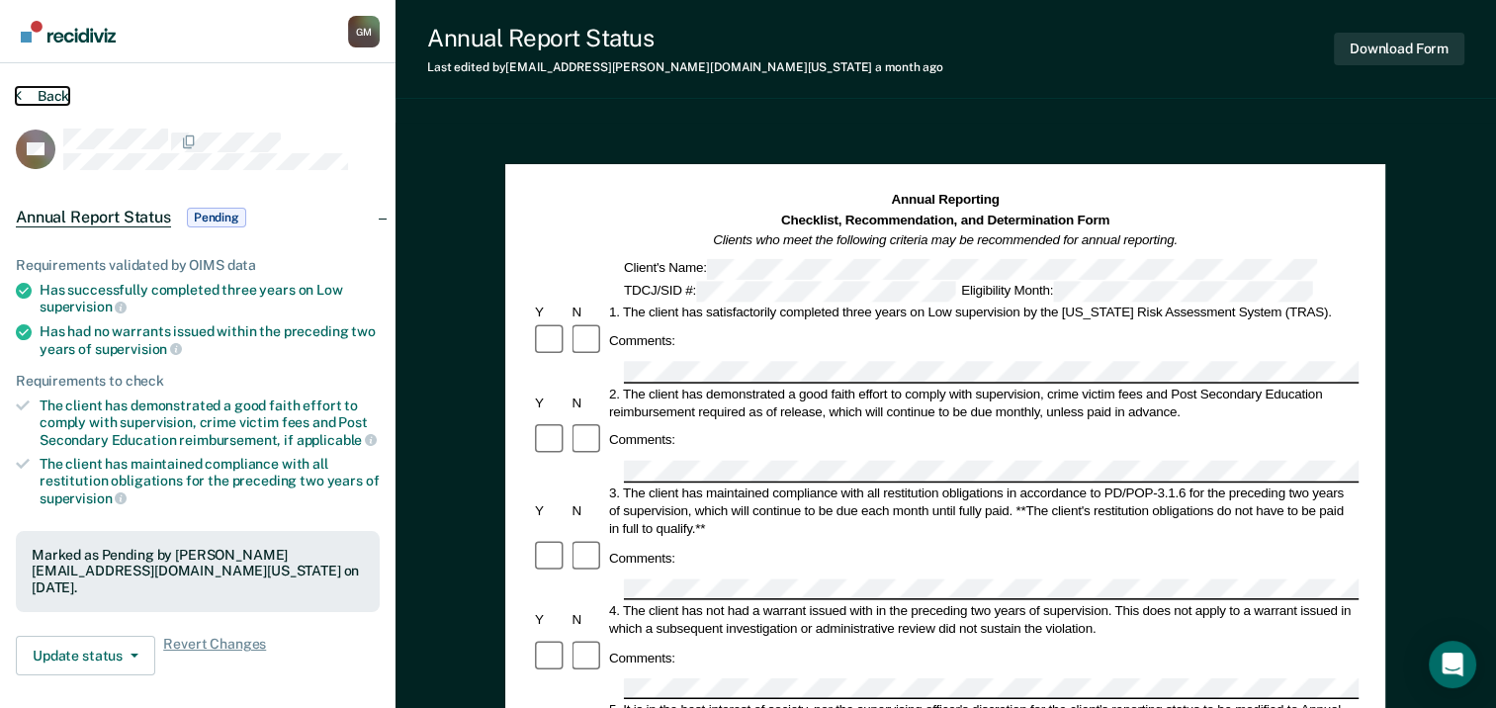
click at [50, 102] on button "Back" at bounding box center [42, 96] width 53 height 18
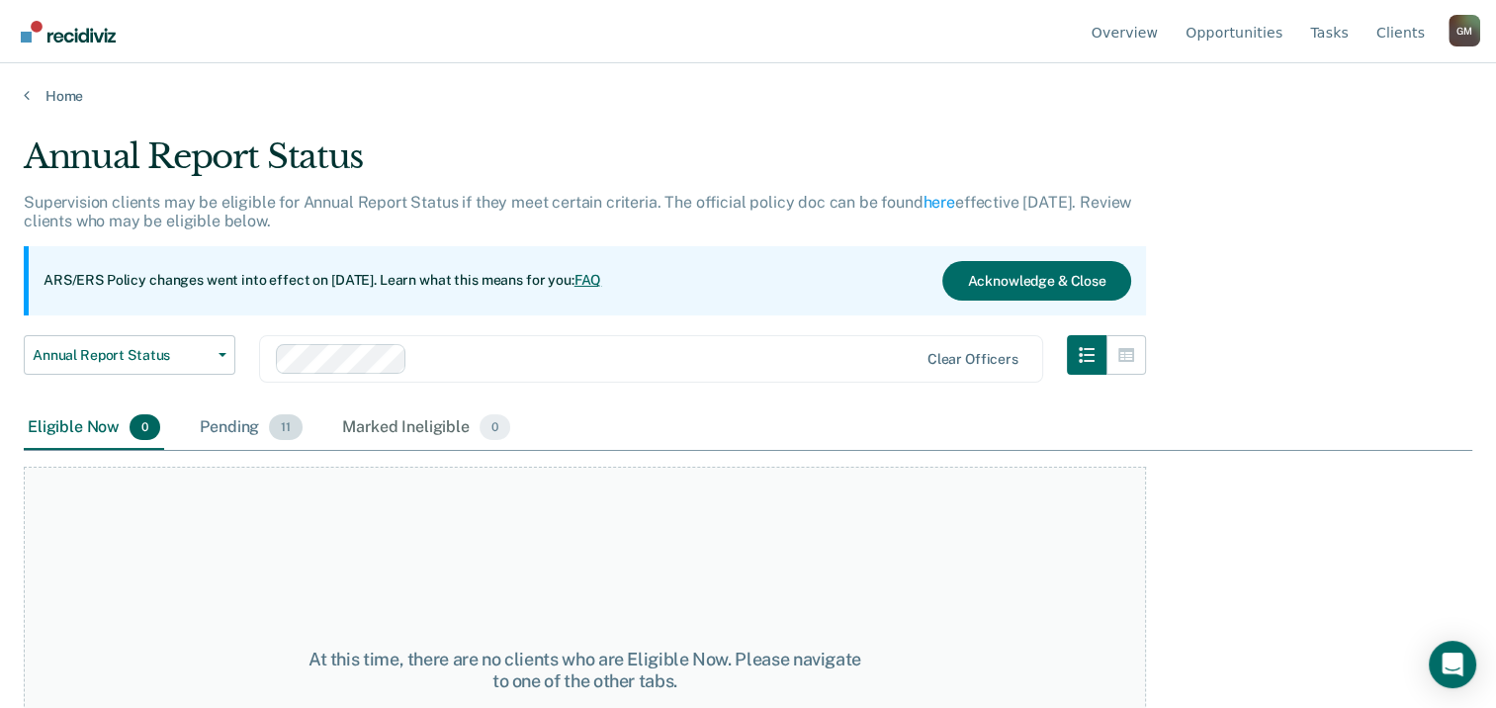
click at [260, 431] on div "Pending 11" at bounding box center [251, 427] width 111 height 43
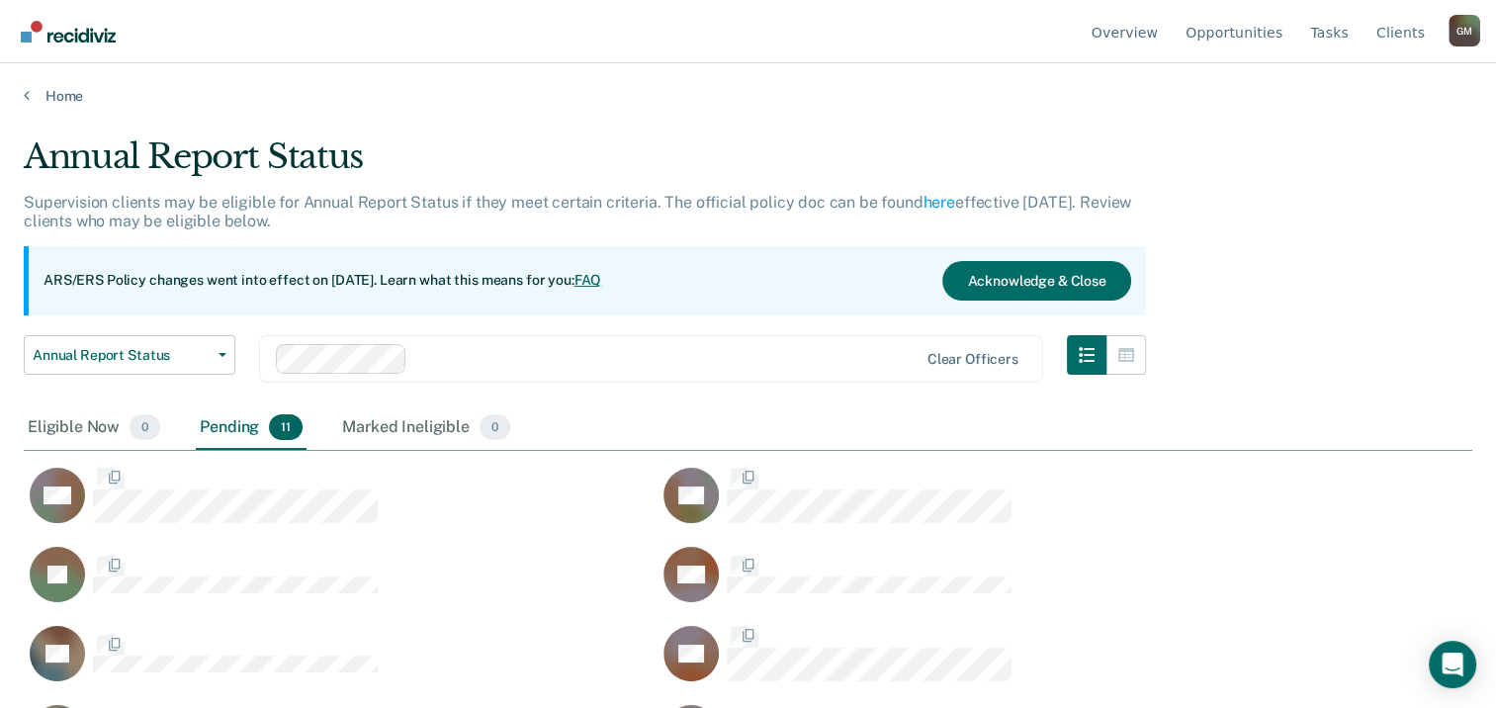
scroll to position [407, 1432]
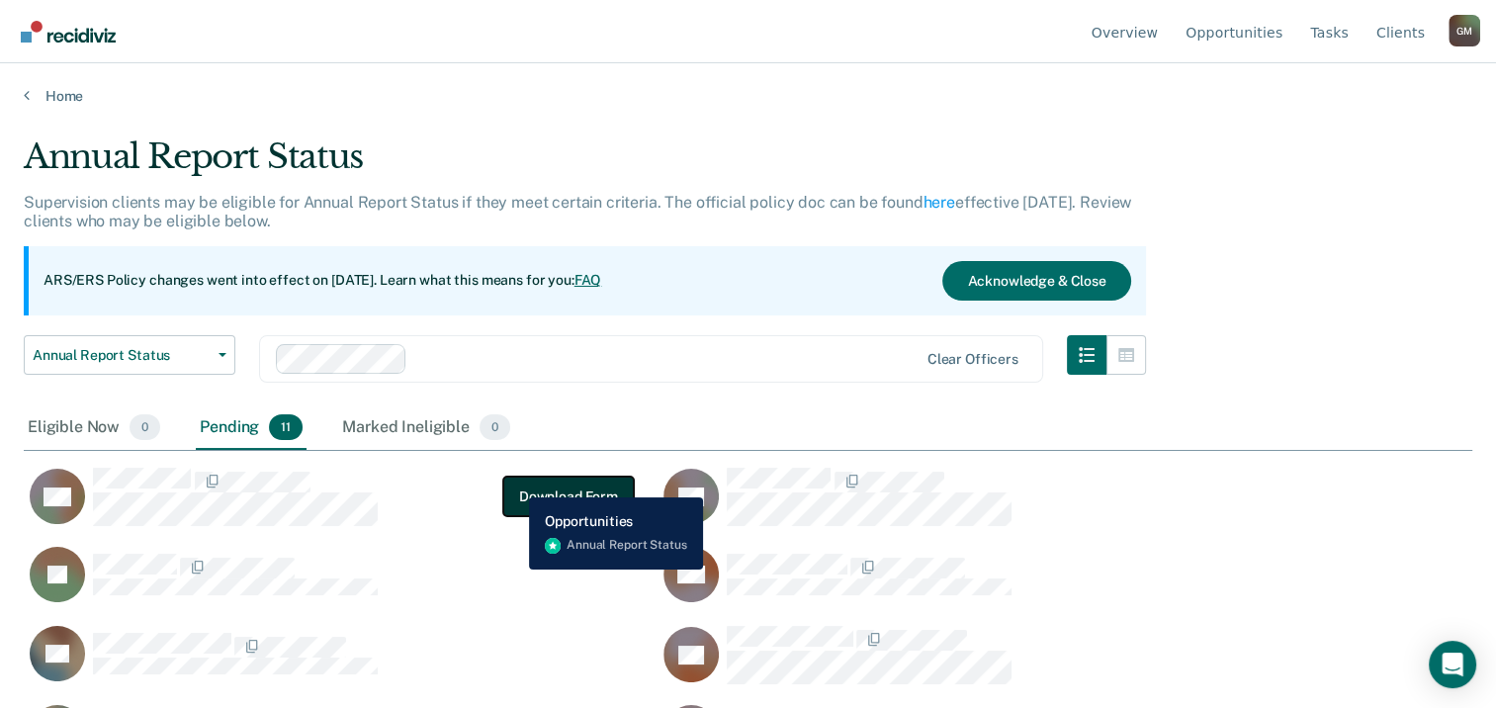
click at [520, 480] on button "Download Form" at bounding box center [568, 496] width 130 height 40
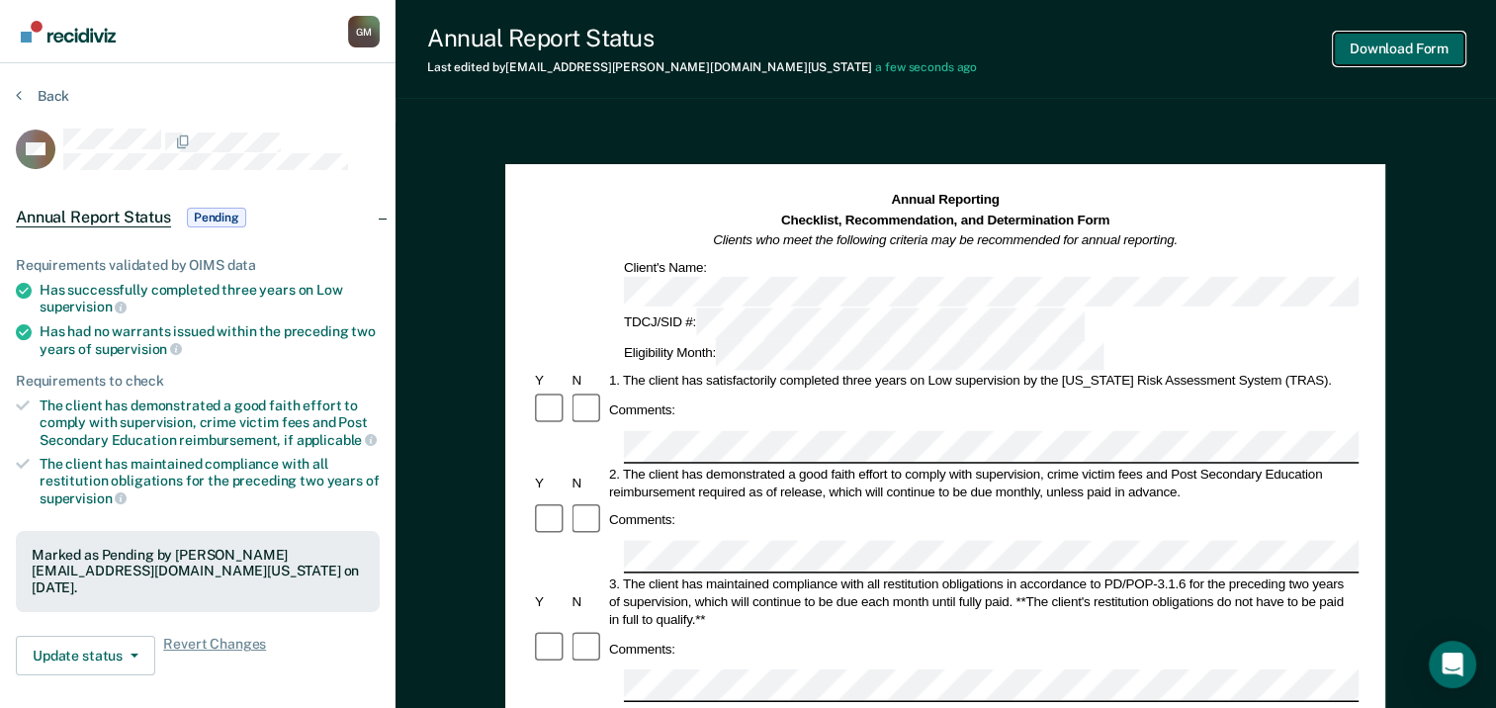
click at [1364, 48] on button "Download Form" at bounding box center [1398, 49] width 130 height 33
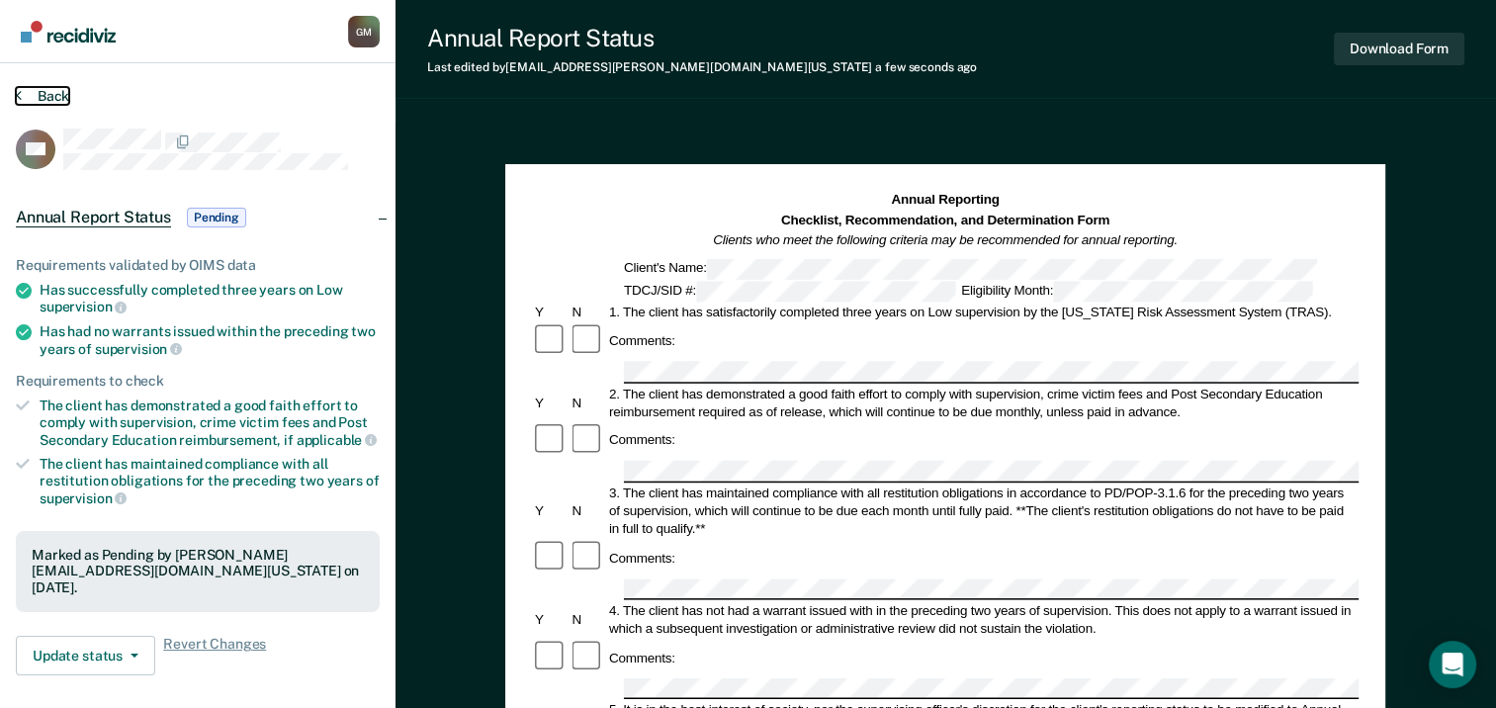
click at [54, 91] on button "Back" at bounding box center [42, 96] width 53 height 18
